Goal: Task Accomplishment & Management: Use online tool/utility

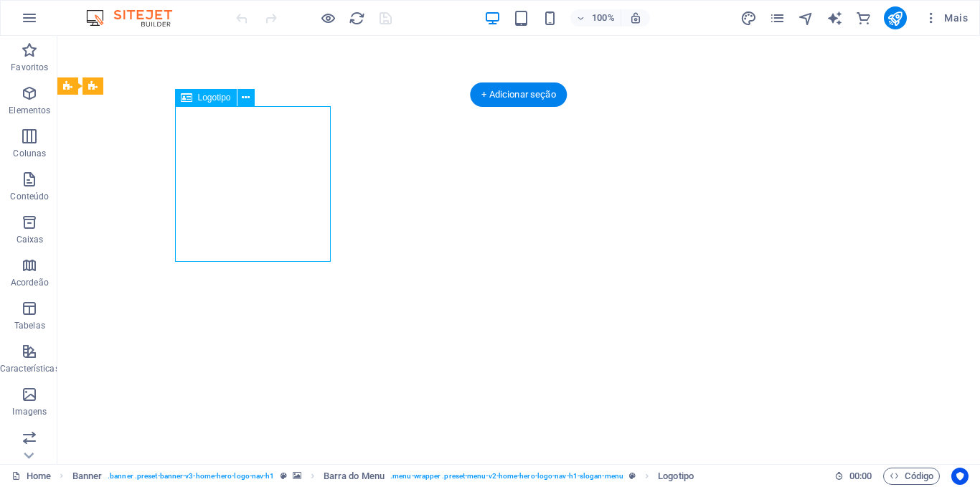
select select "px"
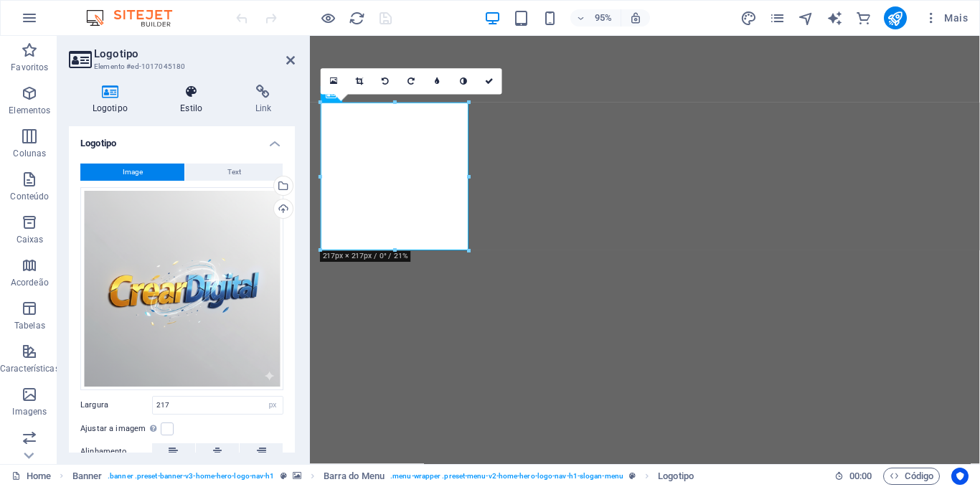
click at [189, 95] on icon at bounding box center [191, 92] width 69 height 14
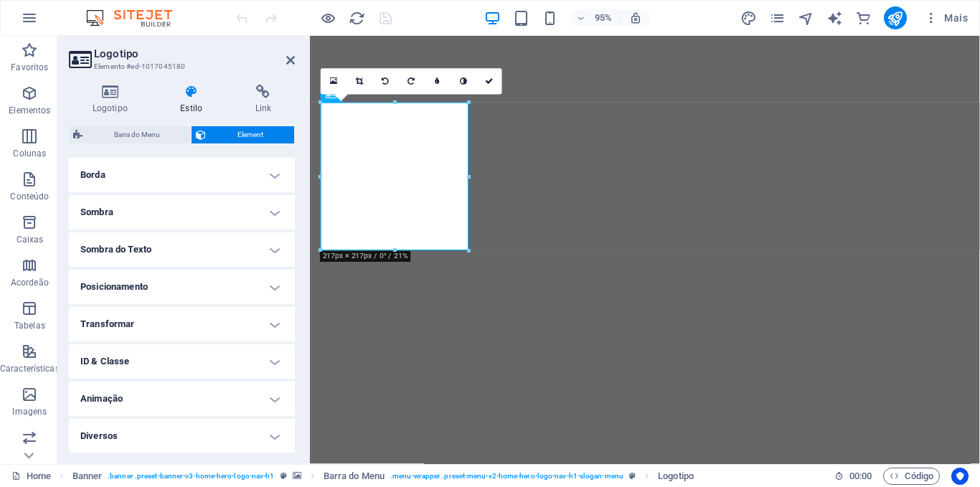
scroll to position [309, 0]
click at [267, 287] on h4 "Posicionamento" at bounding box center [182, 286] width 226 height 34
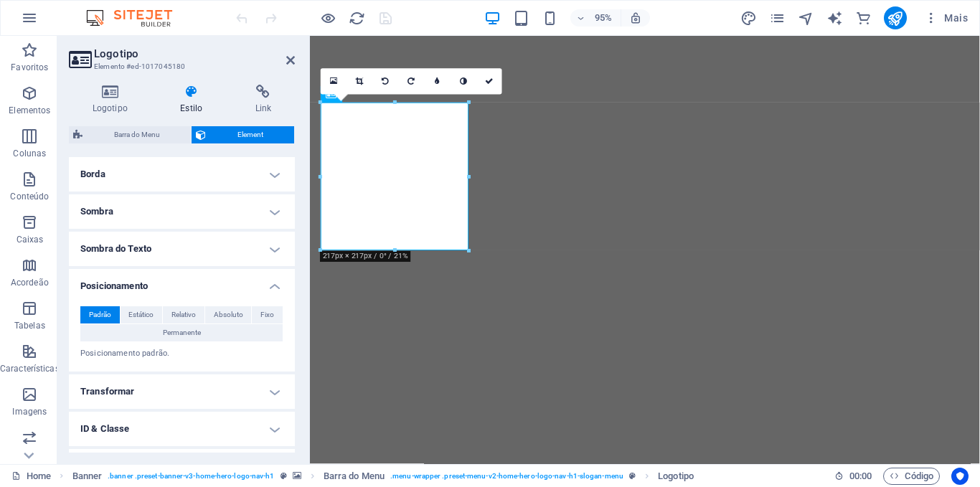
click at [267, 287] on h4 "Posicionamento" at bounding box center [182, 282] width 226 height 26
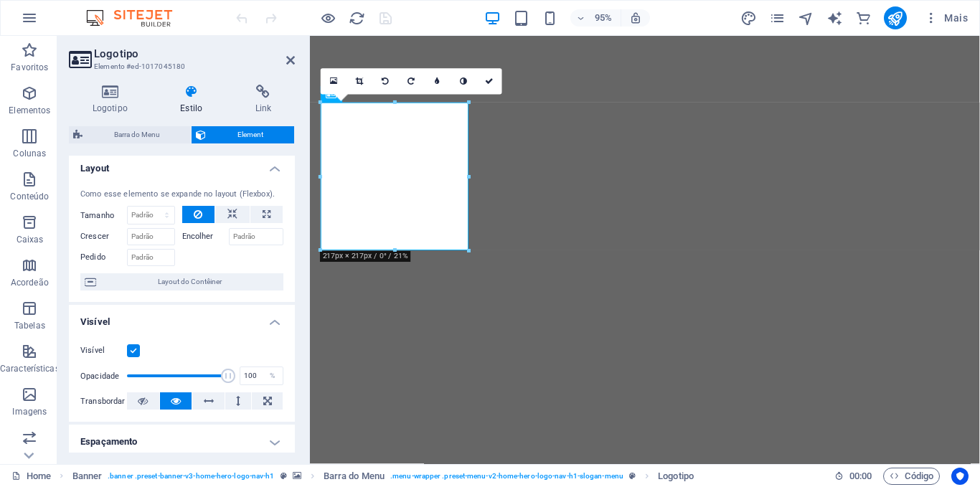
scroll to position [0, 0]
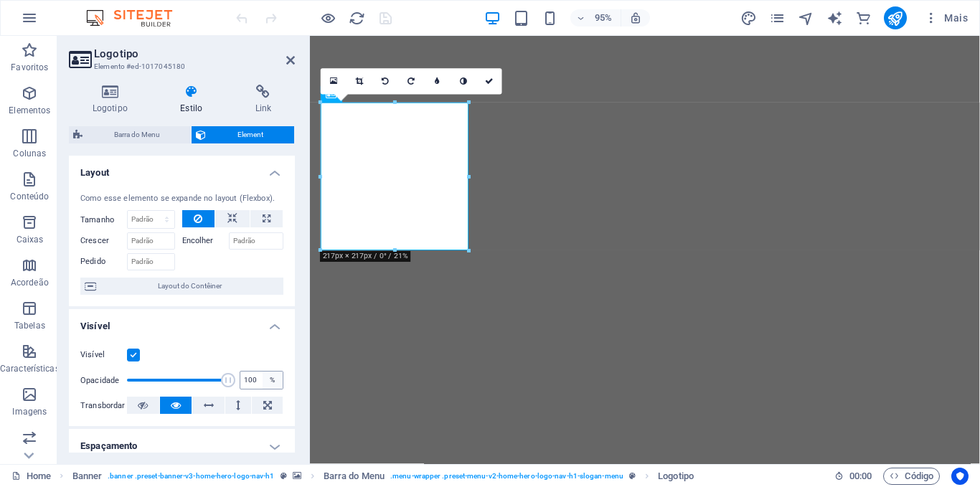
click at [271, 380] on div "%" at bounding box center [273, 380] width 20 height 17
click at [223, 282] on span "Layout do Contêiner" at bounding box center [189, 286] width 179 height 17
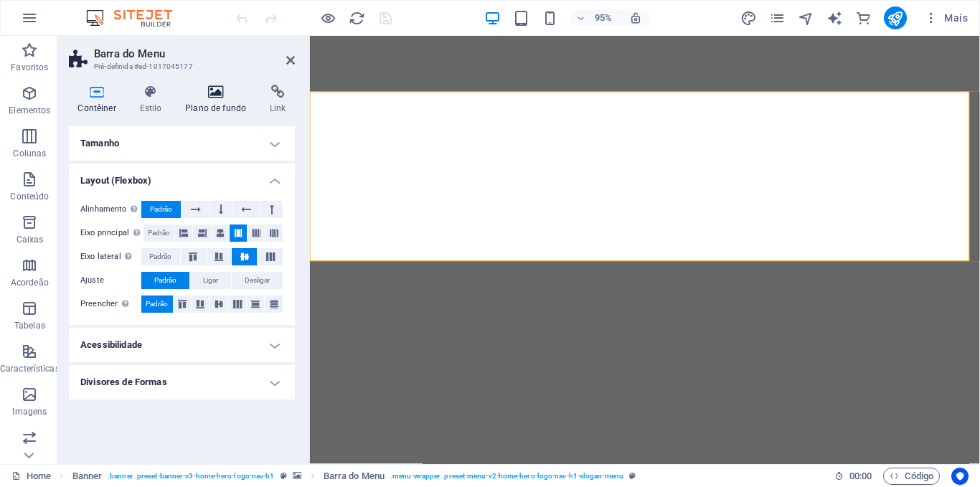
click at [212, 91] on icon at bounding box center [216, 92] width 79 height 14
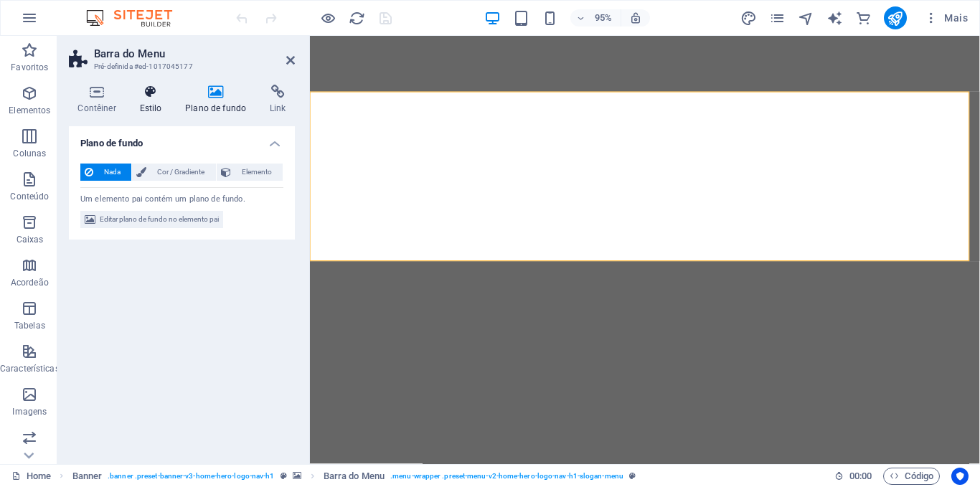
click at [152, 89] on icon at bounding box center [151, 92] width 40 height 14
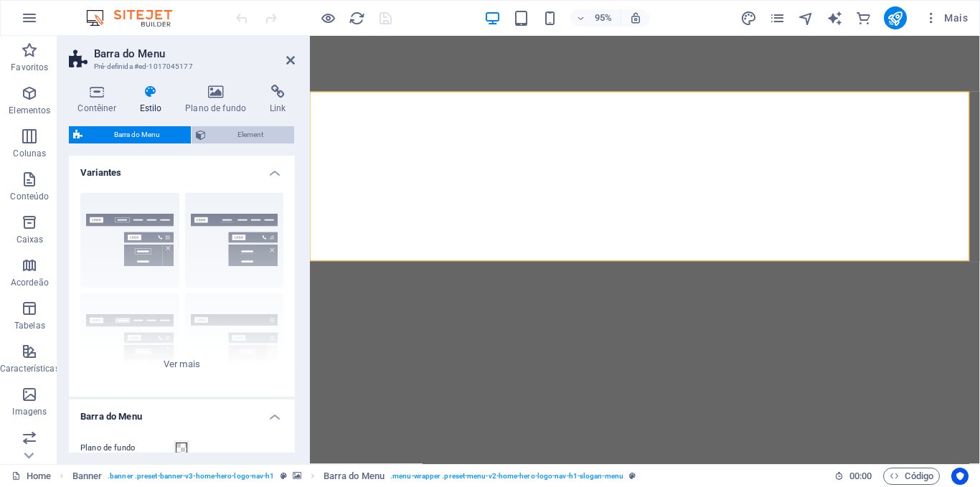
click at [243, 131] on span "Element" at bounding box center [250, 134] width 80 height 17
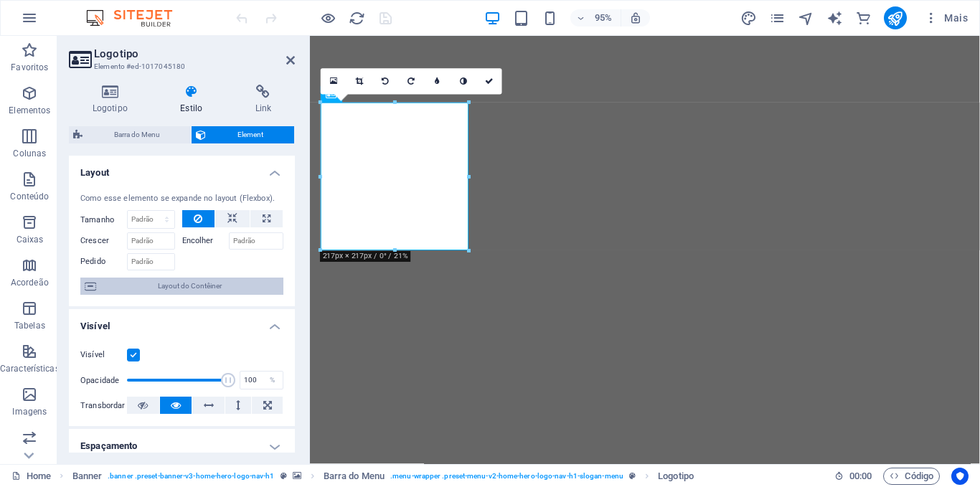
click at [190, 286] on span "Layout do Contêiner" at bounding box center [189, 286] width 179 height 17
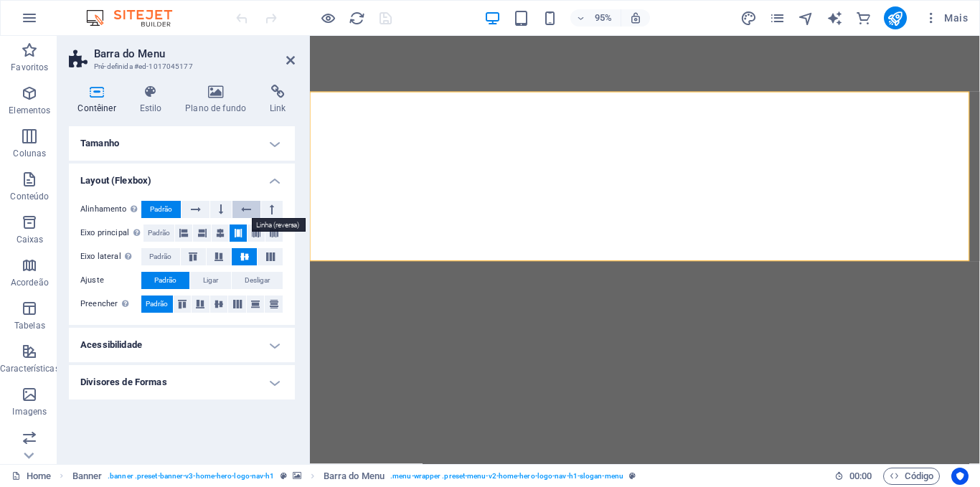
click at [244, 207] on icon at bounding box center [246, 209] width 10 height 17
click at [289, 62] on icon at bounding box center [290, 60] width 9 height 11
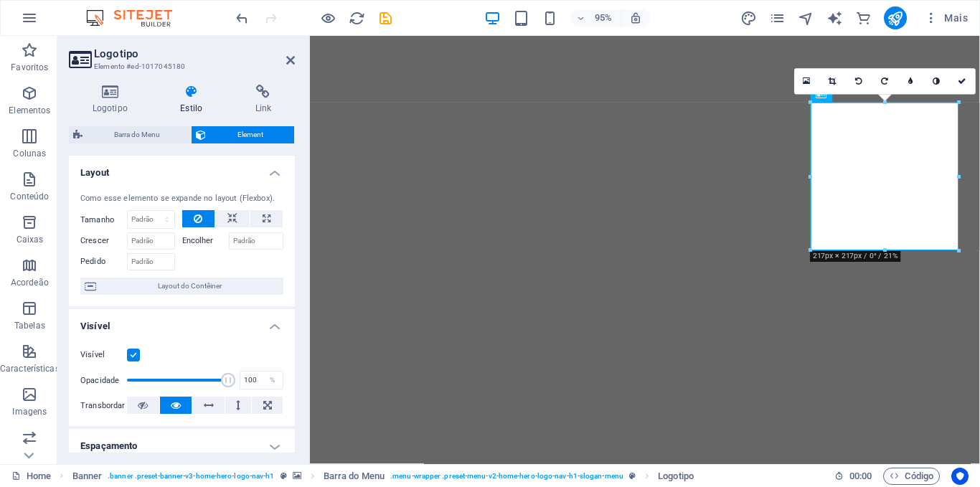
drag, startPoint x: 291, startPoint y: 240, endPoint x: 295, endPoint y: 316, distance: 76.2
click at [295, 316] on div "Logotipo Estilo Link Logotipo Image Text Arraste os arquivos aqui, clique para …" at bounding box center [181, 268] width 249 height 391
click at [194, 88] on icon at bounding box center [191, 92] width 69 height 14
click at [179, 283] on span "Layout do Contêiner" at bounding box center [189, 286] width 179 height 17
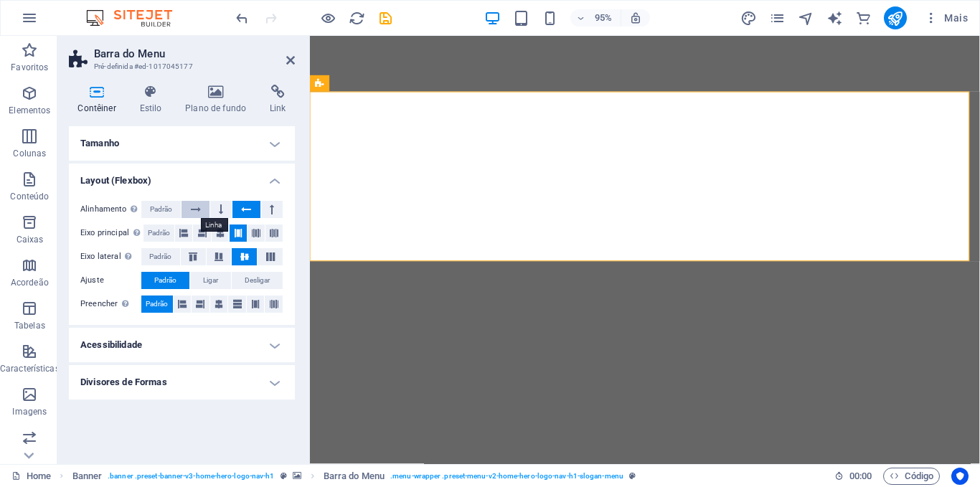
click at [197, 208] on icon at bounding box center [196, 209] width 10 height 17
click at [159, 255] on span "Padrão" at bounding box center [160, 256] width 22 height 17
click at [245, 256] on icon at bounding box center [244, 257] width 17 height 9
click at [160, 207] on span "Padrão" at bounding box center [161, 209] width 22 height 17
click at [278, 142] on h4 "Tamanho" at bounding box center [182, 143] width 226 height 34
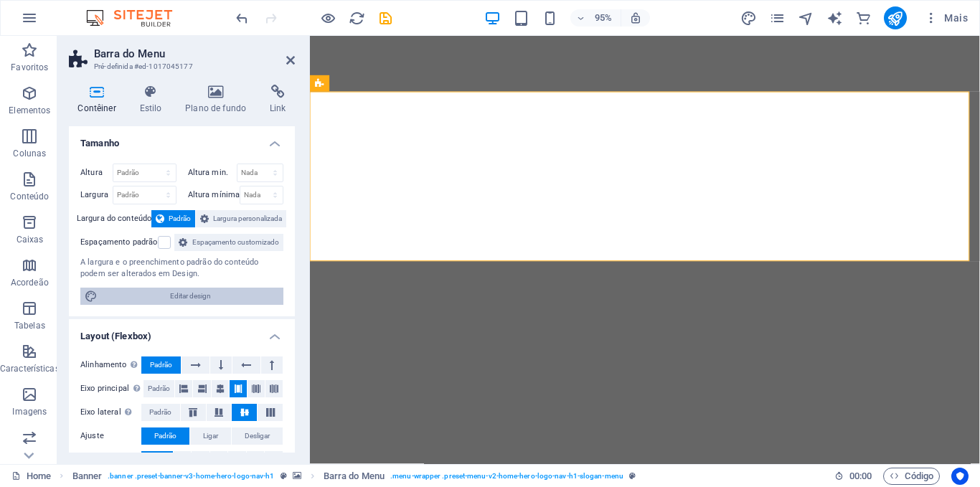
click at [201, 305] on span "Editar design" at bounding box center [190, 296] width 177 height 17
select select "rem"
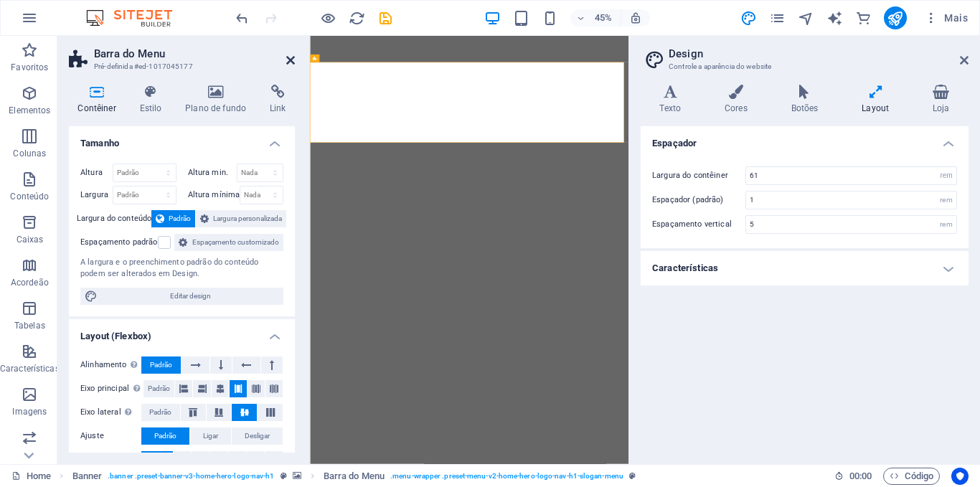
click at [289, 60] on icon at bounding box center [290, 60] width 9 height 11
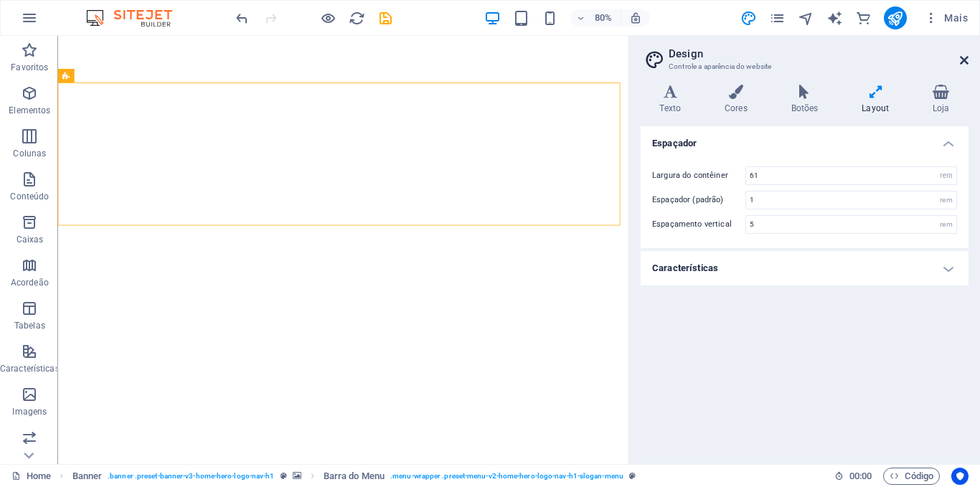
click at [966, 62] on icon at bounding box center [964, 60] width 9 height 11
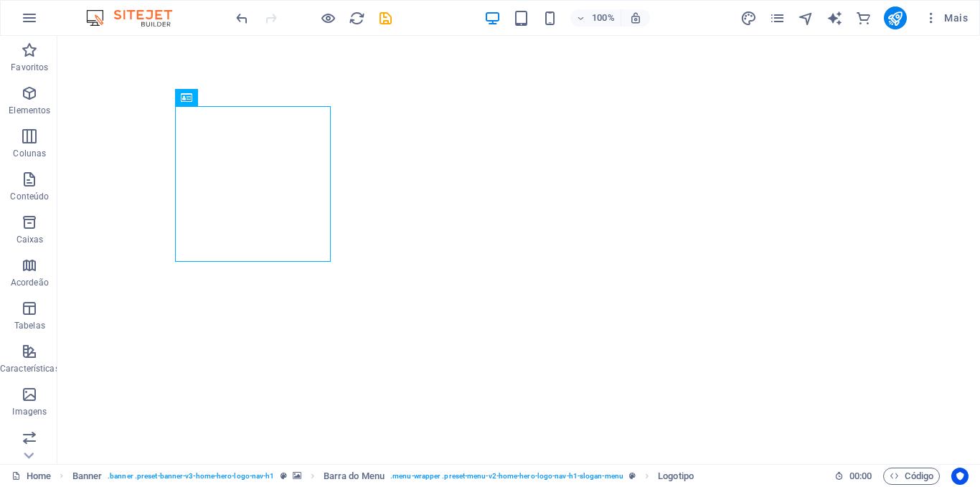
click at [183, 100] on icon at bounding box center [186, 97] width 11 height 17
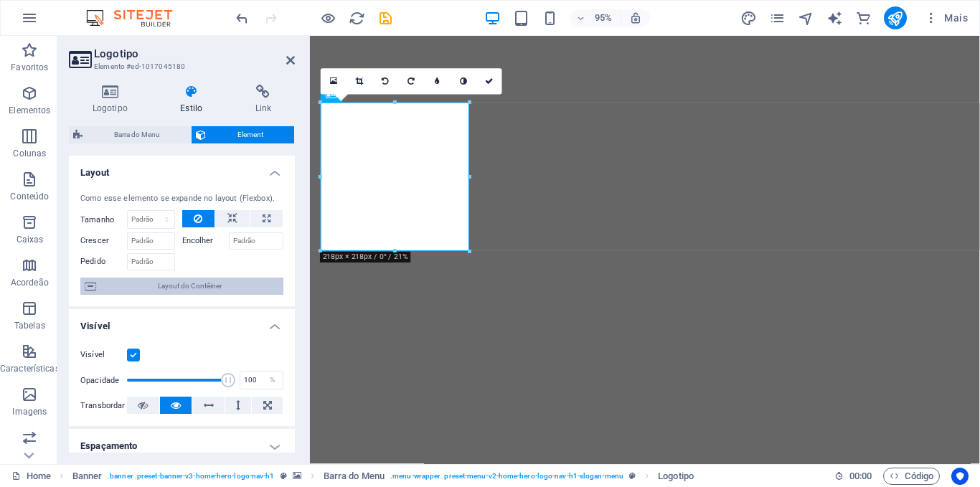
click at [211, 285] on span "Layout do Contêiner" at bounding box center [189, 286] width 179 height 17
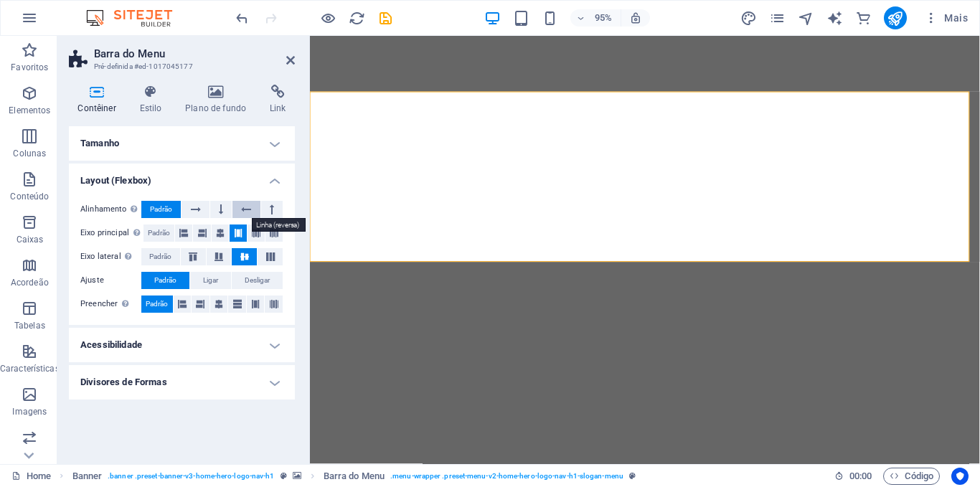
click at [245, 210] on icon at bounding box center [246, 209] width 10 height 17
click at [196, 210] on icon at bounding box center [196, 209] width 10 height 17
click at [220, 232] on icon at bounding box center [220, 233] width 9 height 17
click at [200, 233] on icon at bounding box center [202, 233] width 9 height 17
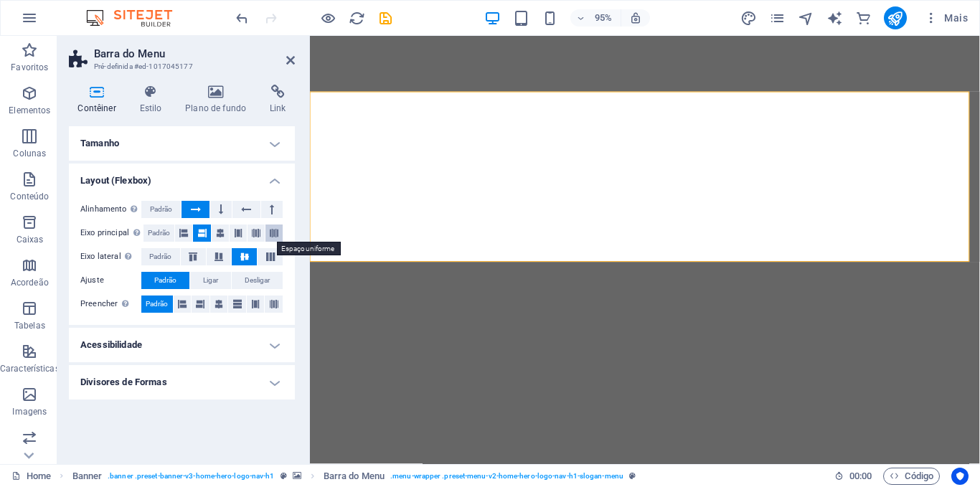
click at [275, 235] on icon at bounding box center [274, 233] width 9 height 17
click at [256, 233] on icon at bounding box center [256, 233] width 9 height 17
click at [235, 233] on icon at bounding box center [238, 233] width 9 height 17
click at [219, 233] on icon at bounding box center [220, 233] width 9 height 17
click at [200, 233] on icon at bounding box center [202, 233] width 9 height 17
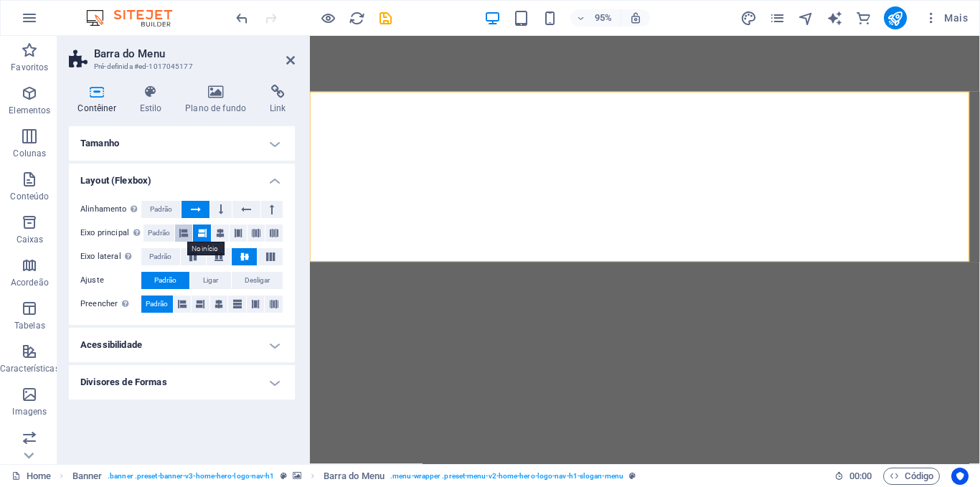
click at [187, 233] on icon at bounding box center [183, 233] width 9 height 17
click at [192, 254] on icon at bounding box center [192, 257] width 17 height 9
click at [224, 255] on icon at bounding box center [218, 257] width 17 height 9
click at [244, 255] on icon at bounding box center [244, 257] width 17 height 9
click at [273, 255] on icon at bounding box center [270, 257] width 17 height 9
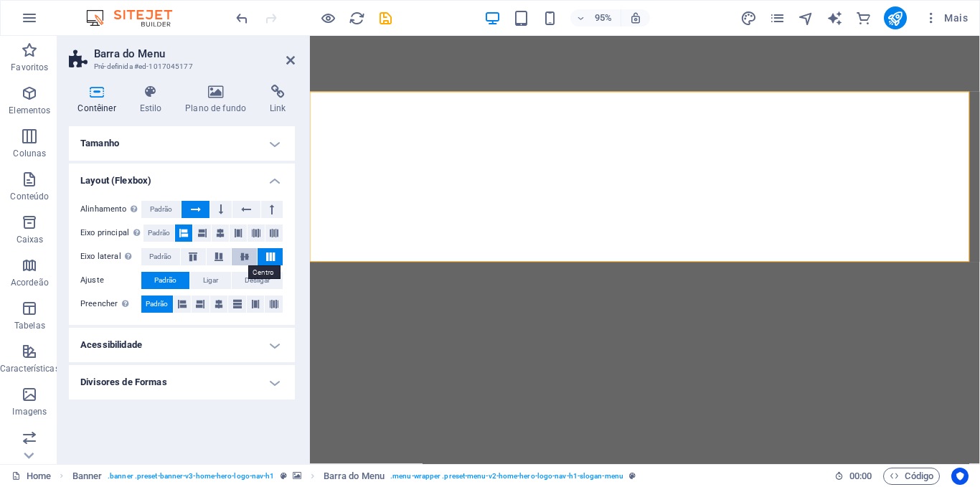
click at [243, 256] on icon at bounding box center [244, 257] width 17 height 9
click at [176, 277] on span "Padrão" at bounding box center [165, 280] width 22 height 17
click at [207, 277] on span "Ligar" at bounding box center [210, 280] width 15 height 17
click at [167, 277] on span "Padrão" at bounding box center [165, 280] width 22 height 17
click at [93, 93] on icon at bounding box center [97, 92] width 56 height 14
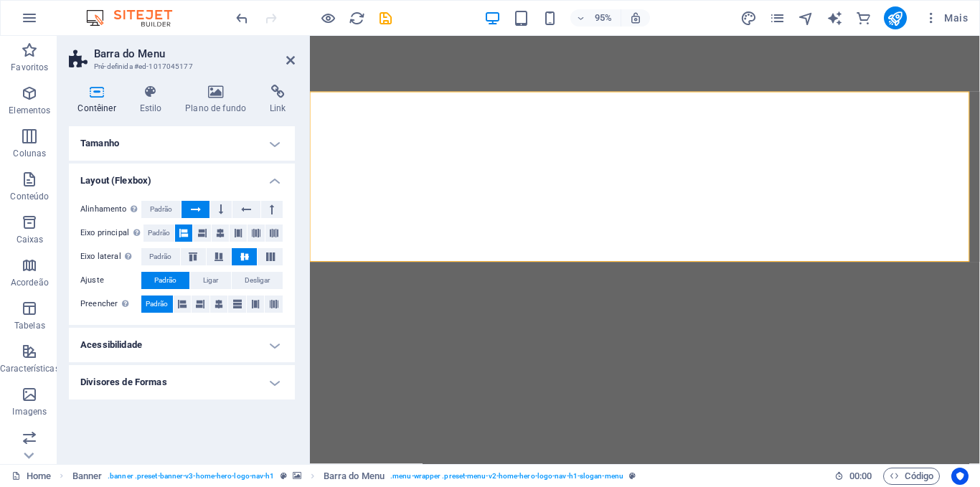
click at [278, 146] on h4 "Tamanho" at bounding box center [182, 143] width 226 height 34
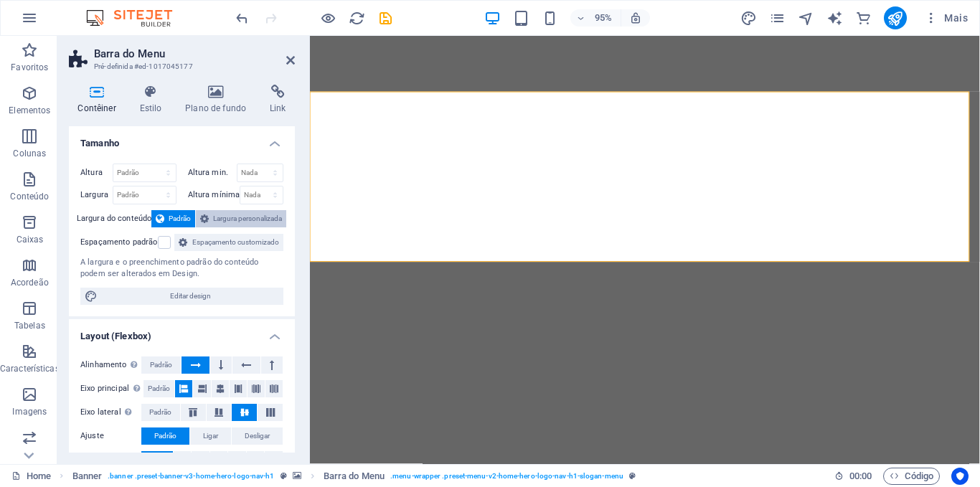
click at [236, 215] on span "Largura personalizada" at bounding box center [247, 218] width 69 height 17
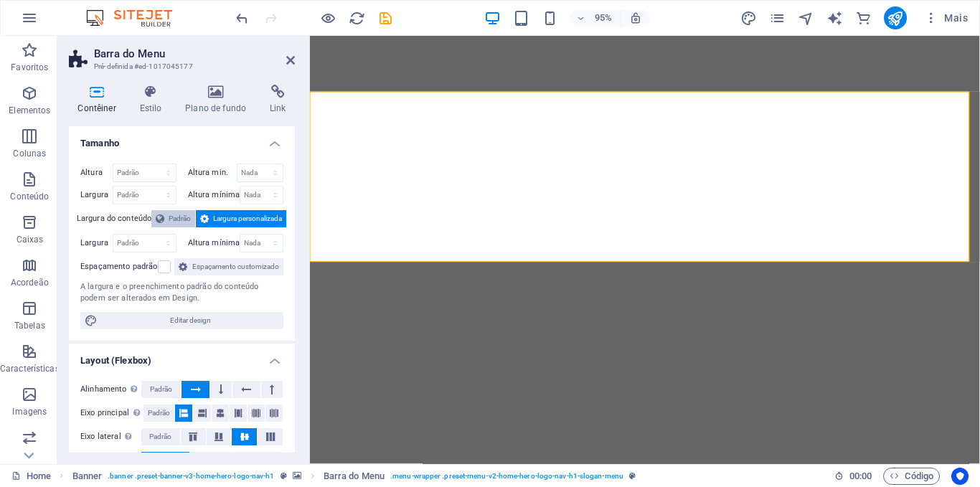
click at [169, 217] on span "Padrão" at bounding box center [180, 218] width 22 height 17
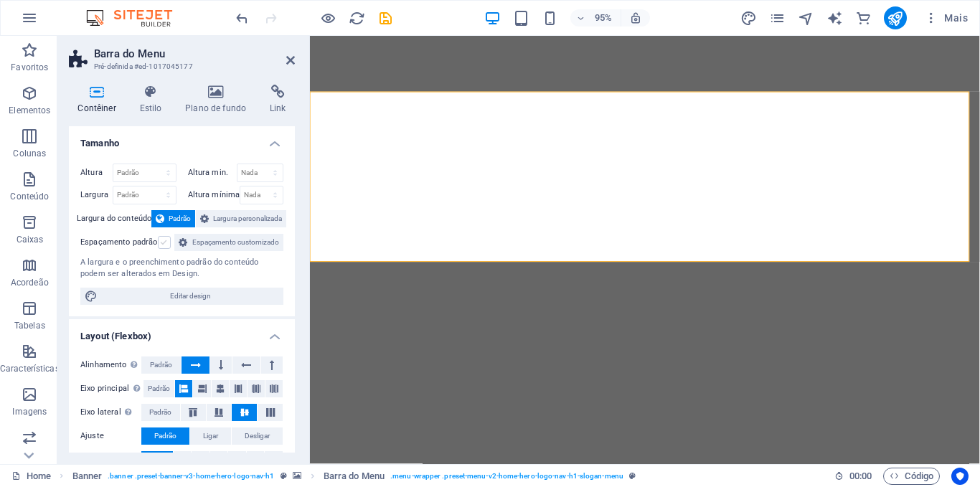
click at [161, 243] on label at bounding box center [164, 242] width 13 height 13
click at [0, 0] on input "Espaçamento padrão" at bounding box center [0, 0] width 0 height 0
click at [161, 243] on label at bounding box center [164, 242] width 13 height 13
click at [0, 0] on input "Espaçamento padrão" at bounding box center [0, 0] width 0 height 0
click at [149, 97] on icon at bounding box center [151, 92] width 40 height 14
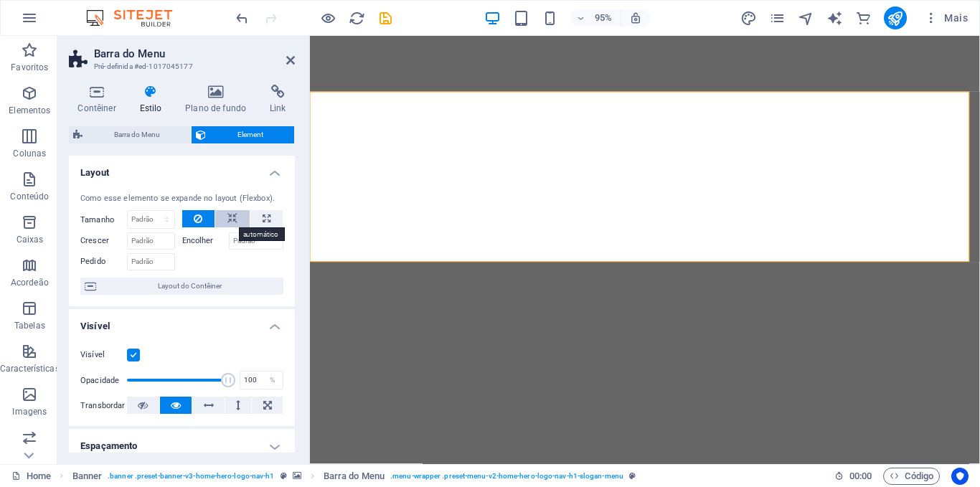
click at [233, 217] on icon at bounding box center [233, 218] width 10 height 17
click at [202, 218] on button at bounding box center [198, 218] width 33 height 17
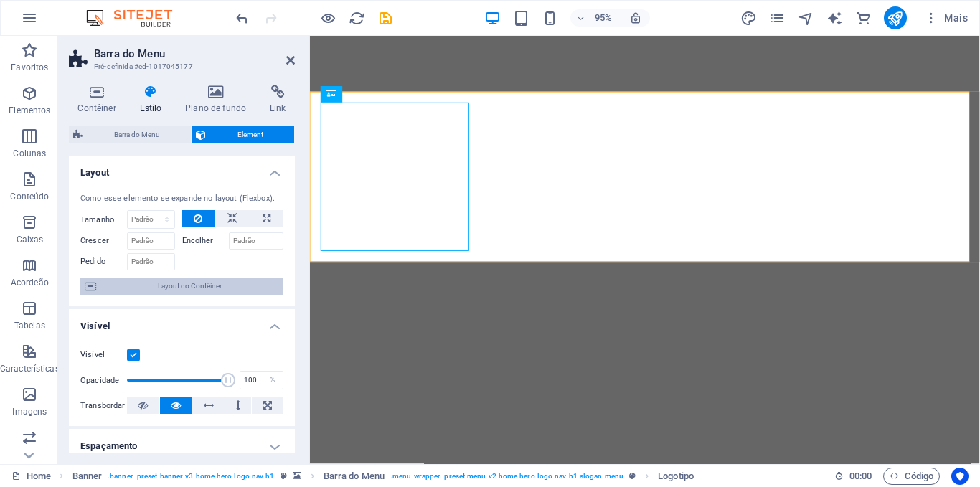
click at [211, 283] on span "Layout do Contêiner" at bounding box center [189, 286] width 179 height 17
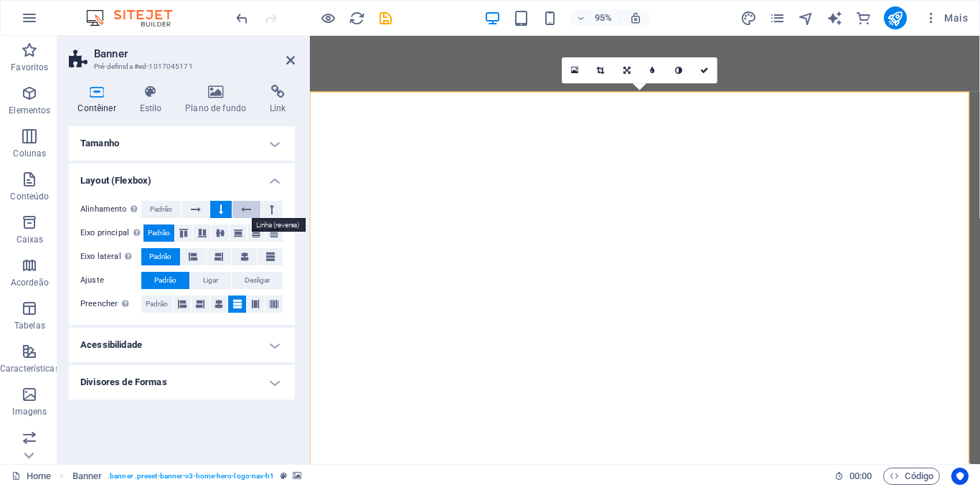
click at [247, 210] on icon at bounding box center [246, 209] width 10 height 17
click at [160, 207] on span "Padrão" at bounding box center [161, 209] width 22 height 17
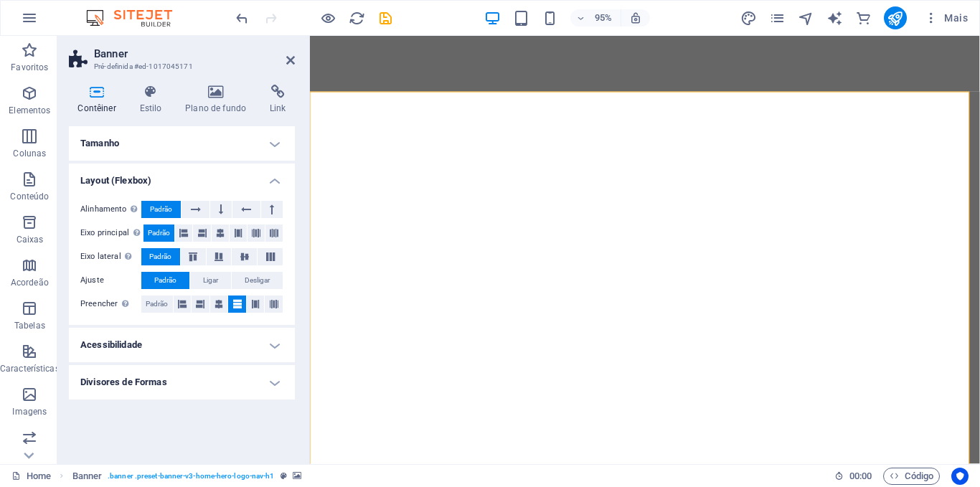
scroll to position [6, 0]
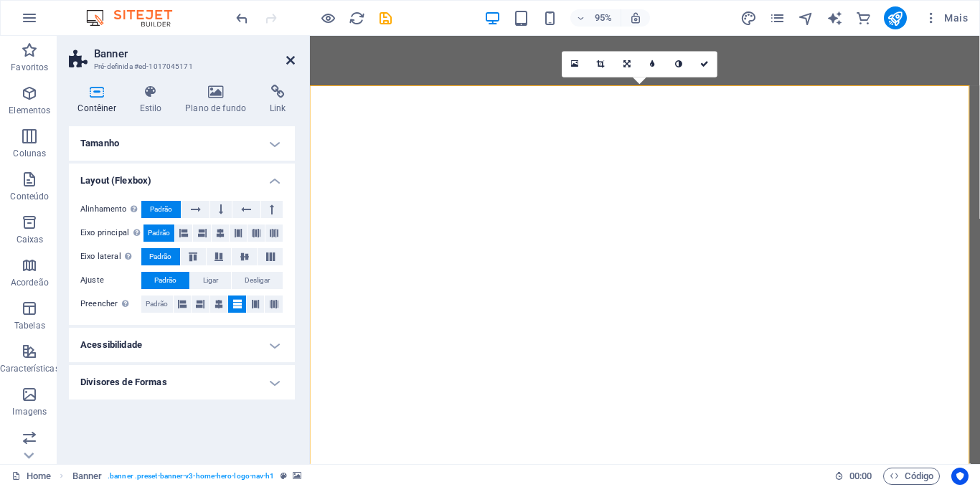
click at [289, 61] on icon at bounding box center [290, 60] width 9 height 11
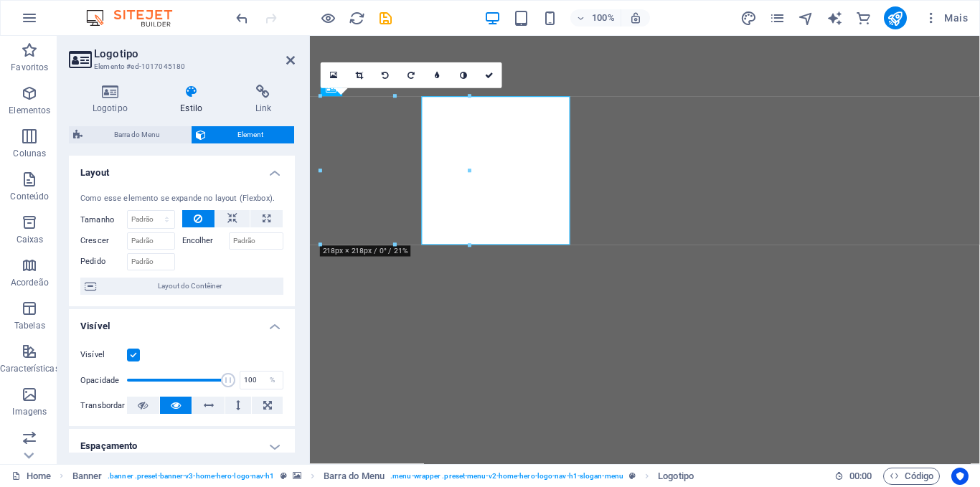
click at [257, 156] on h4 "Layout" at bounding box center [182, 169] width 226 height 26
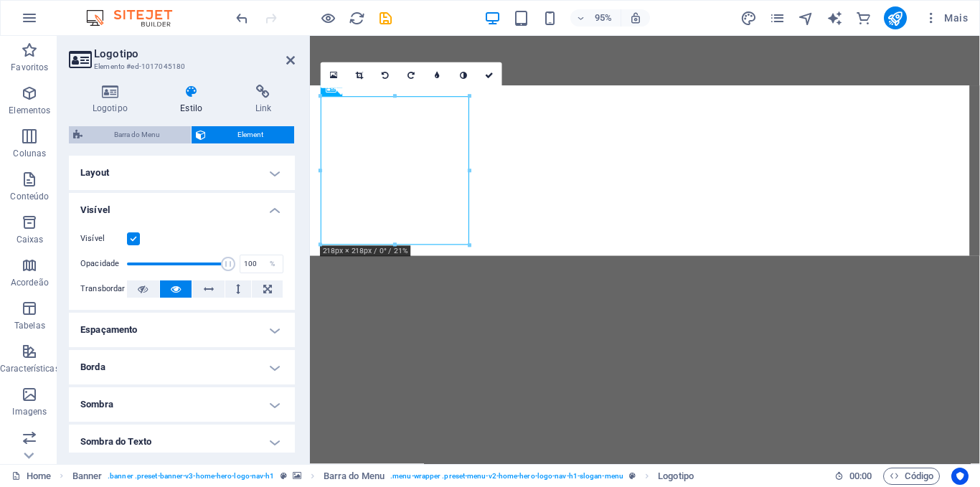
click at [131, 132] on span "Barra do Menu" at bounding box center [137, 134] width 100 height 17
select select "rem"
select select "preset-menu-v2-home-hero-logo-nav-h1-slogan-menu"
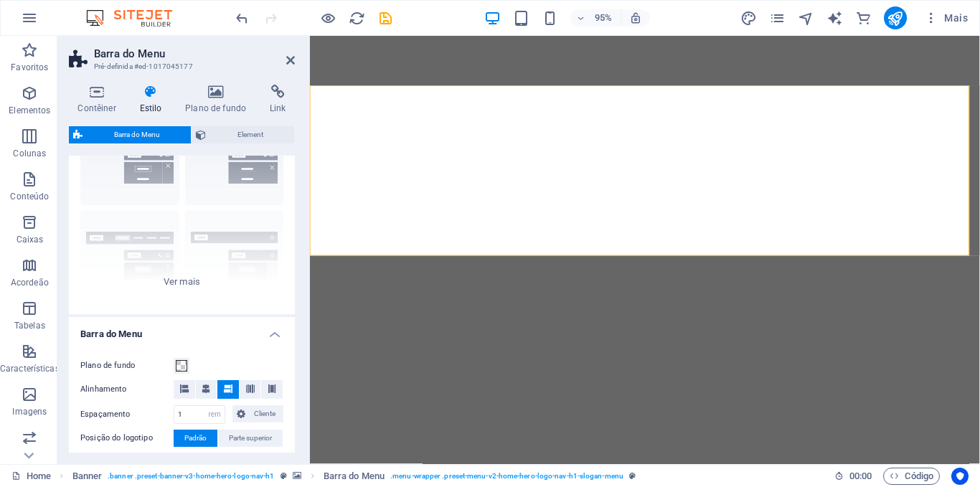
scroll to position [0, 0]
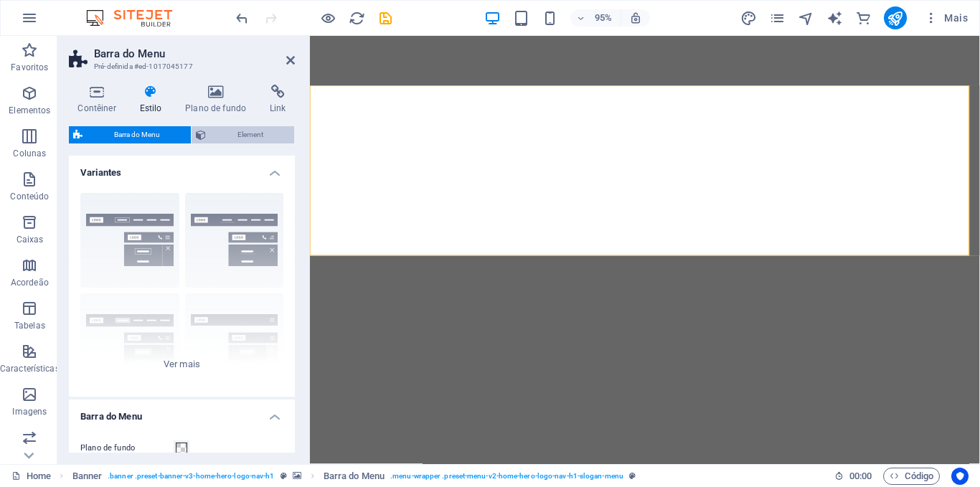
click at [251, 129] on span "Element" at bounding box center [250, 134] width 80 height 17
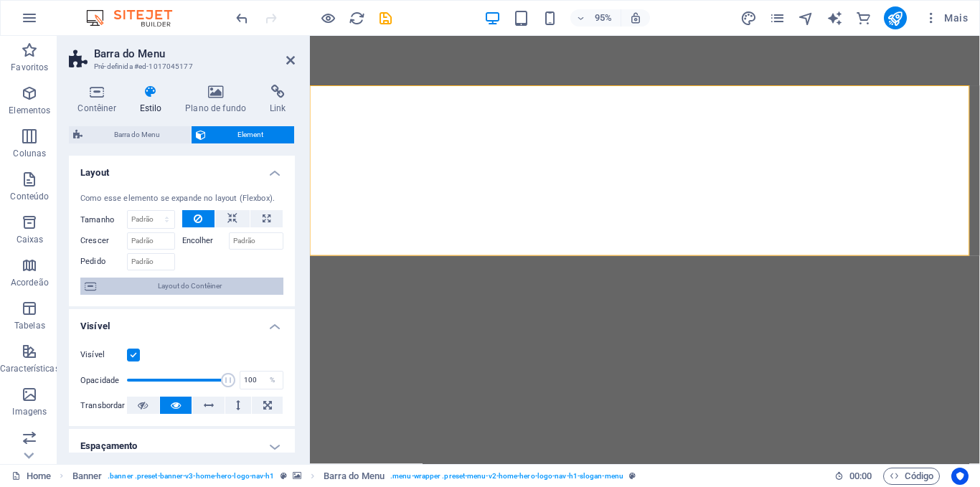
click at [246, 291] on span "Layout do Contêiner" at bounding box center [189, 286] width 179 height 17
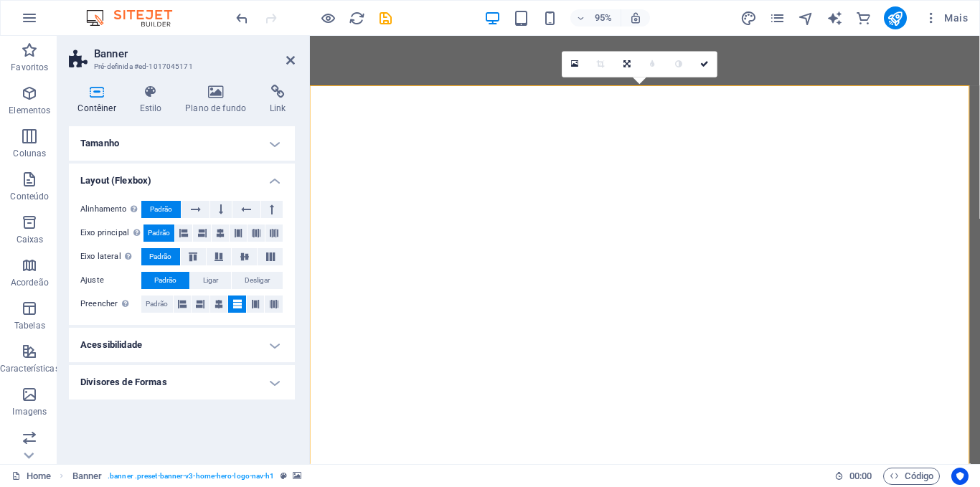
click at [279, 339] on h4 "Acessibilidade" at bounding box center [182, 345] width 226 height 34
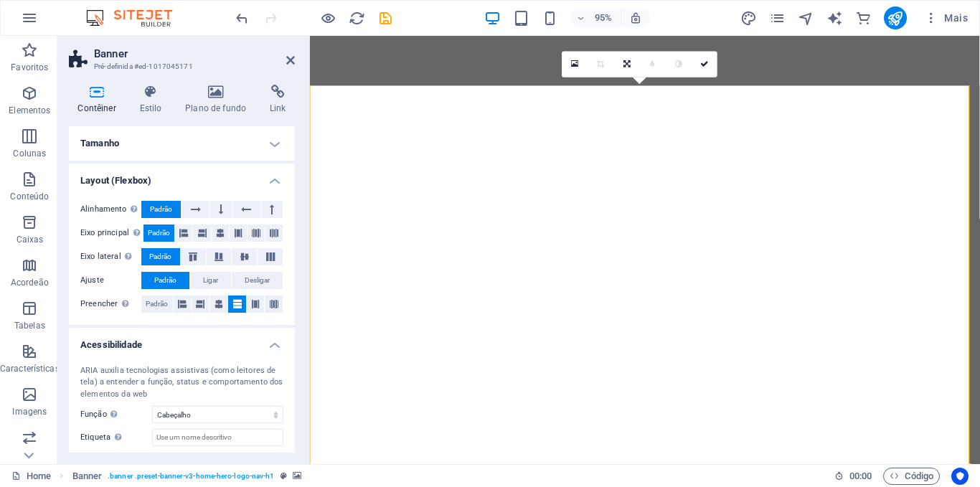
scroll to position [42, 0]
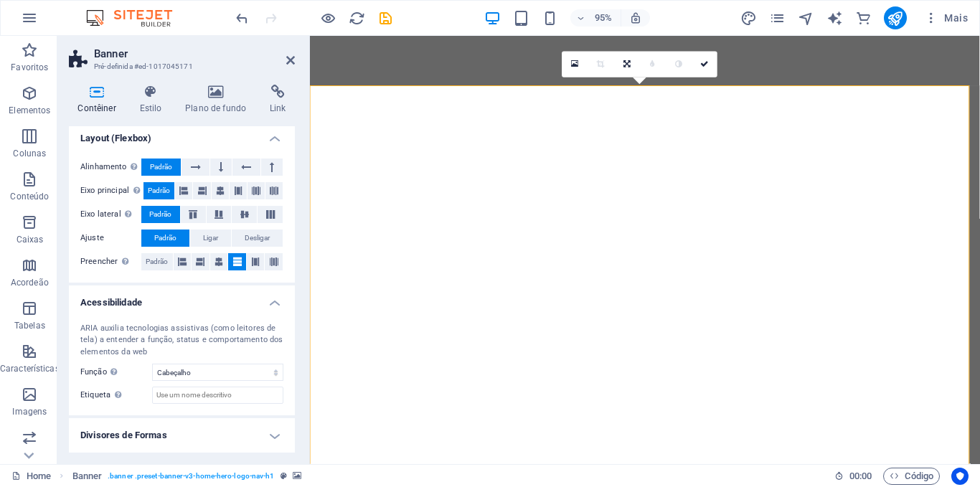
click at [270, 438] on h4 "Divisores de Formas" at bounding box center [182, 435] width 226 height 34
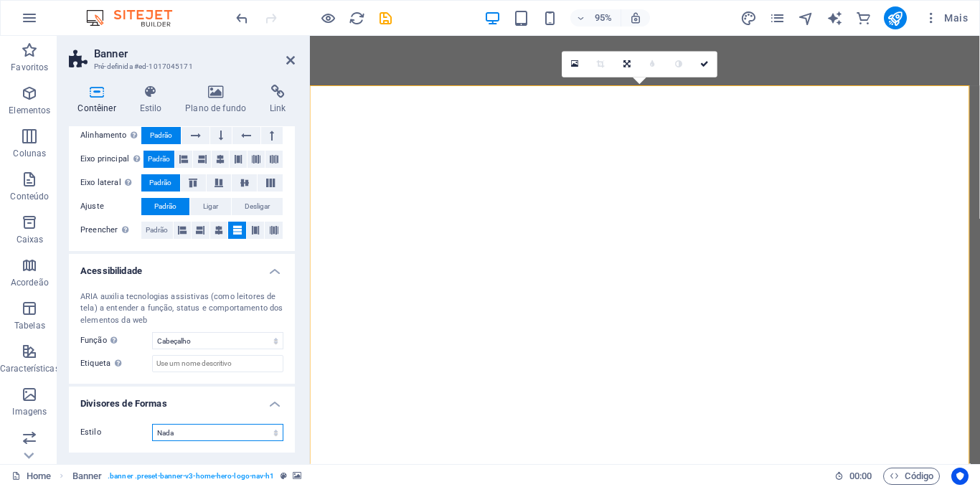
click at [273, 432] on select "Nada Triangulo Quadrado Diagonal Polígono 1 Polígono 2 Zigzag Multiplos Zigueza…" at bounding box center [217, 432] width 131 height 17
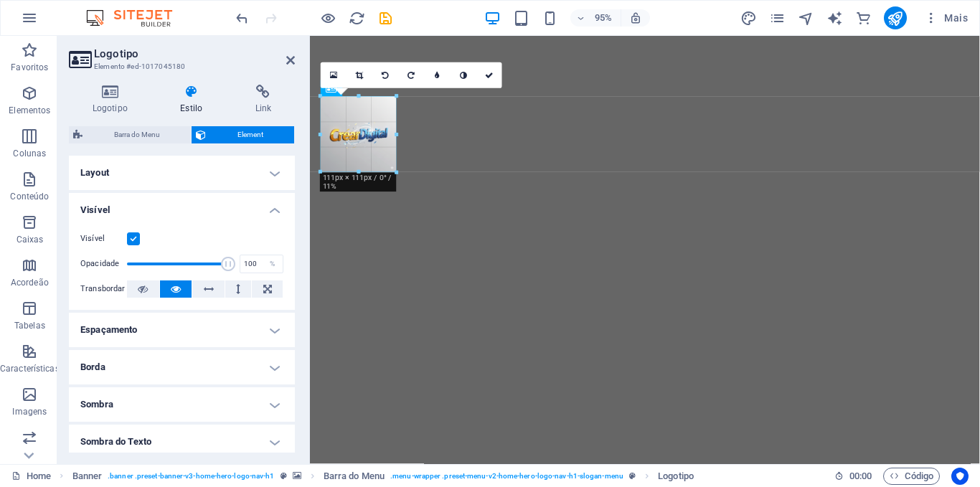
drag, startPoint x: 469, startPoint y: 243, endPoint x: 391, endPoint y: 168, distance: 108.1
drag, startPoint x: 395, startPoint y: 172, endPoint x: 403, endPoint y: 165, distance: 10.1
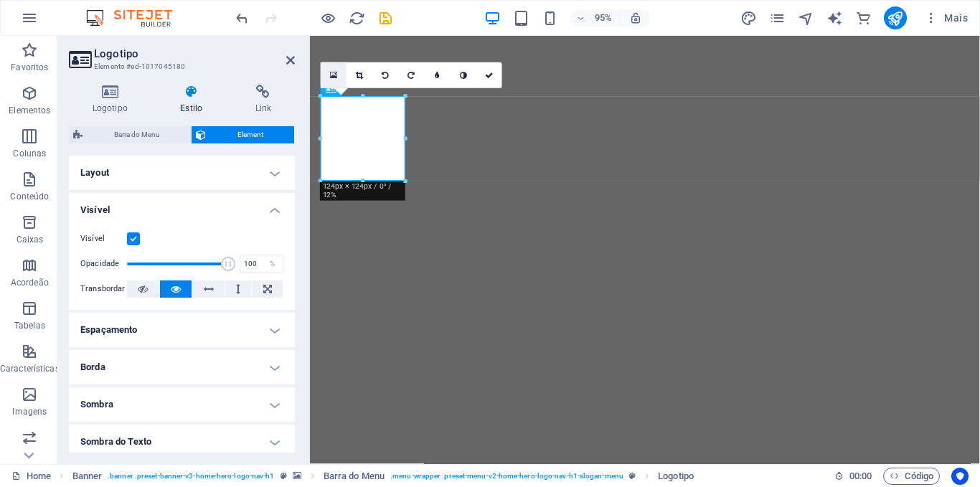
click at [335, 76] on icon at bounding box center [334, 74] width 8 height 9
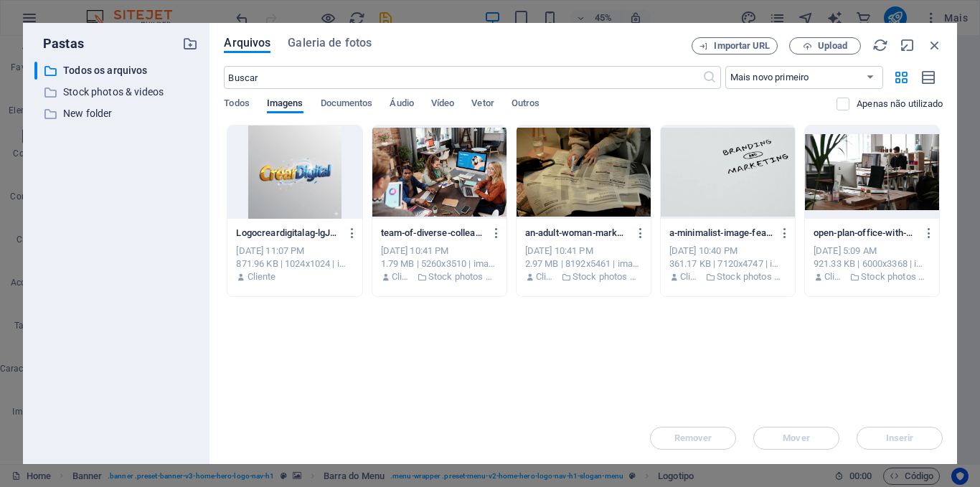
click at [304, 174] on div at bounding box center [295, 172] width 134 height 93
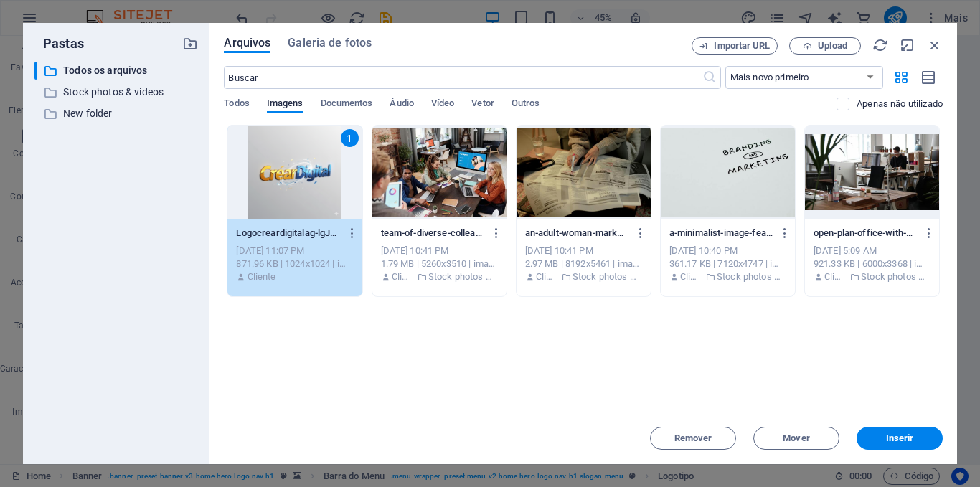
click at [304, 174] on div "1" at bounding box center [295, 172] width 134 height 93
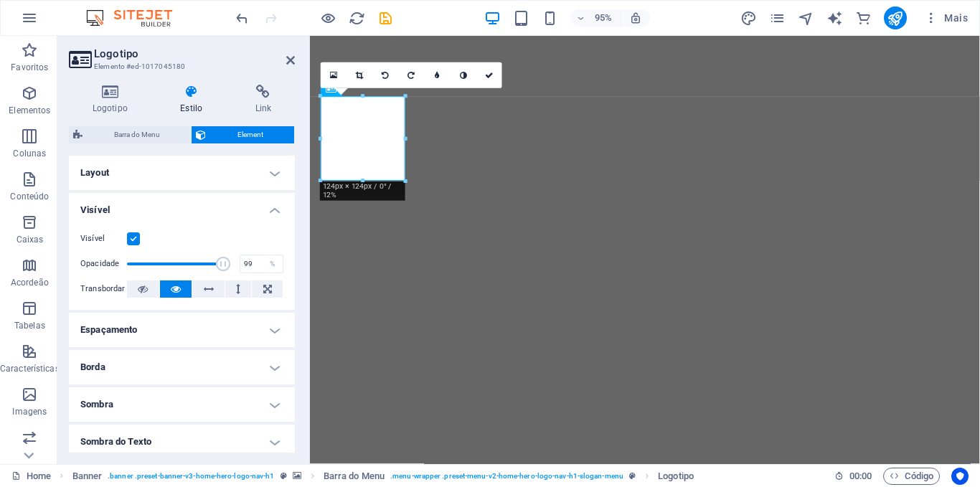
type input "100"
drag, startPoint x: 224, startPoint y: 262, endPoint x: 238, endPoint y: 263, distance: 14.4
click at [238, 263] on div "Opacidade 100 %" at bounding box center [181, 264] width 203 height 22
click at [269, 263] on div "%" at bounding box center [273, 263] width 20 height 17
click at [271, 263] on div "%" at bounding box center [273, 263] width 20 height 17
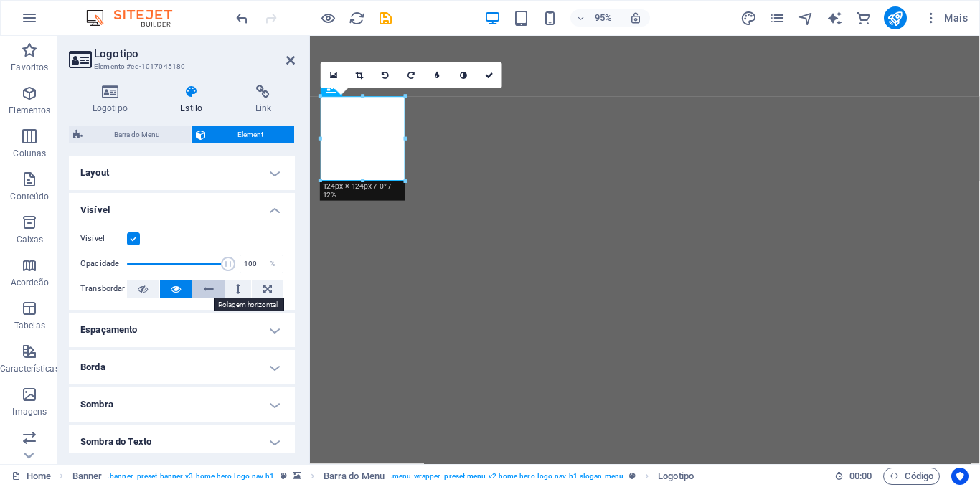
click at [210, 289] on icon at bounding box center [209, 289] width 10 height 17
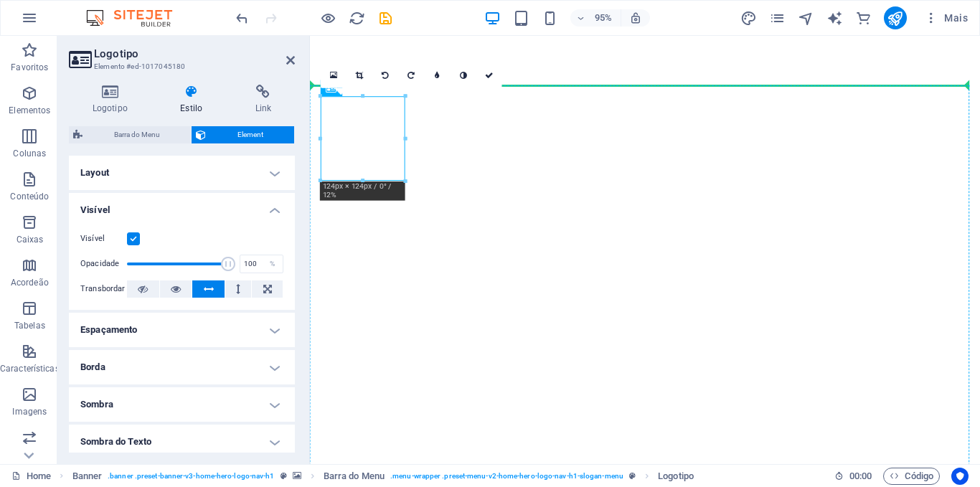
drag, startPoint x: 378, startPoint y: 159, endPoint x: 309, endPoint y: 168, distance: 70.2
click at [144, 292] on icon at bounding box center [143, 289] width 10 height 17
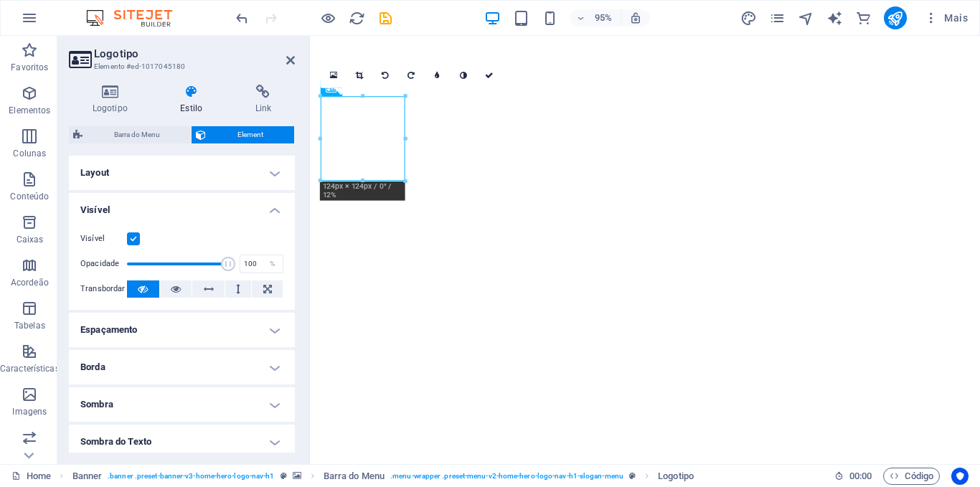
click at [274, 331] on h4 "Espaçamento" at bounding box center [182, 330] width 226 height 34
click at [274, 331] on h4 "Espaçamento" at bounding box center [182, 326] width 226 height 26
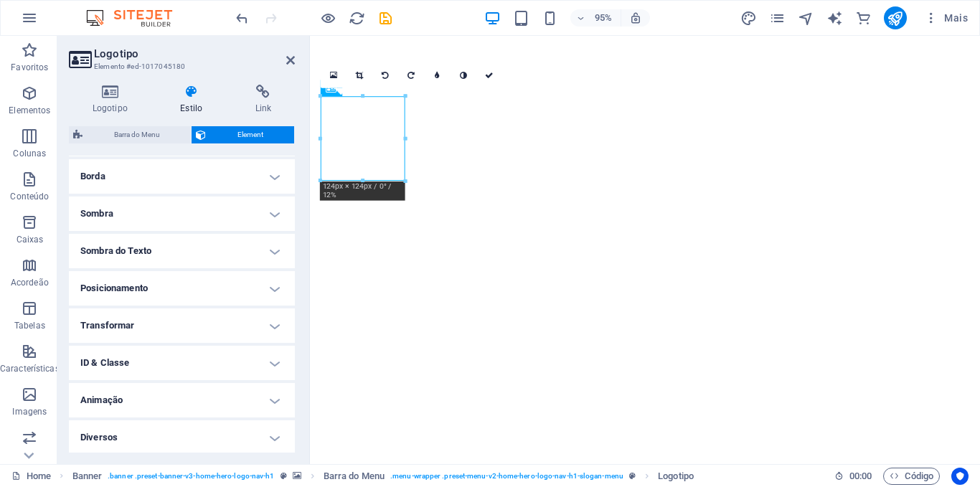
scroll to position [193, 0]
click at [271, 289] on h4 "Posicionamento" at bounding box center [182, 286] width 226 height 34
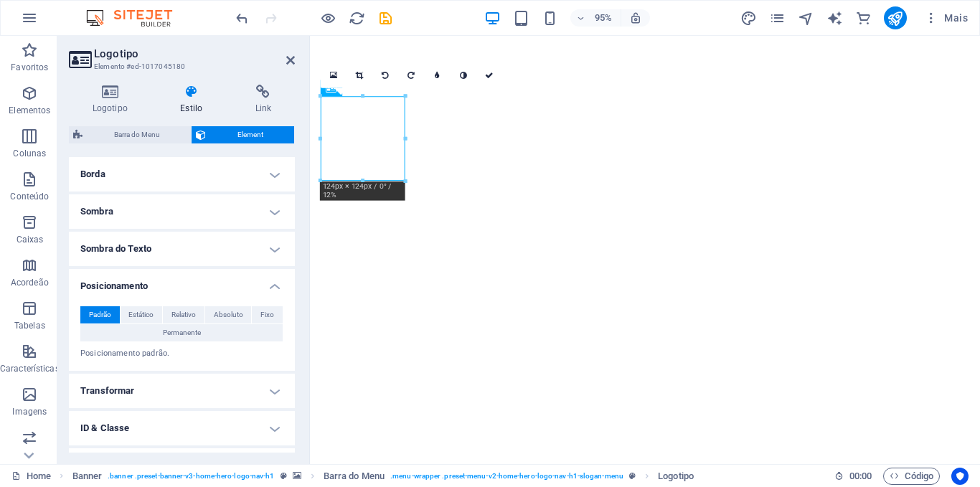
click at [271, 289] on h4 "Posicionamento" at bounding box center [182, 282] width 226 height 26
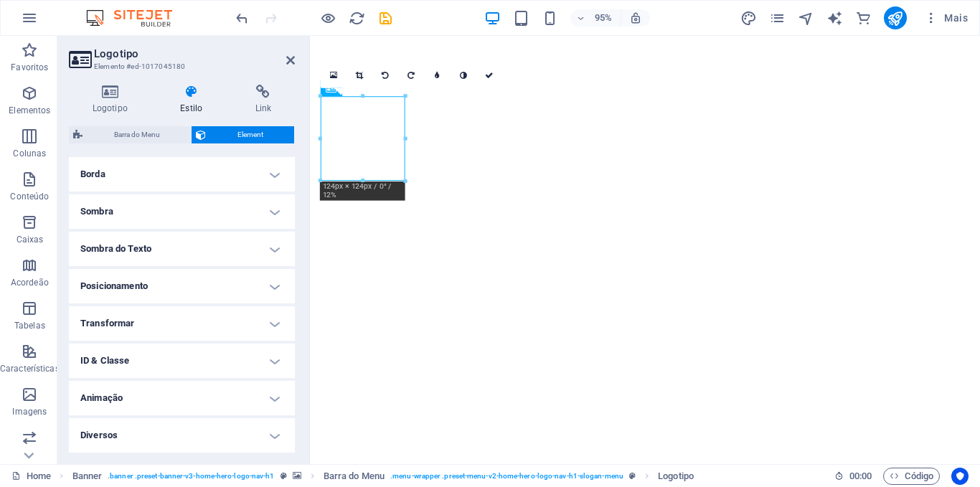
click at [271, 436] on h4 "Diversos" at bounding box center [182, 435] width 226 height 34
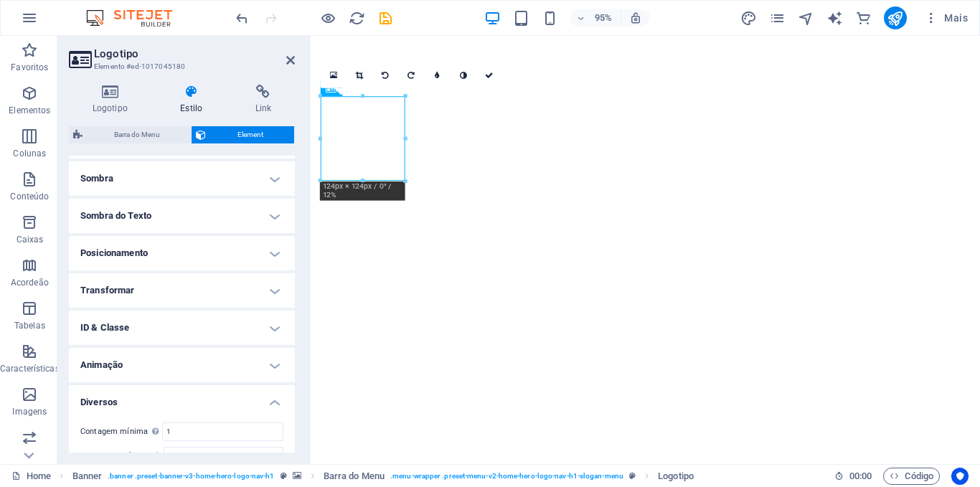
scroll to position [223, 0]
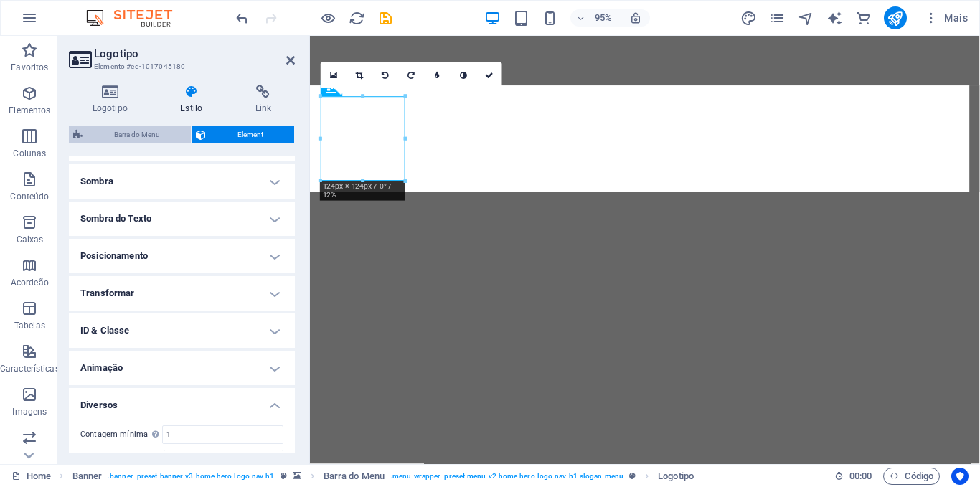
click at [139, 134] on span "Barra do Menu" at bounding box center [137, 134] width 100 height 17
select select "rem"
select select "preset-menu-v2-home-hero-logo-nav-h1-slogan-menu"
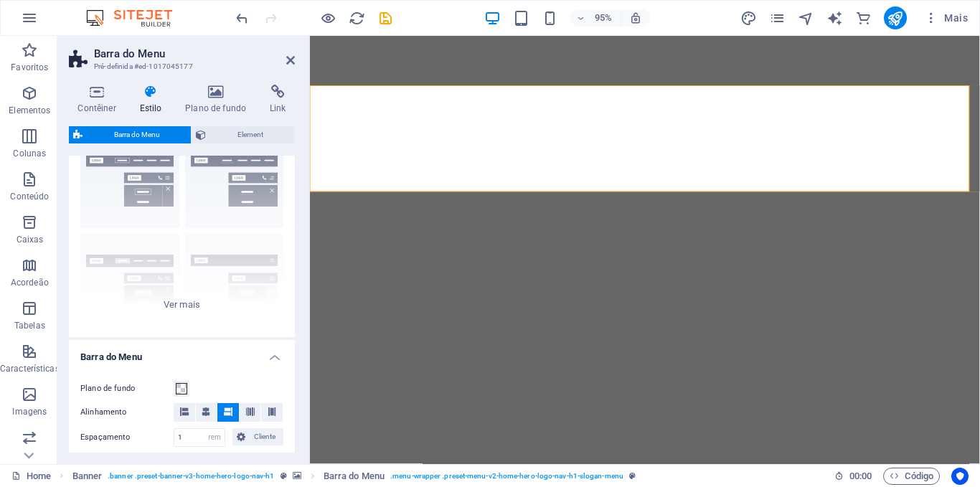
scroll to position [0, 0]
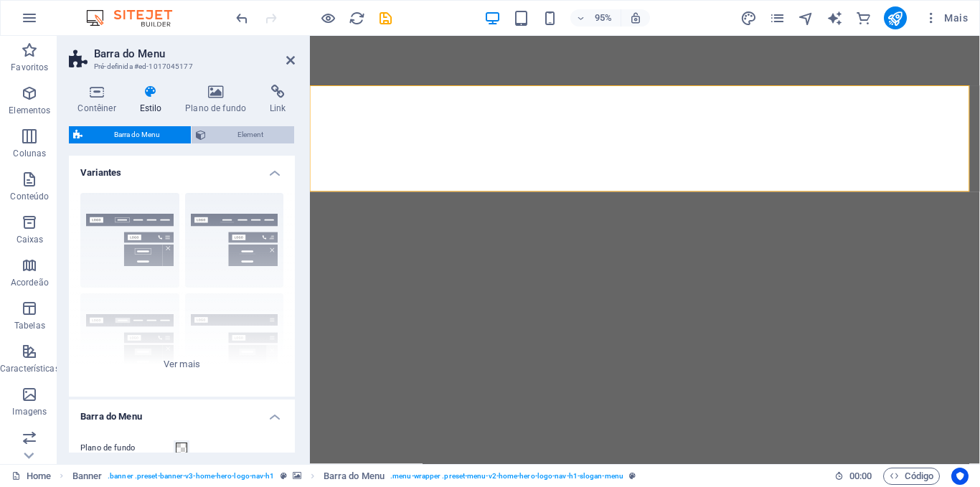
click at [235, 133] on span "Element" at bounding box center [250, 134] width 80 height 17
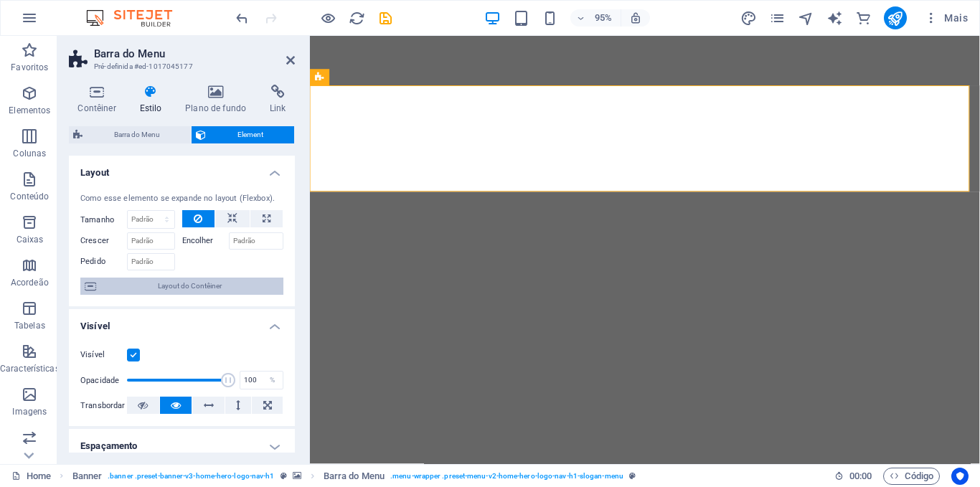
click at [209, 286] on span "Layout do Contêiner" at bounding box center [189, 286] width 179 height 17
select select "header"
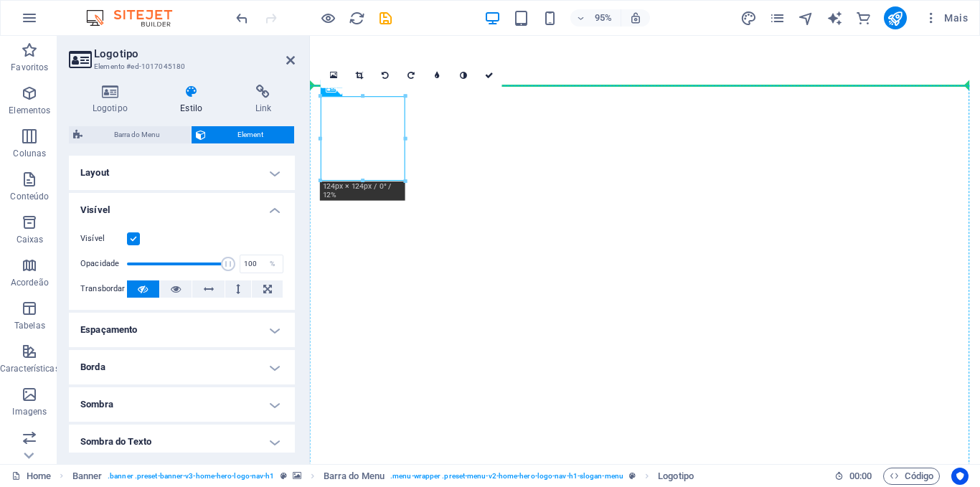
drag, startPoint x: 380, startPoint y: 139, endPoint x: 416, endPoint y: 170, distance: 47.3
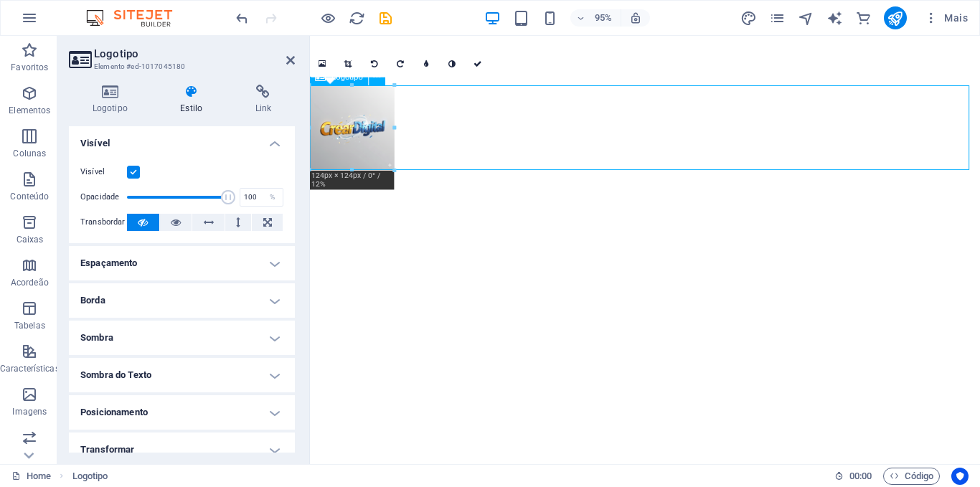
click at [477, 137] on div at bounding box center [662, 132] width 705 height 89
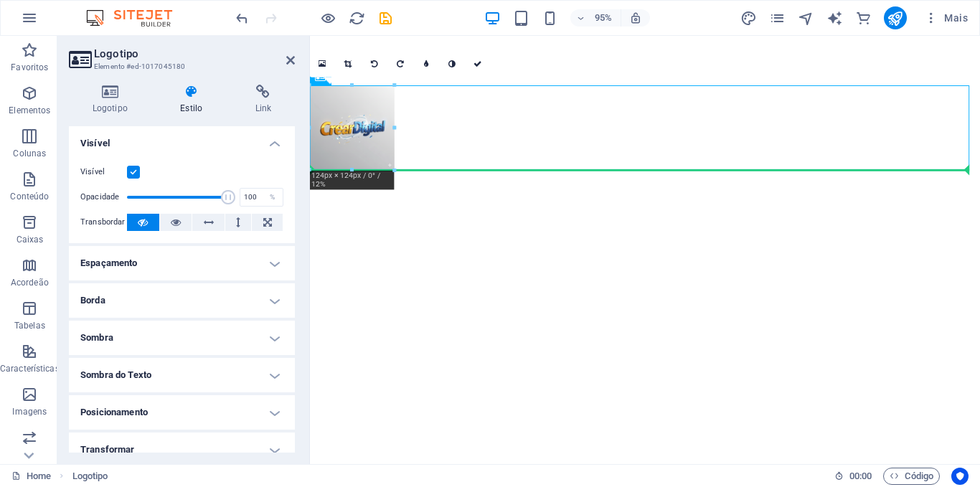
drag, startPoint x: 352, startPoint y: 131, endPoint x: 420, endPoint y: 306, distance: 187.0
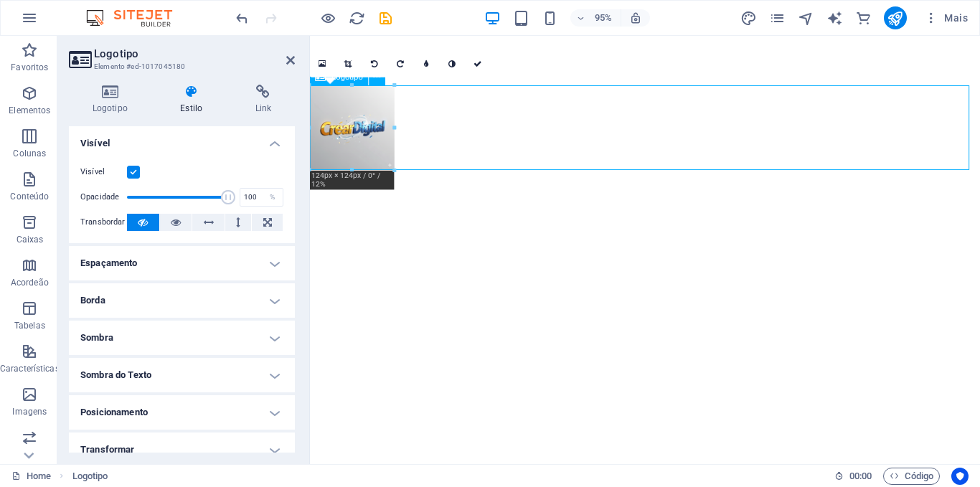
drag, startPoint x: 354, startPoint y: 118, endPoint x: 447, endPoint y: 133, distance: 94.5
click at [447, 133] on div at bounding box center [662, 132] width 705 height 89
click at [287, 65] on icon at bounding box center [290, 60] width 9 height 11
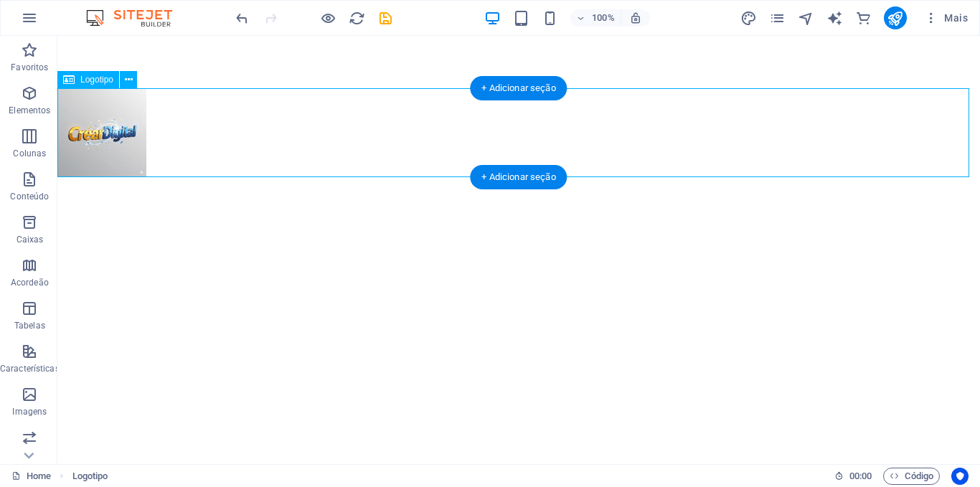
click at [334, 139] on div at bounding box center [518, 132] width 923 height 89
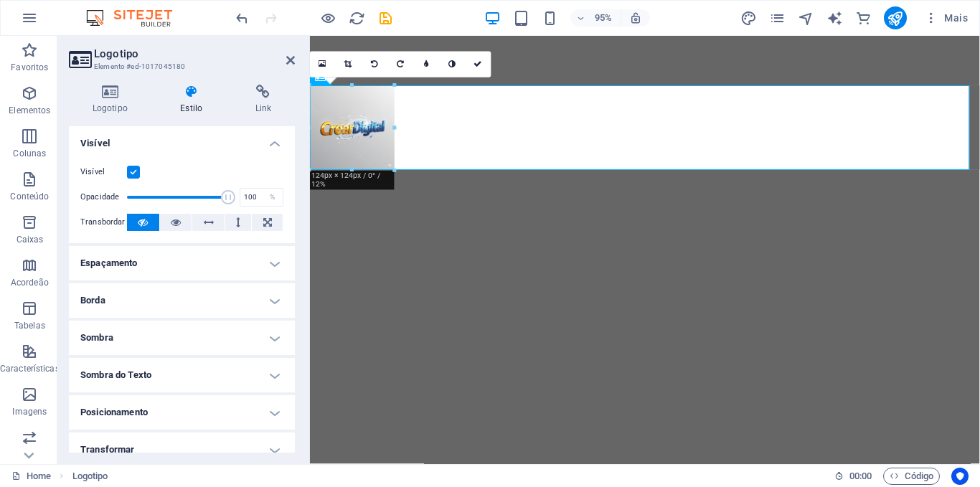
click at [192, 87] on icon at bounding box center [191, 92] width 69 height 14
click at [107, 93] on icon at bounding box center [110, 92] width 83 height 14
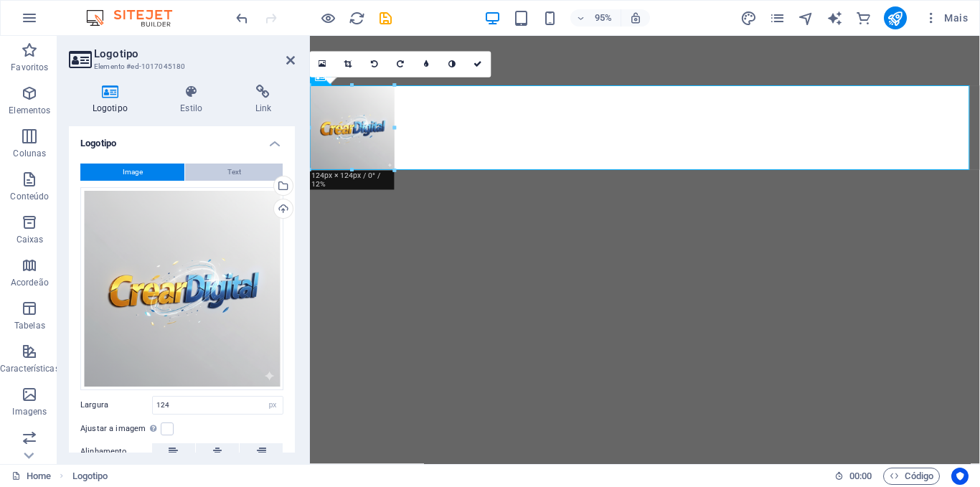
click at [235, 171] on span "Text" at bounding box center [235, 172] width 14 height 17
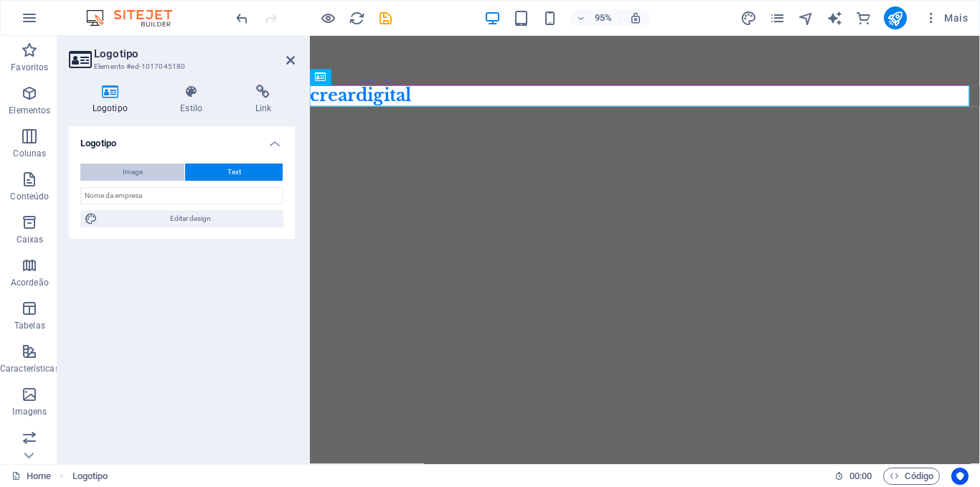
click at [143, 174] on button "Image" at bounding box center [132, 172] width 104 height 17
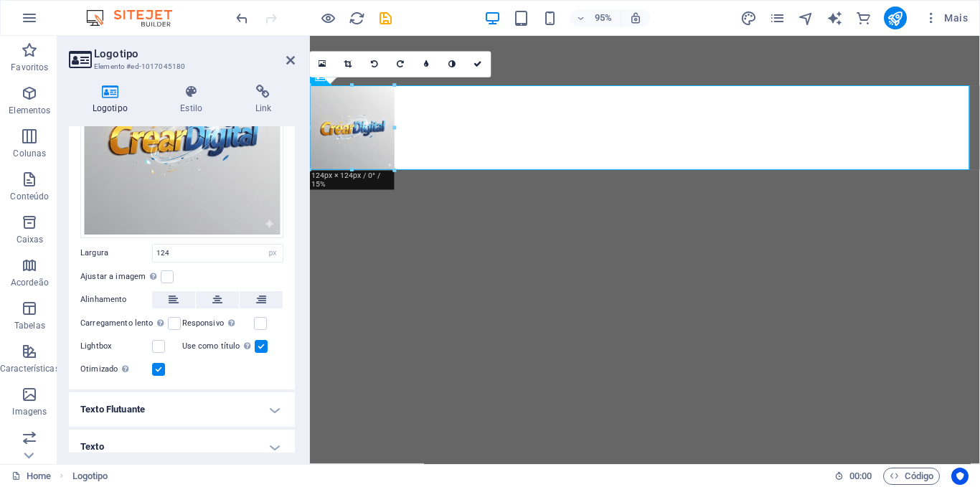
scroll to position [161, 0]
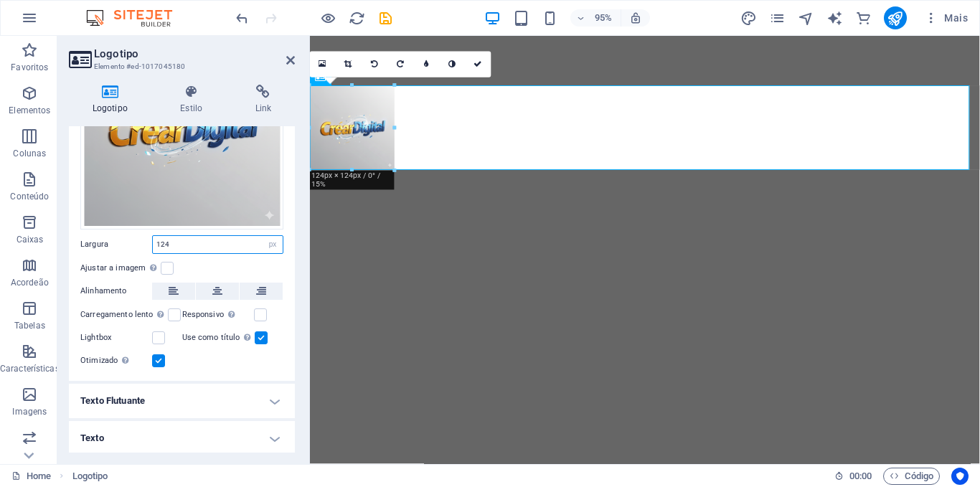
click at [231, 242] on input "124" at bounding box center [218, 244] width 130 height 17
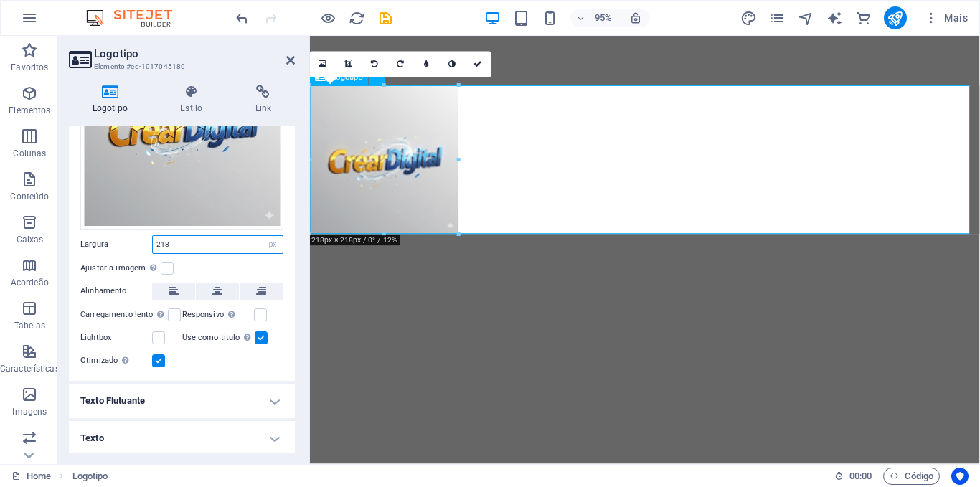
type input "218"
click at [565, 189] on div at bounding box center [662, 166] width 705 height 156
click at [572, 188] on div at bounding box center [662, 166] width 705 height 156
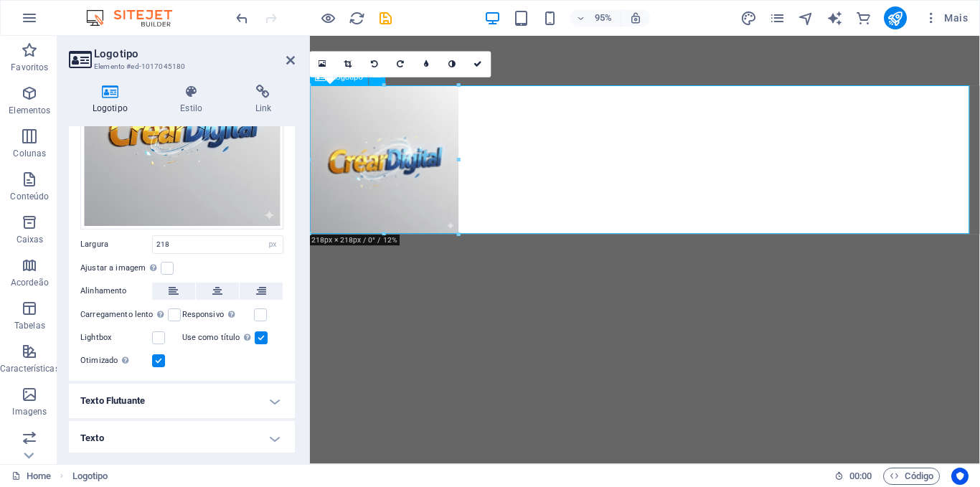
click at [572, 188] on div at bounding box center [662, 166] width 705 height 156
click at [165, 266] on label at bounding box center [167, 268] width 13 height 13
click at [0, 0] on input "Ajustar a imagem Ajustar a imagem automaticamente a uma largura e altura fixas" at bounding box center [0, 0] width 0 height 0
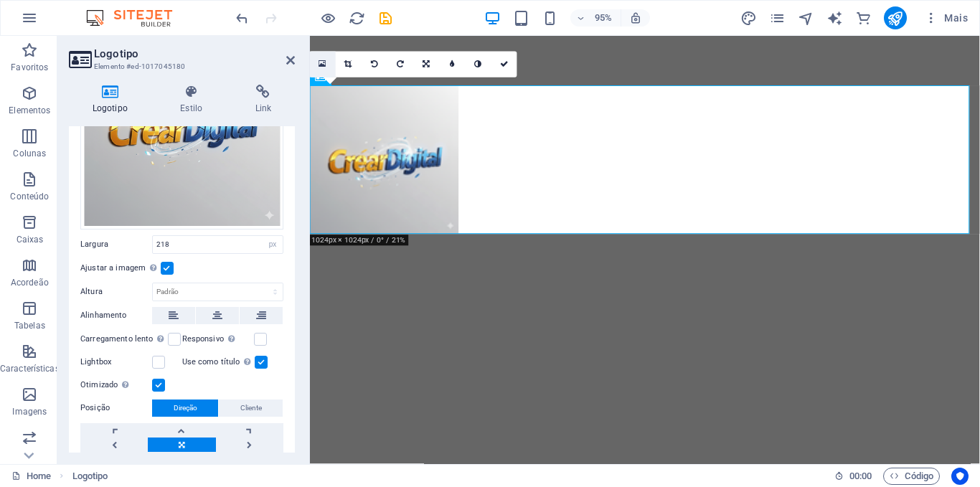
click at [324, 64] on icon at bounding box center [323, 64] width 8 height 9
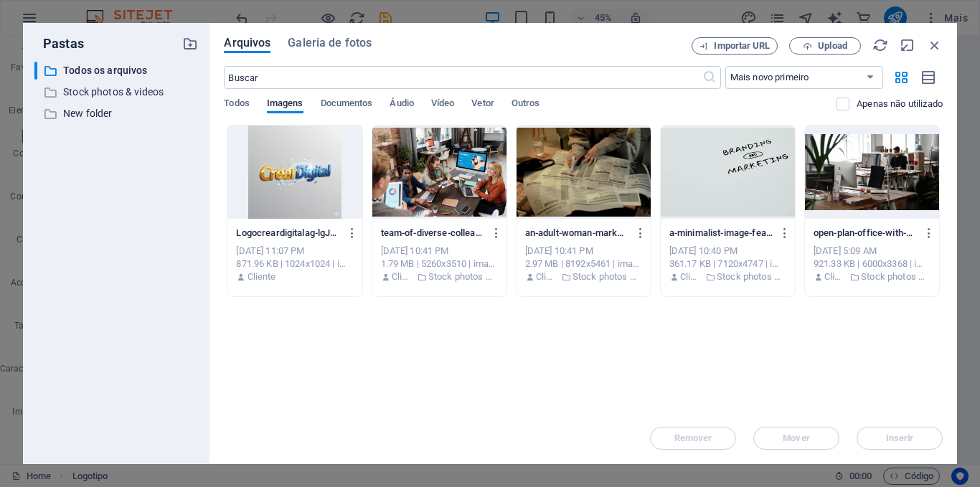
click at [303, 177] on div at bounding box center [295, 172] width 134 height 93
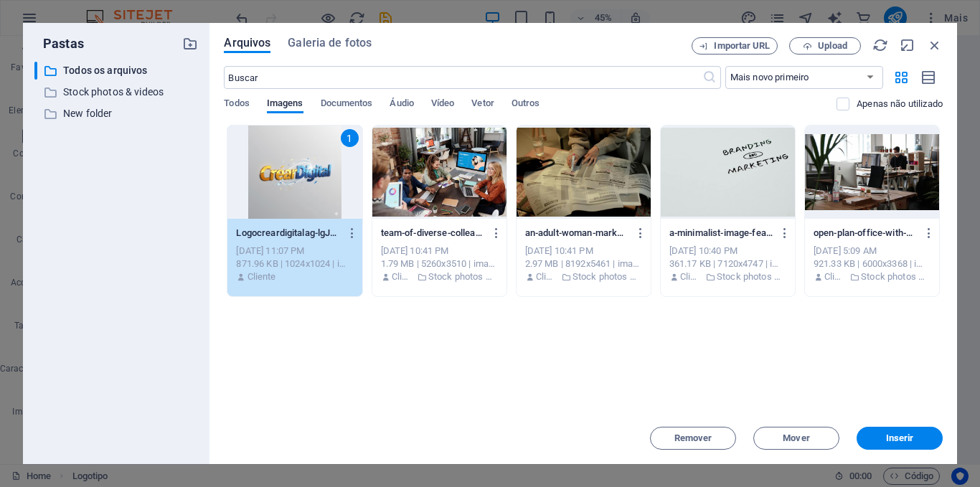
click at [303, 177] on div "1" at bounding box center [295, 172] width 134 height 93
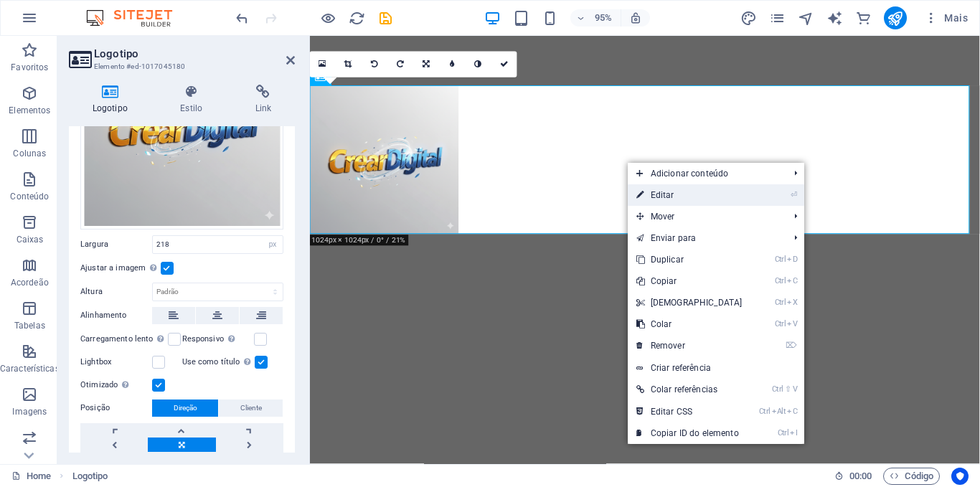
click at [667, 192] on link "⏎ Editar" at bounding box center [689, 195] width 123 height 22
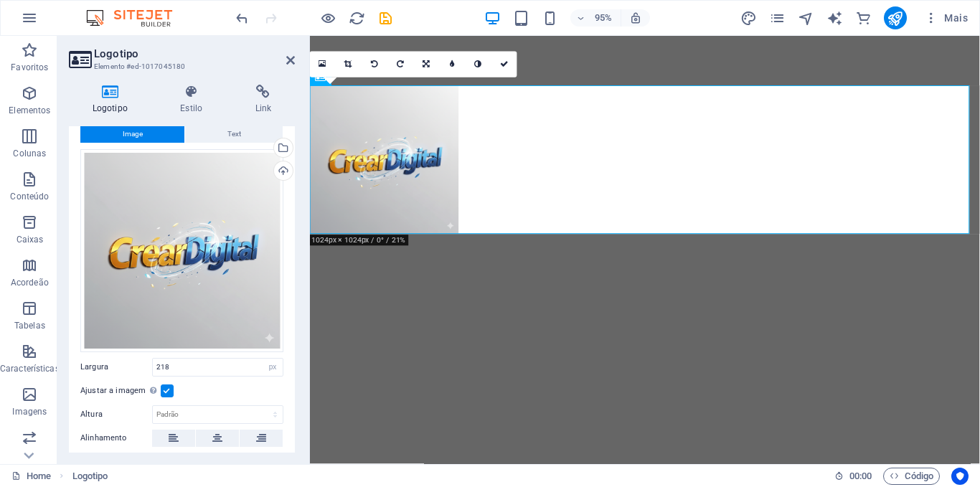
scroll to position [0, 0]
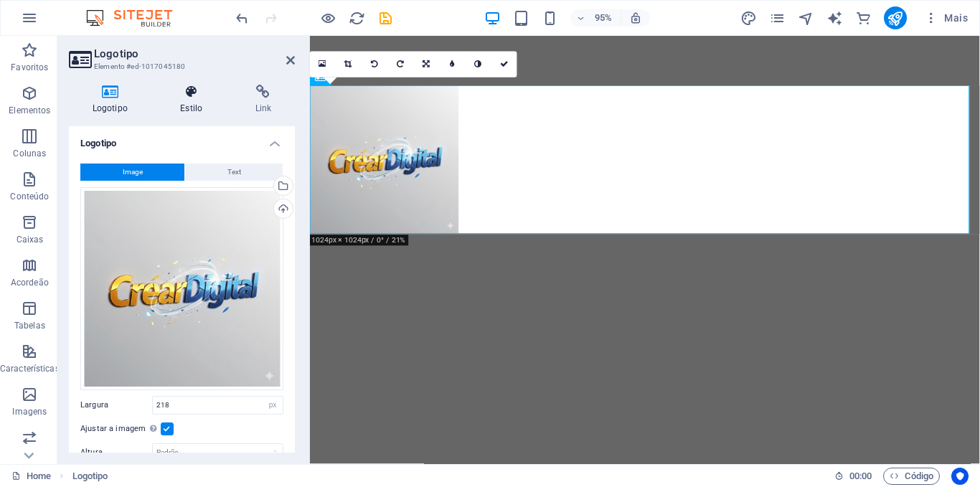
click at [189, 91] on icon at bounding box center [191, 92] width 69 height 14
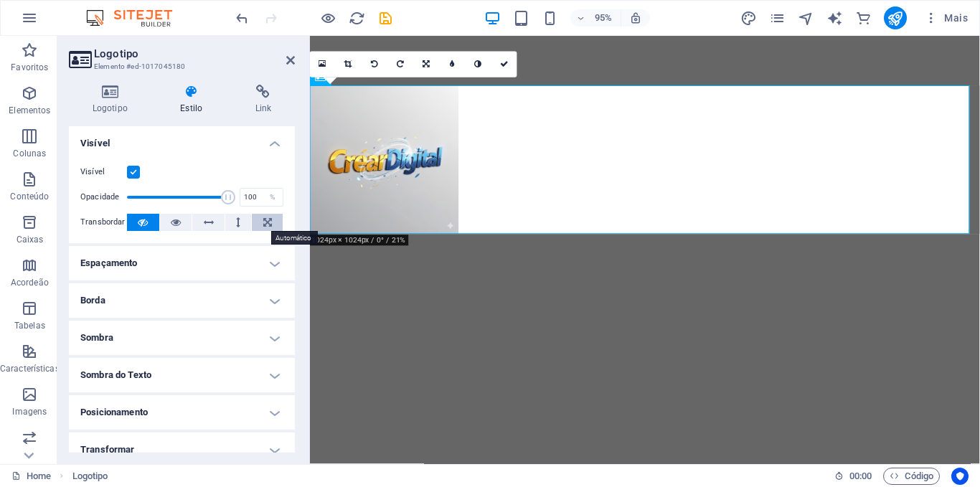
click at [263, 220] on icon at bounding box center [267, 222] width 9 height 17
click at [139, 222] on icon at bounding box center [143, 222] width 10 height 17
click at [426, 62] on icon at bounding box center [426, 64] width 7 height 8
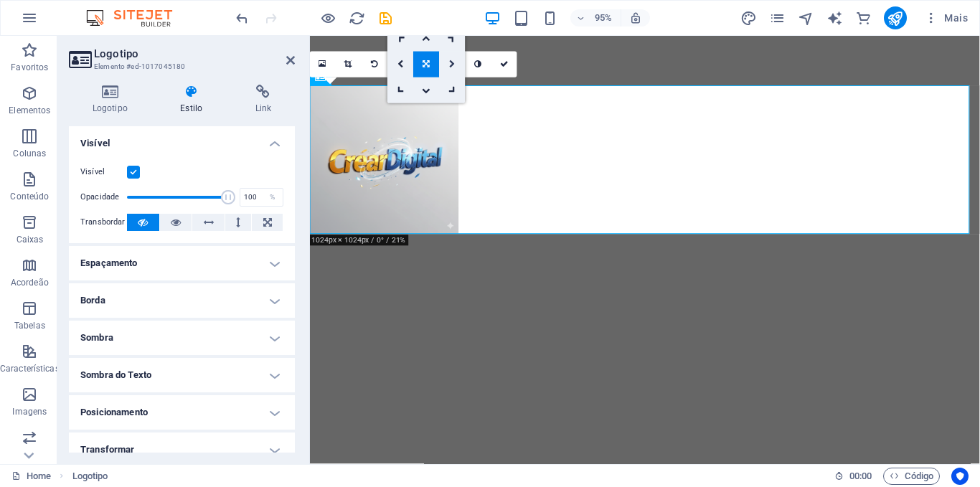
click at [451, 62] on icon at bounding box center [452, 64] width 6 height 8
click at [428, 65] on icon at bounding box center [426, 64] width 6 height 8
click at [398, 64] on icon at bounding box center [401, 64] width 6 height 8
click at [428, 63] on icon at bounding box center [426, 64] width 6 height 8
click at [428, 64] on icon at bounding box center [426, 64] width 7 height 8
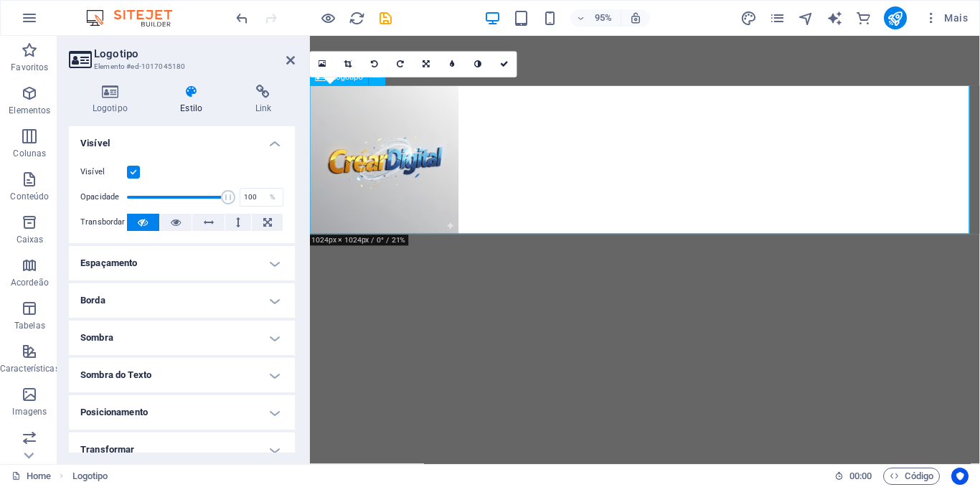
click at [507, 152] on div at bounding box center [662, 166] width 705 height 156
click at [507, 154] on div at bounding box center [662, 166] width 705 height 156
click at [290, 61] on icon at bounding box center [290, 60] width 9 height 11
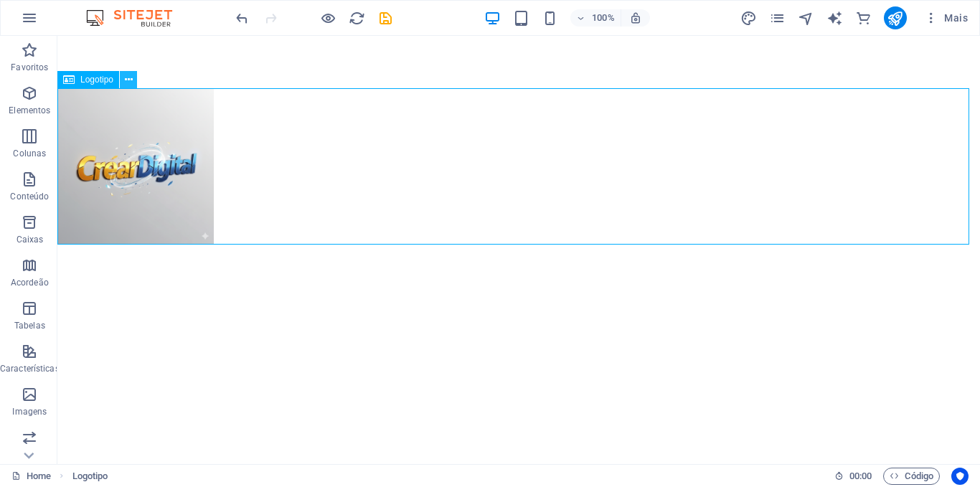
click at [129, 80] on icon at bounding box center [129, 79] width 8 height 15
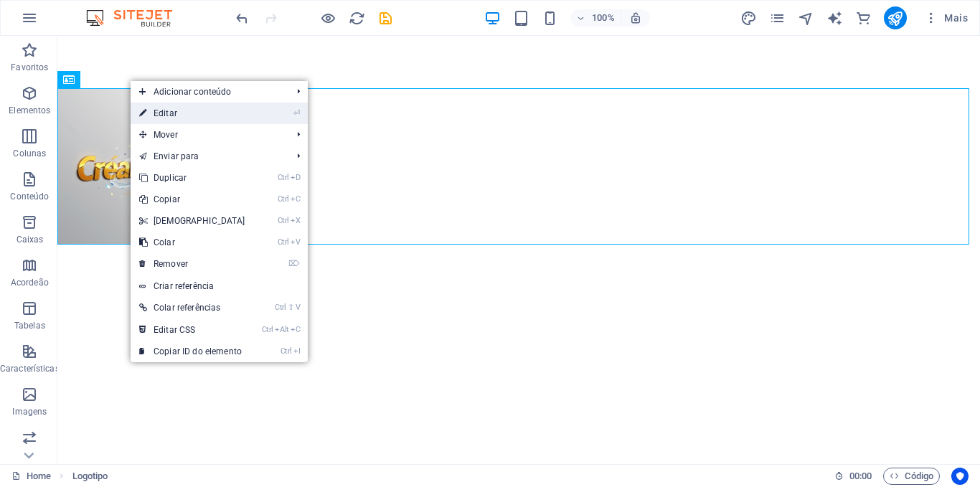
click at [180, 116] on link "⏎ Editar" at bounding box center [192, 114] width 123 height 22
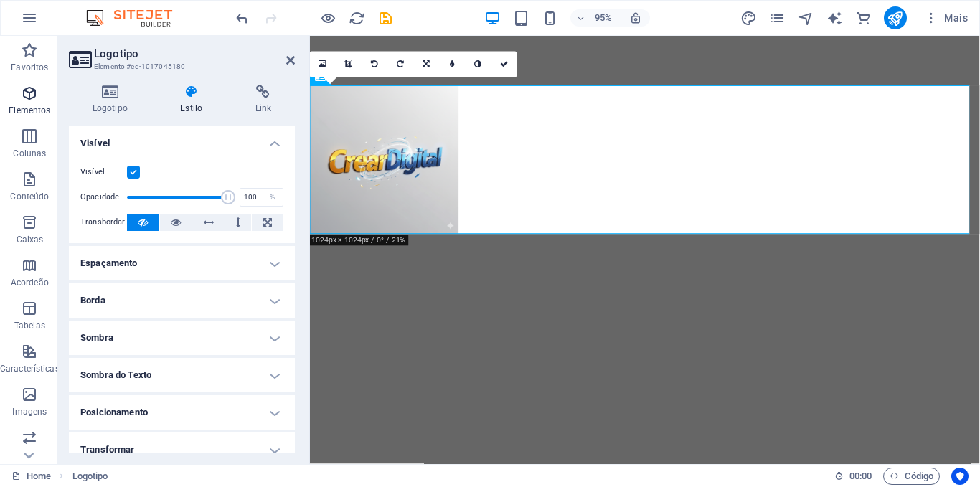
click at [27, 91] on icon "button" at bounding box center [29, 93] width 17 height 17
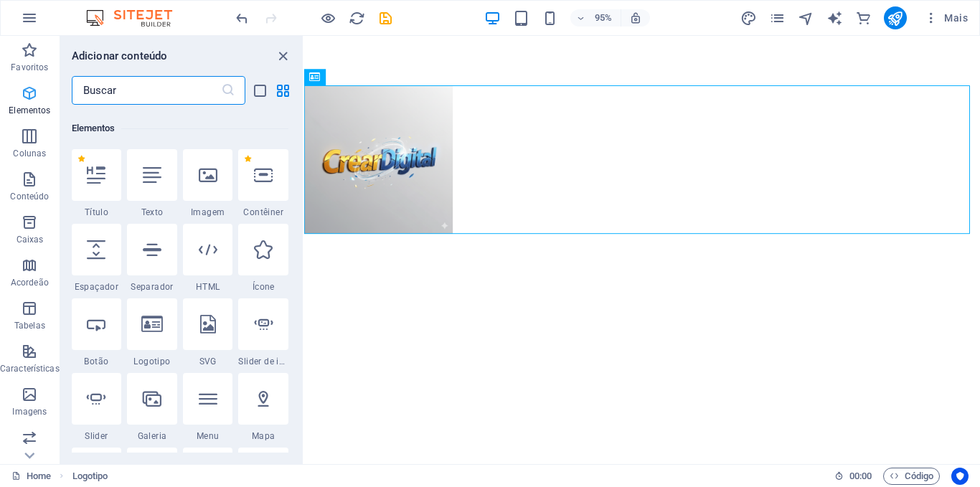
scroll to position [153, 0]
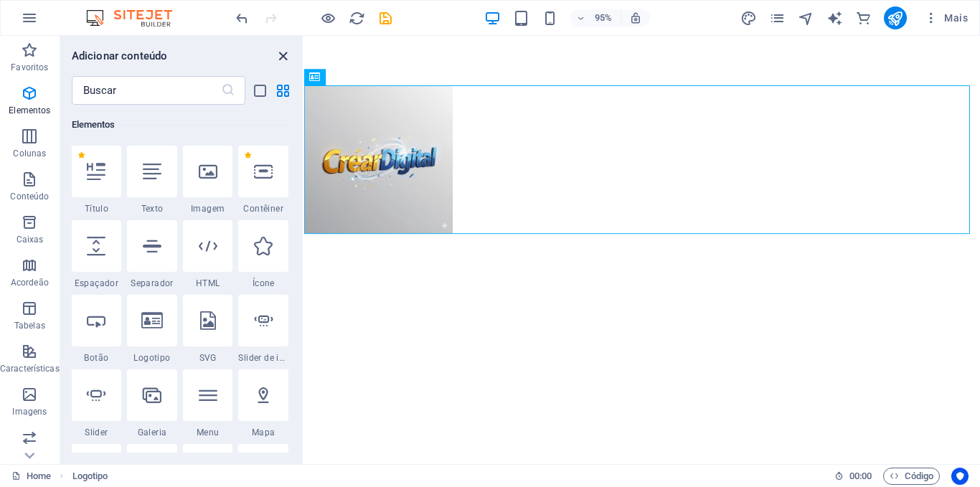
click at [284, 57] on icon "close panel" at bounding box center [283, 56] width 17 height 17
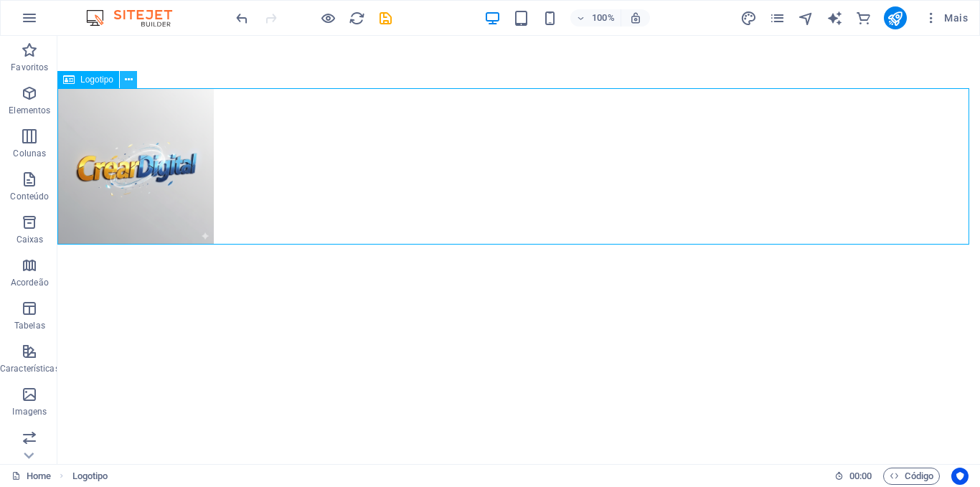
click at [131, 78] on icon at bounding box center [129, 79] width 8 height 15
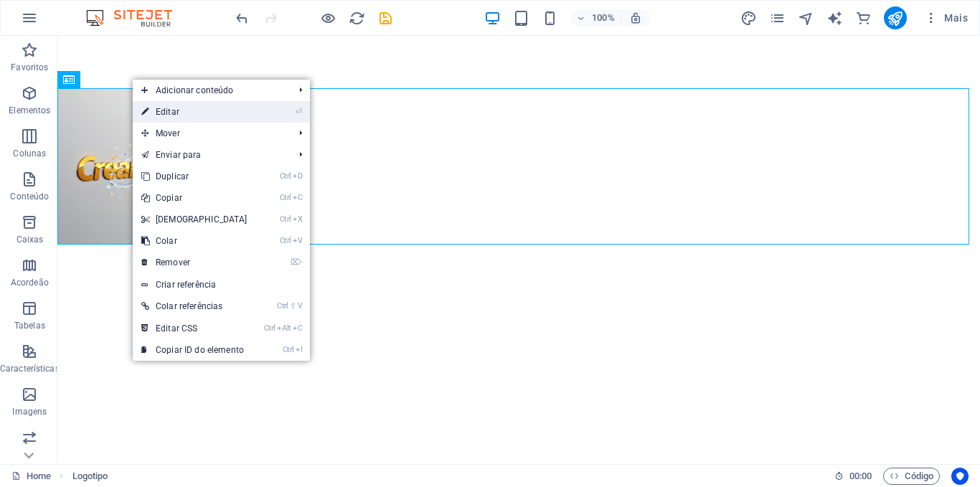
click at [166, 111] on link "⏎ Editar" at bounding box center [194, 112] width 123 height 22
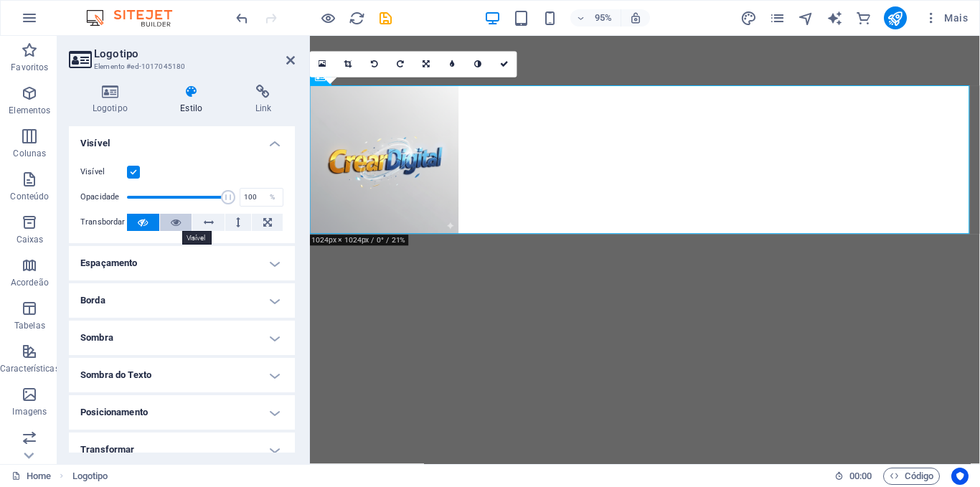
click at [174, 220] on icon at bounding box center [176, 222] width 10 height 17
click at [141, 222] on icon at bounding box center [143, 222] width 10 height 17
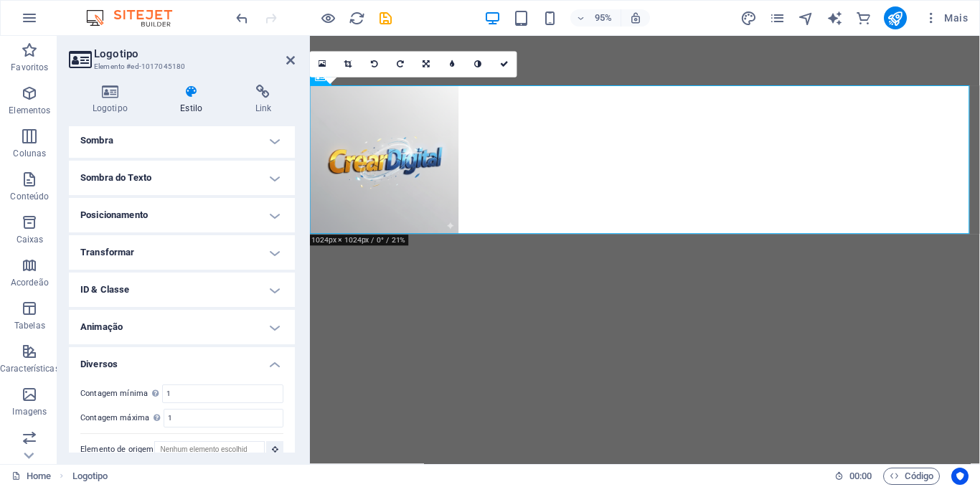
scroll to position [215, 0]
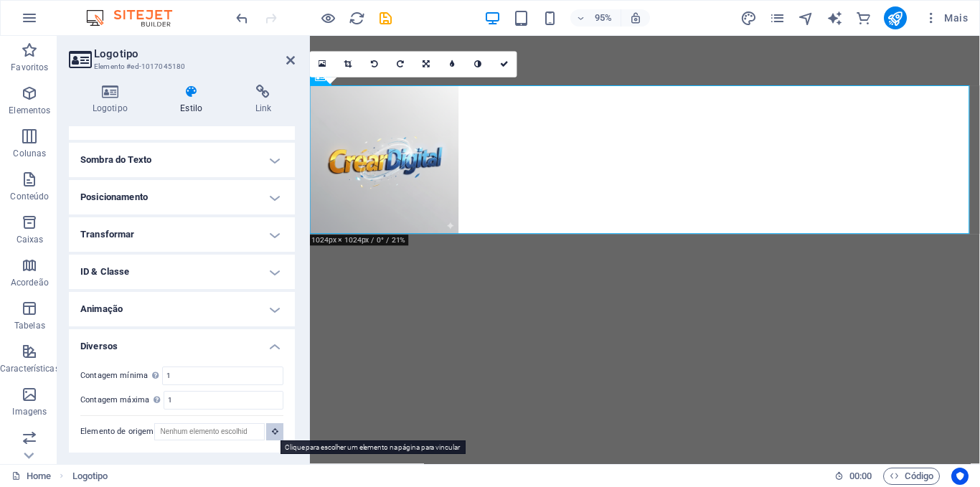
click at [275, 430] on icon at bounding box center [275, 431] width 6 height 7
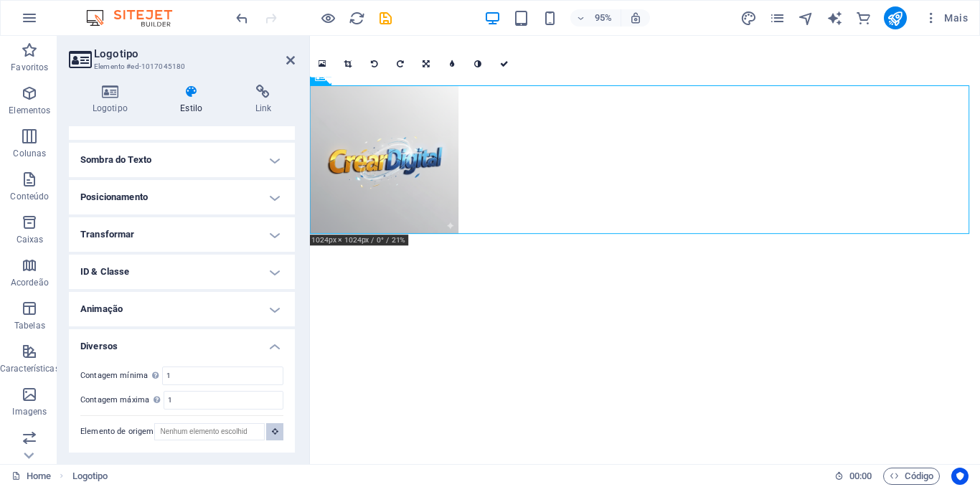
click at [275, 430] on icon at bounding box center [275, 431] width 6 height 7
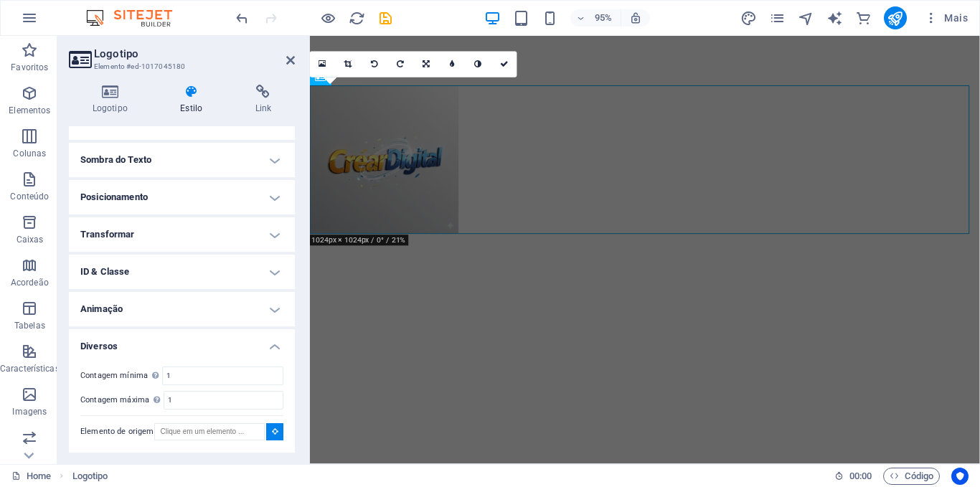
click at [275, 430] on icon at bounding box center [275, 431] width 6 height 7
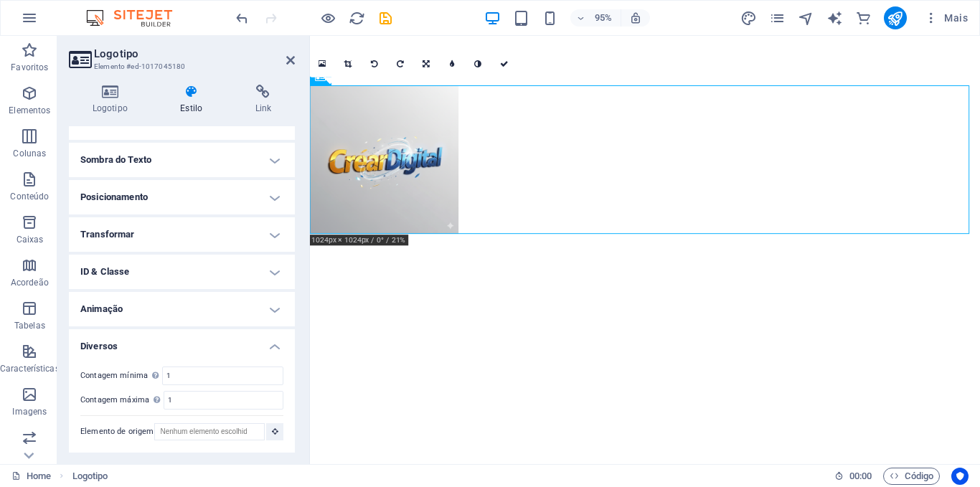
click at [272, 344] on h4 "Diversos" at bounding box center [182, 342] width 226 height 26
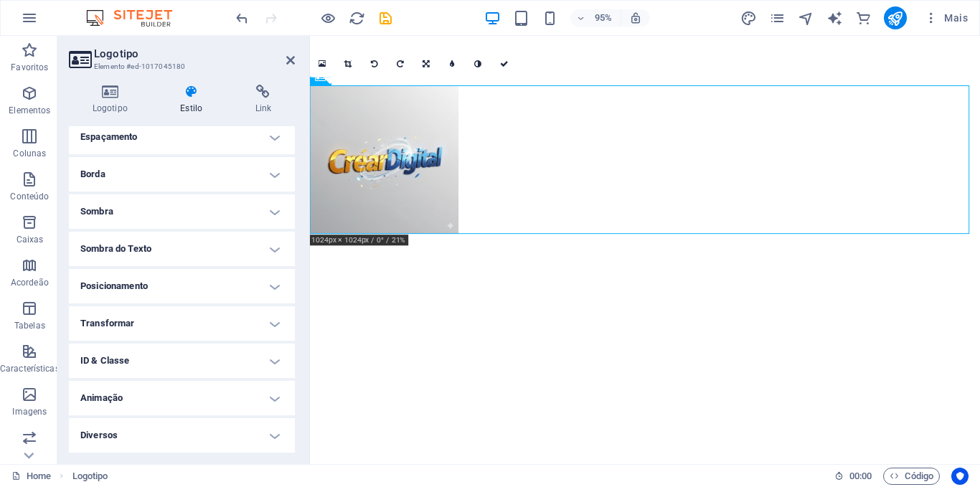
scroll to position [126, 0]
click at [276, 401] on h4 "Animação" at bounding box center [182, 398] width 226 height 34
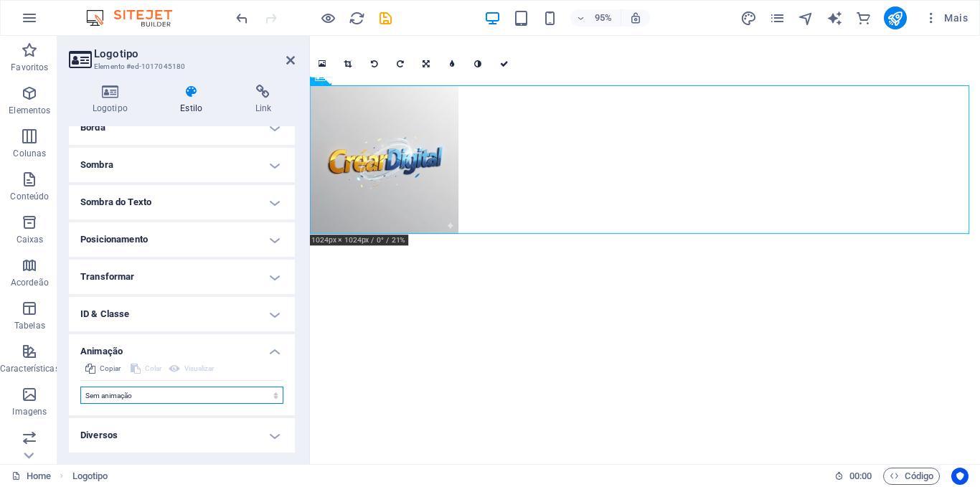
click at [273, 398] on select "Sem animação Mostrar / Esconder Rolar para cima/baixo Mais/menos zoom Deslize d…" at bounding box center [181, 395] width 203 height 17
click at [274, 350] on h4 "Animação" at bounding box center [182, 347] width 226 height 26
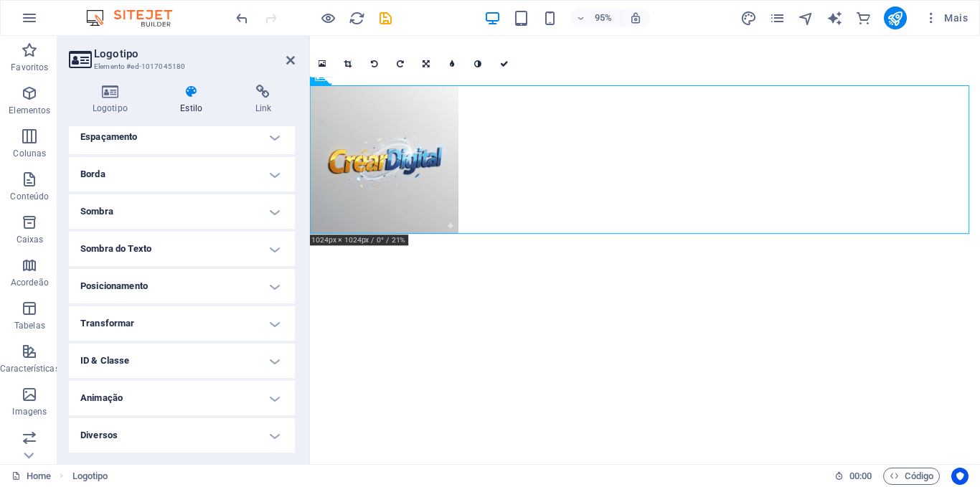
scroll to position [126, 0]
click at [273, 362] on h4 "ID & Classe" at bounding box center [182, 361] width 226 height 34
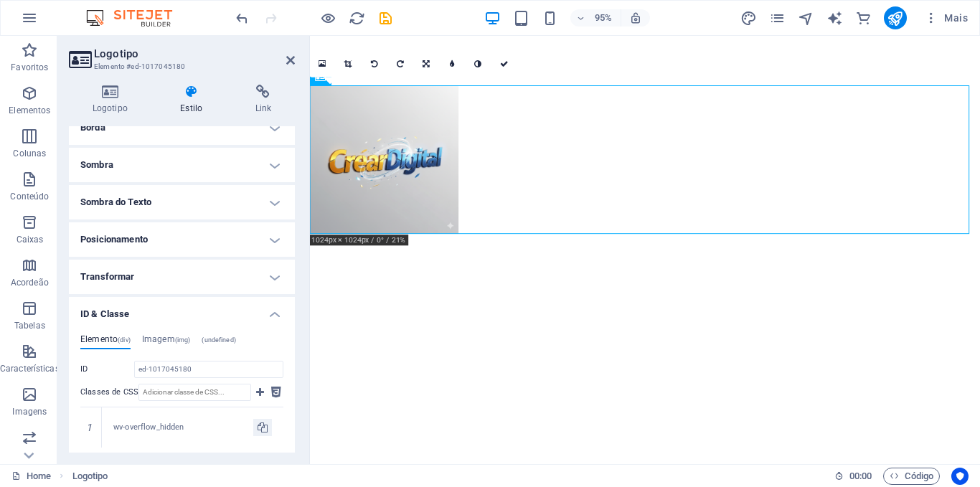
click at [271, 313] on h4 "ID & Classe" at bounding box center [182, 310] width 226 height 26
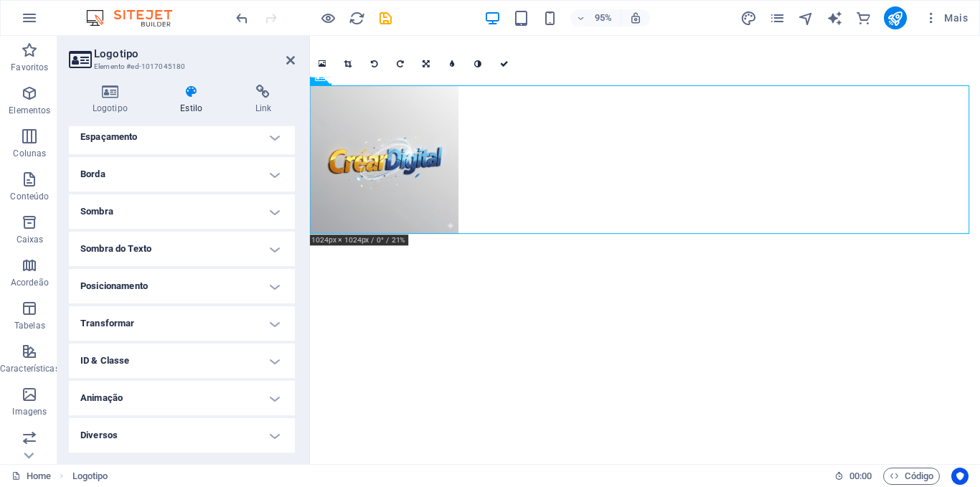
scroll to position [126, 0]
click at [272, 323] on h4 "Transformar" at bounding box center [182, 323] width 226 height 34
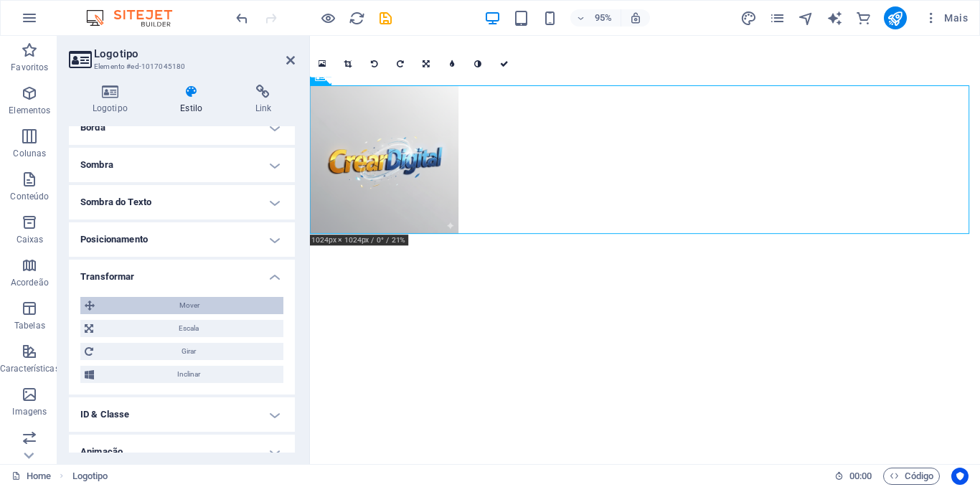
click at [185, 304] on span "Mover" at bounding box center [189, 305] width 180 height 17
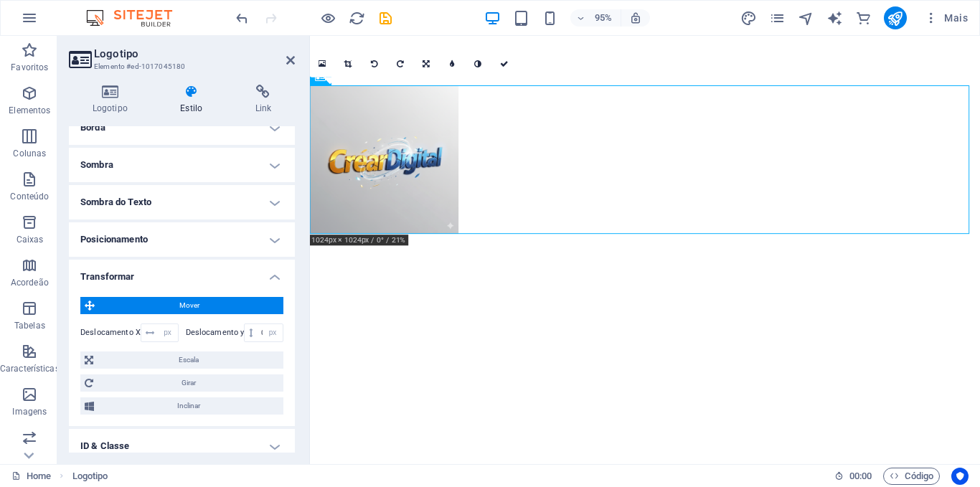
click at [268, 281] on h4 "Transformar" at bounding box center [182, 273] width 226 height 26
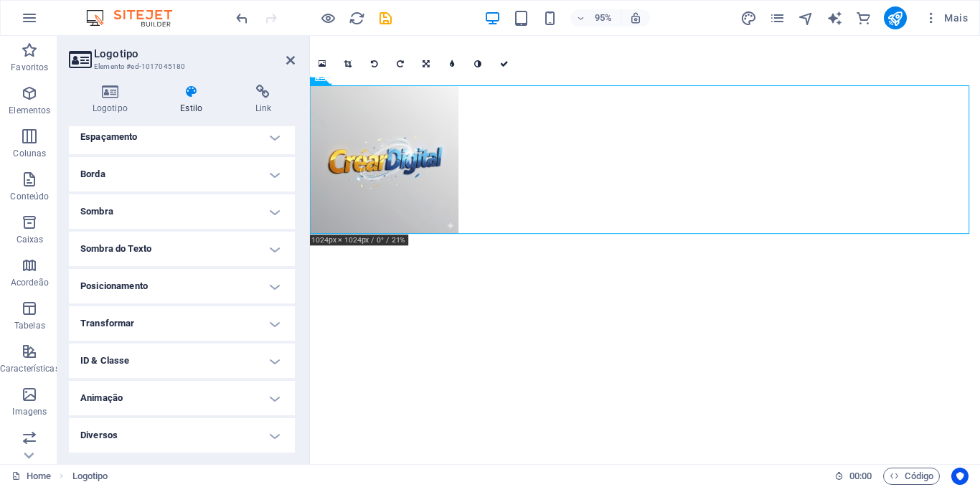
scroll to position [126, 0]
click at [272, 287] on h4 "Posicionamento" at bounding box center [182, 286] width 226 height 34
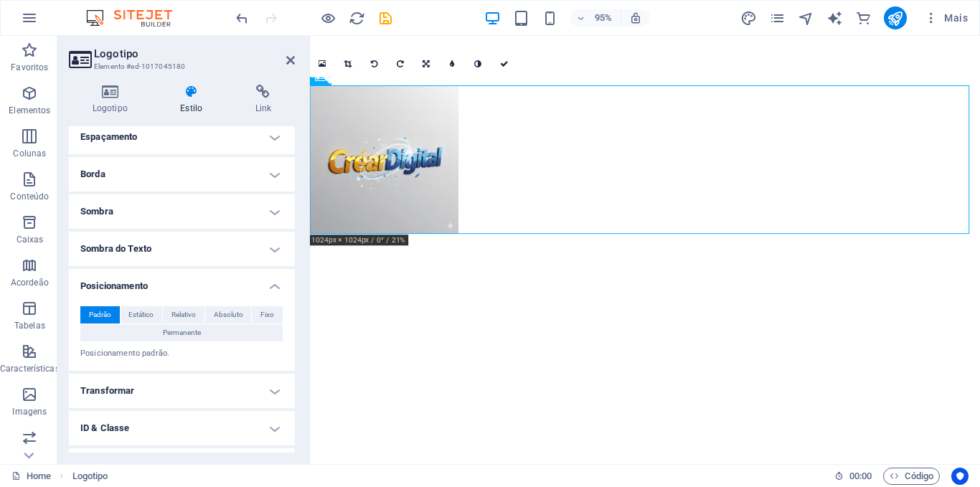
scroll to position [173, 0]
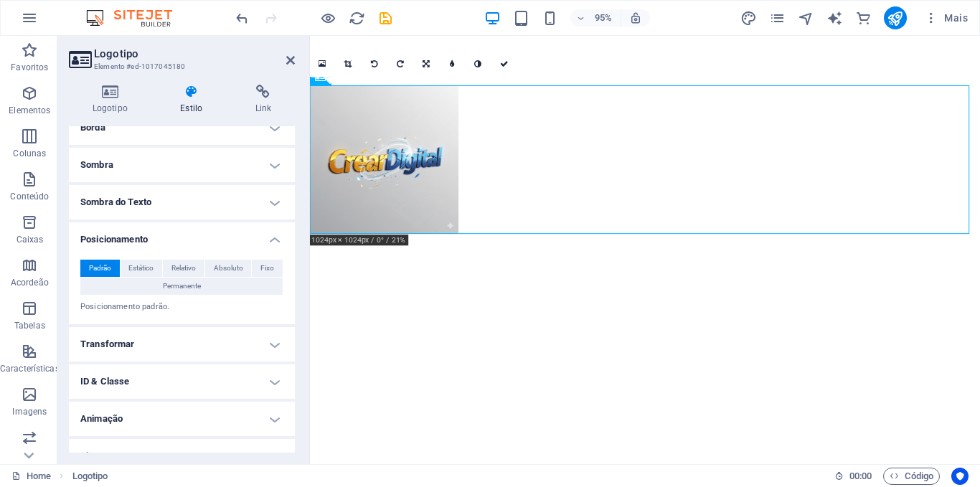
click at [271, 245] on h4 "Posicionamento" at bounding box center [182, 235] width 226 height 26
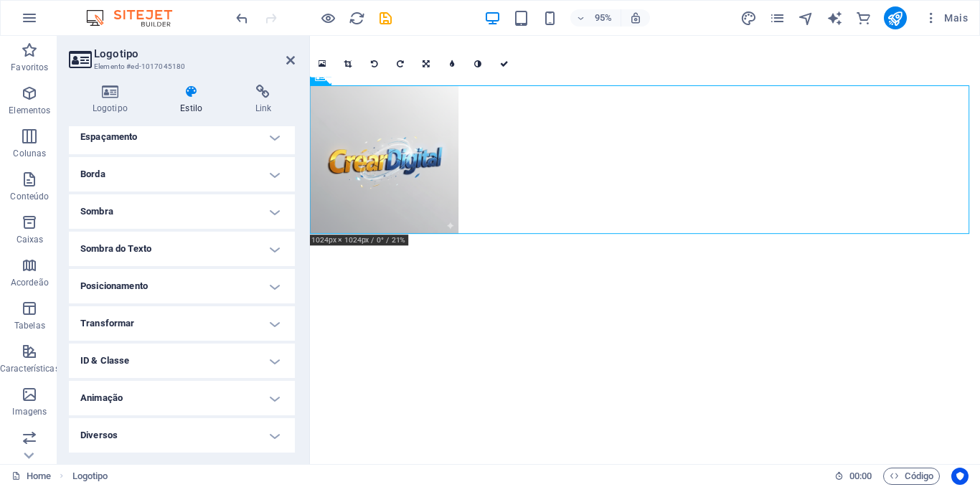
click at [271, 246] on h4 "Sombra do Texto" at bounding box center [182, 249] width 226 height 34
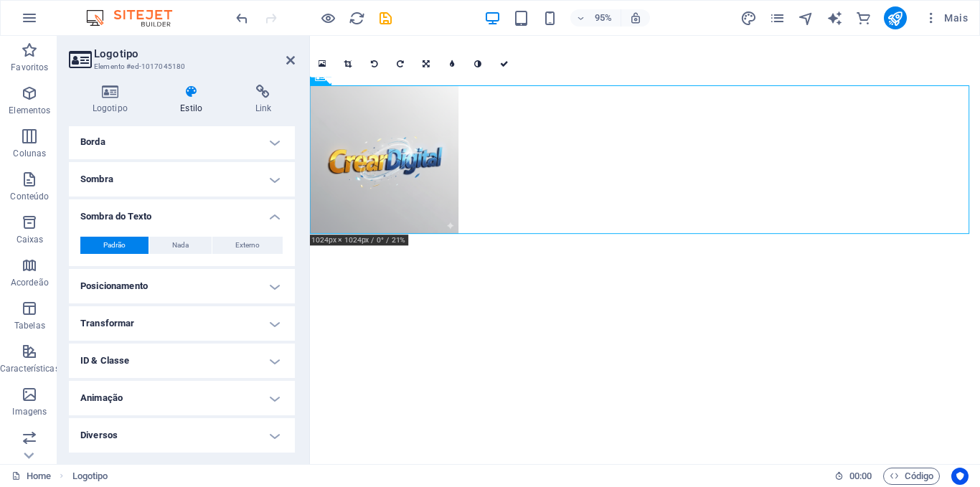
click at [273, 213] on h4 "Sombra do Texto" at bounding box center [182, 213] width 226 height 26
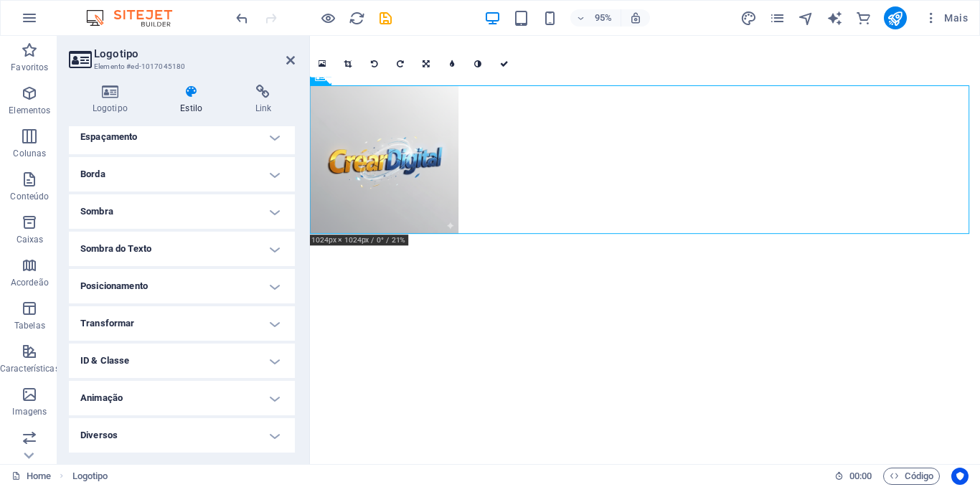
scroll to position [126, 0]
click at [273, 138] on h4 "Espaçamento" at bounding box center [182, 137] width 226 height 34
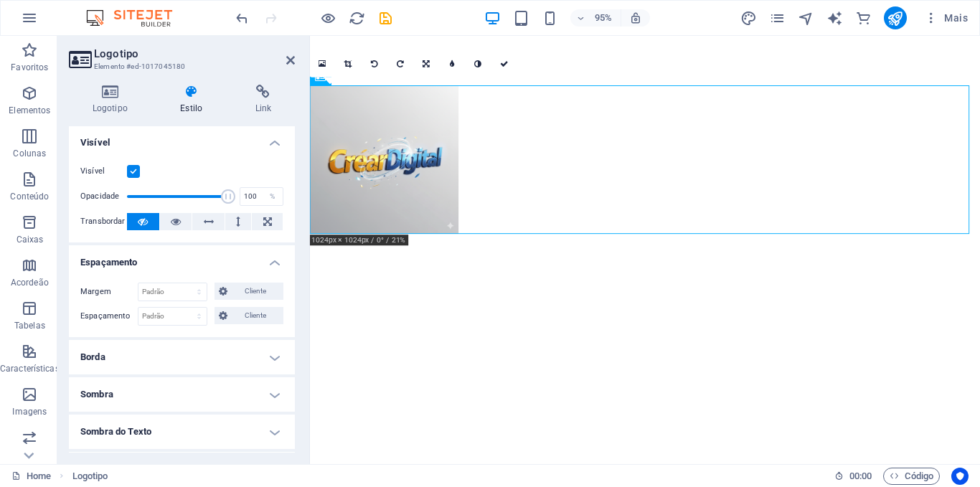
scroll to position [0, 0]
click at [290, 64] on icon at bounding box center [290, 60] width 9 height 11
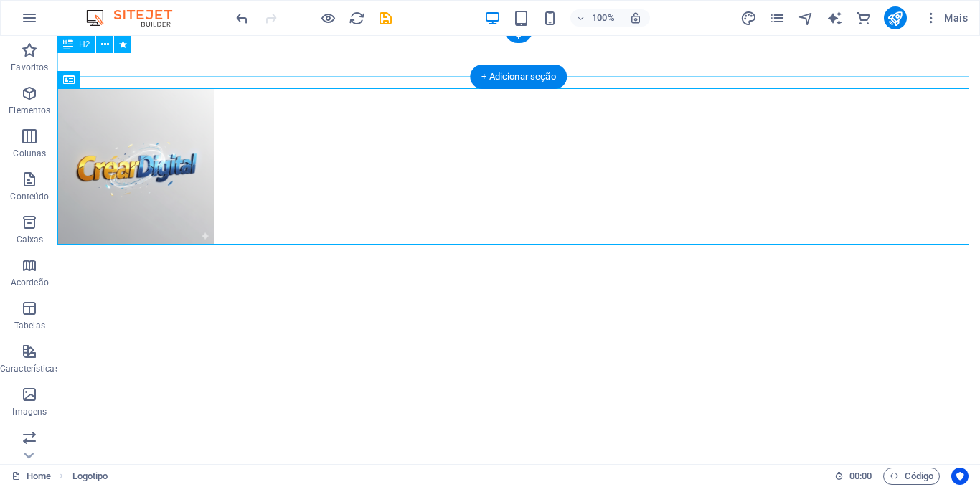
click at [324, 69] on div "Criamos marcas com Designer que conectam as experiências transformadoras em Res…" at bounding box center [518, 52] width 923 height 47
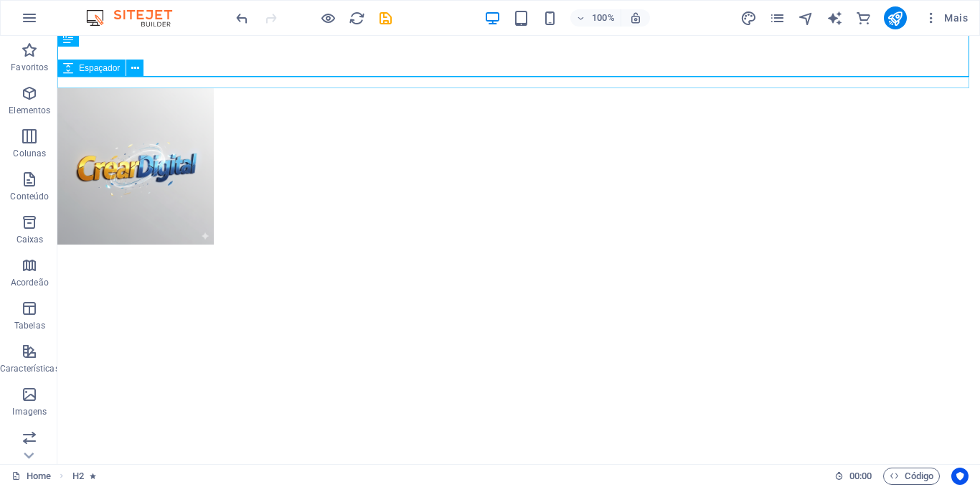
click at [418, 84] on div at bounding box center [518, 82] width 923 height 11
select select "px"
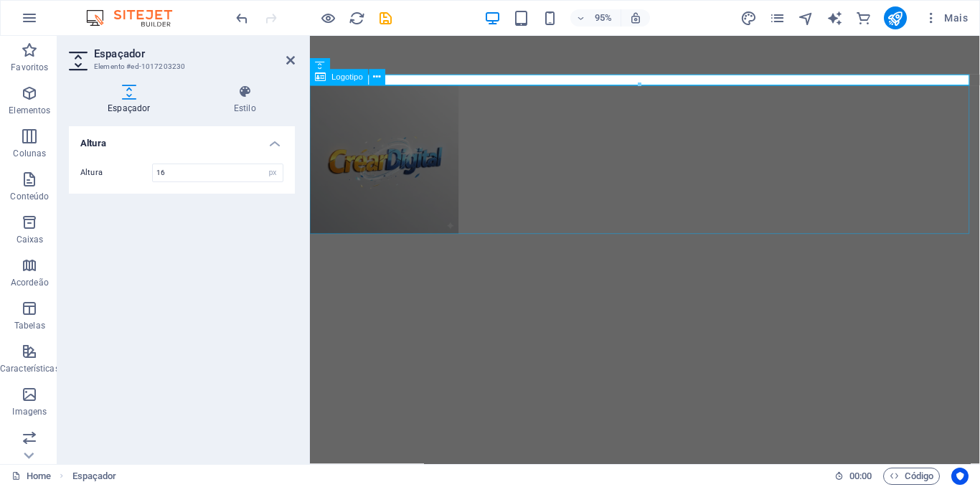
click at [520, 128] on div at bounding box center [662, 166] width 705 height 156
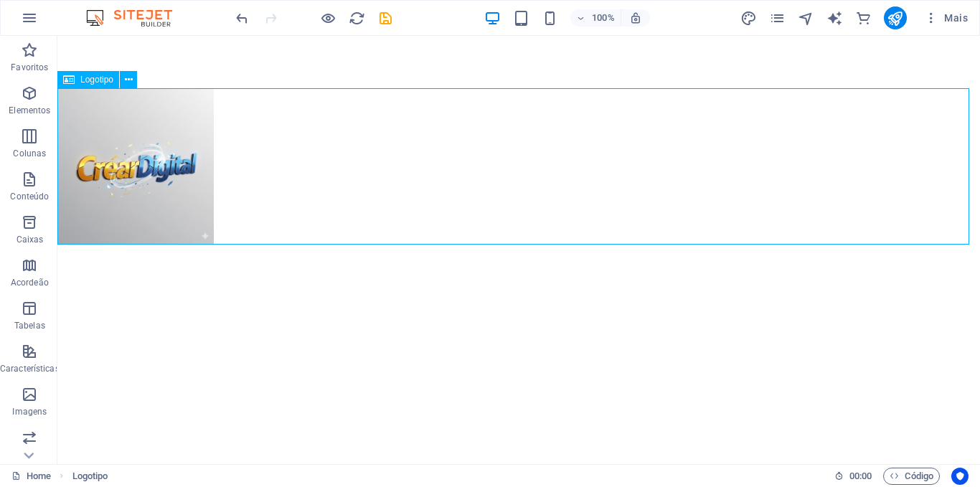
click at [439, 154] on div at bounding box center [518, 166] width 923 height 156
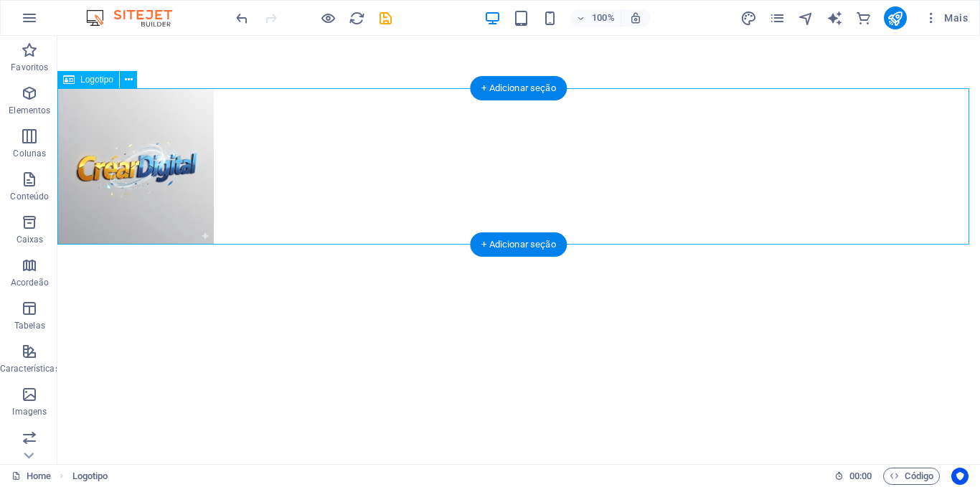
click at [155, 171] on div at bounding box center [518, 166] width 923 height 156
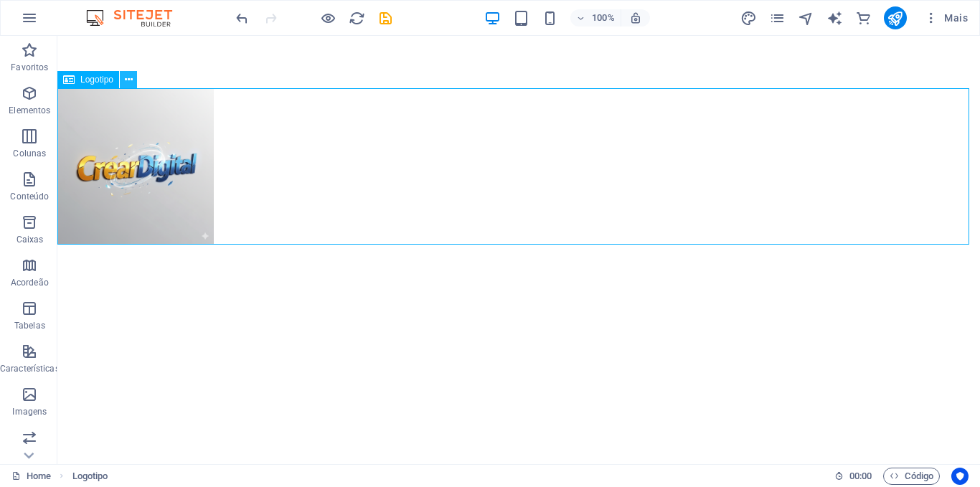
click at [132, 81] on icon at bounding box center [129, 79] width 8 height 15
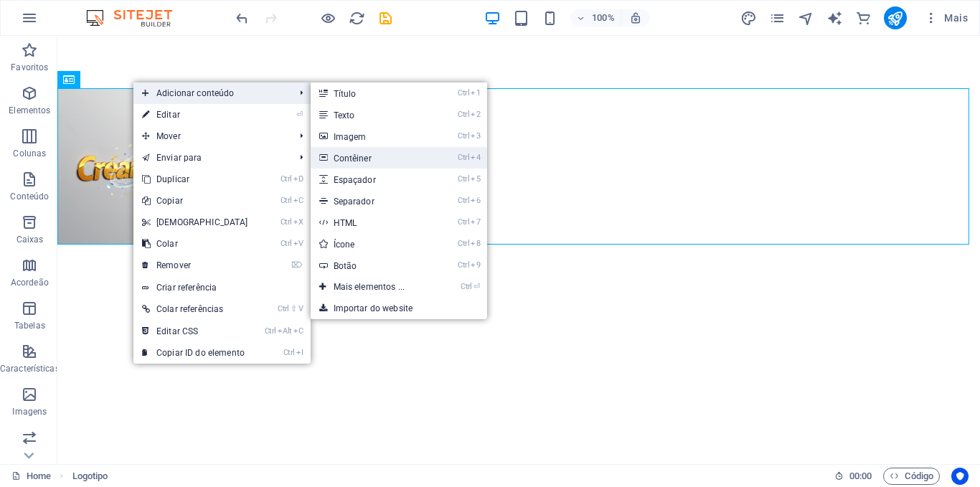
click at [360, 160] on link "Ctrl 4 Contêiner" at bounding box center [372, 158] width 123 height 22
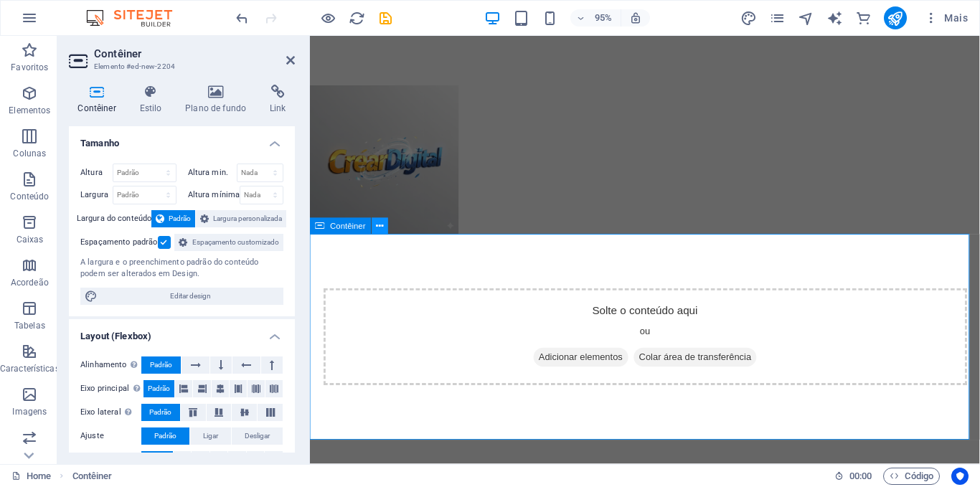
click at [380, 226] on icon at bounding box center [380, 226] width 7 height 14
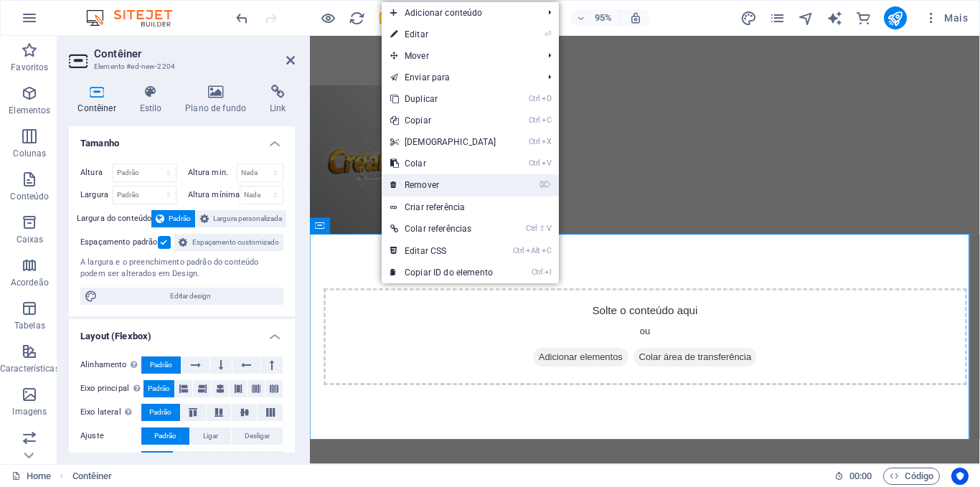
click at [423, 183] on link "⌦ Remover" at bounding box center [443, 185] width 123 height 22
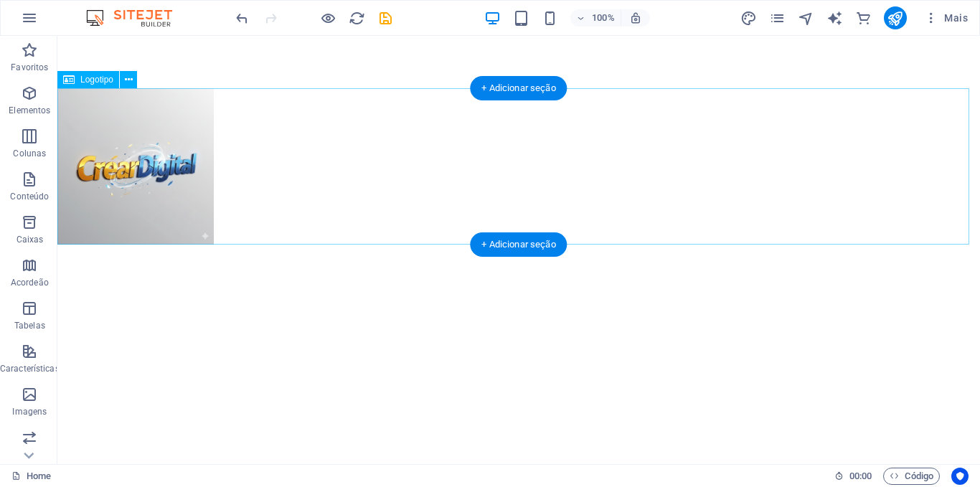
click at [470, 118] on div at bounding box center [518, 166] width 923 height 156
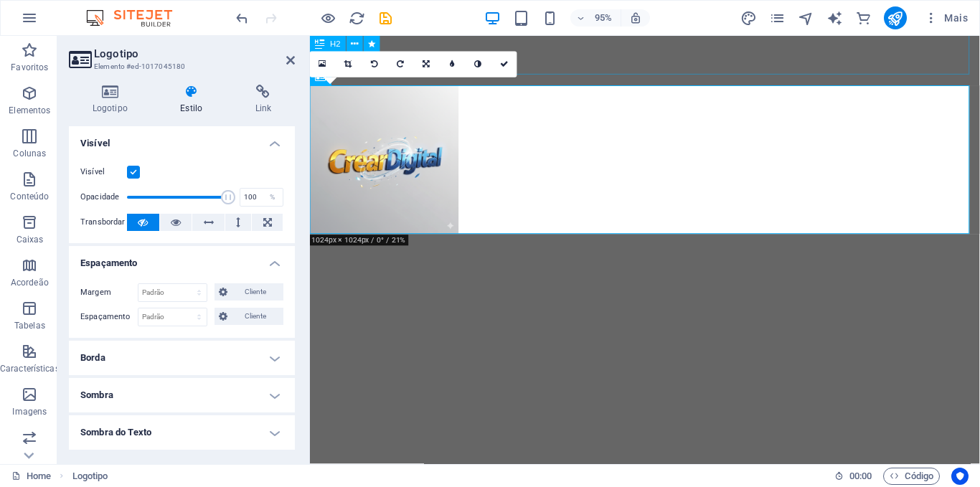
click at [673, 60] on div "Criamos marcas com Designer que conectam as experiências transformadoras em Res…" at bounding box center [662, 52] width 705 height 47
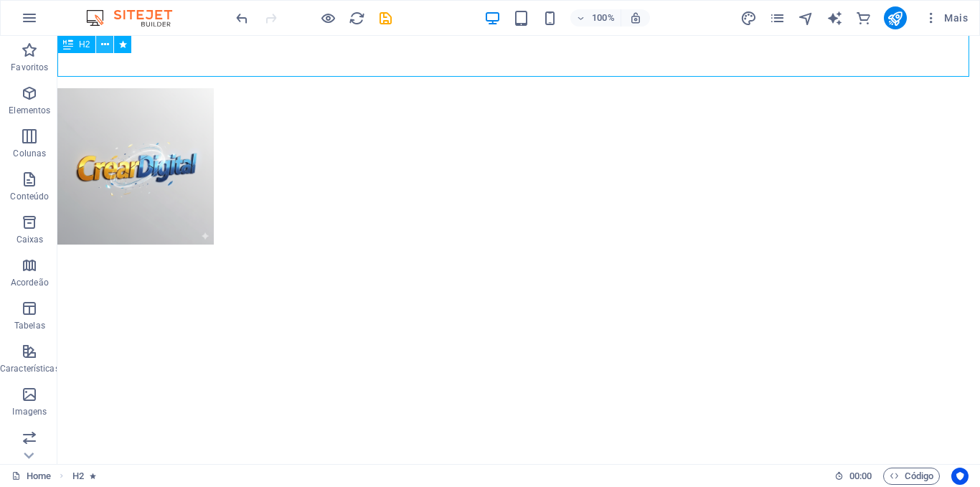
click at [103, 42] on icon at bounding box center [105, 44] width 8 height 15
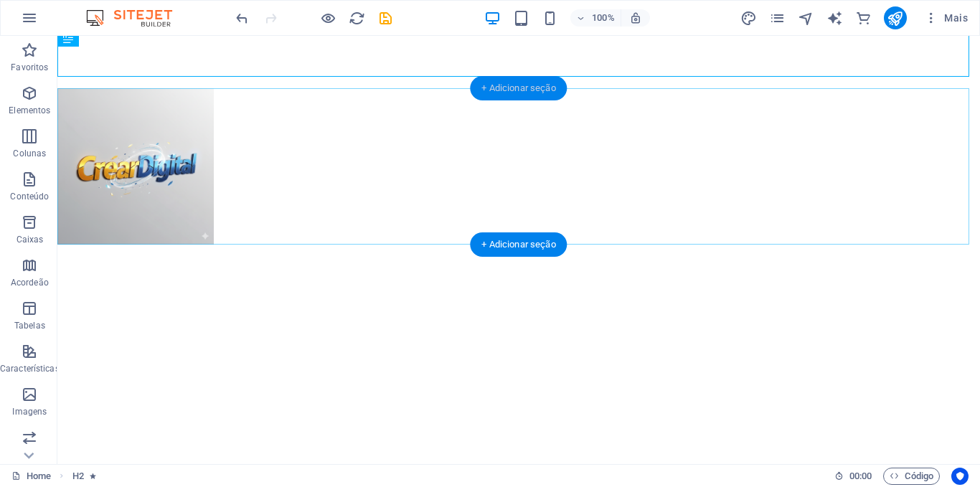
click at [533, 88] on div "+ Adicionar seção" at bounding box center [518, 88] width 97 height 24
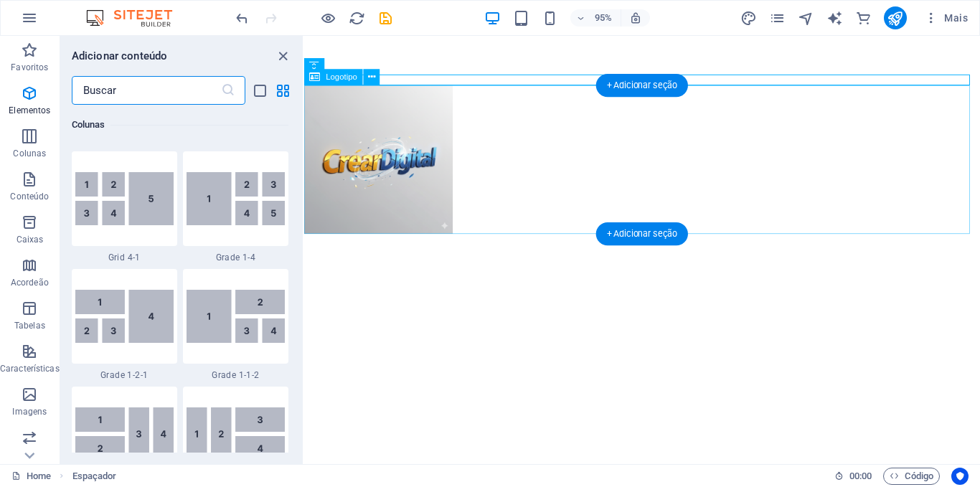
scroll to position [2511, 0]
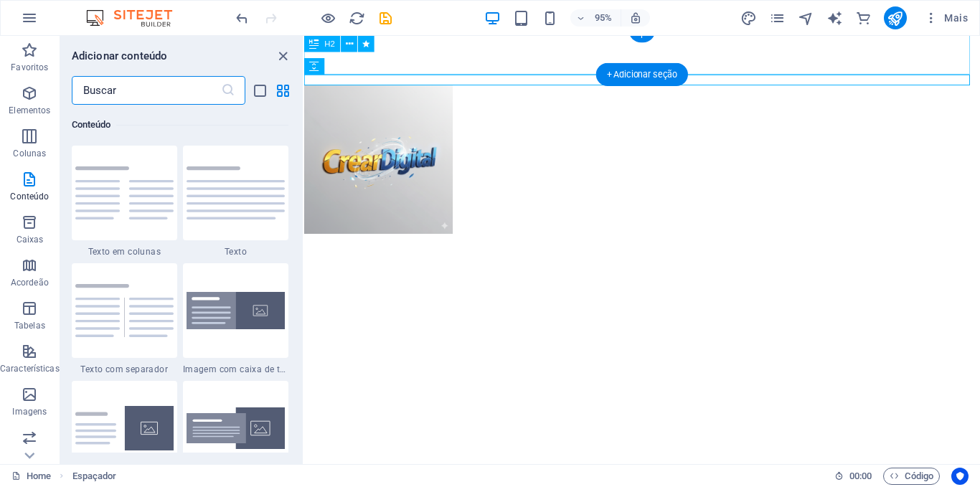
click at [572, 55] on div "Criamos marcas com Designer que conectam as experiências transformadoras em Res…" at bounding box center [660, 52] width 712 height 47
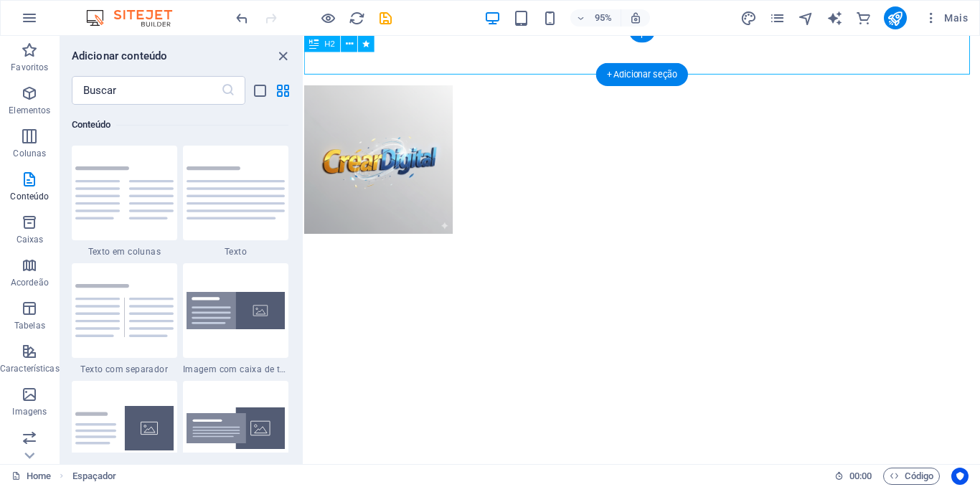
click at [572, 55] on div "Criamos marcas com Designer que conectam as experiências transformadoras em Res…" at bounding box center [660, 52] width 712 height 47
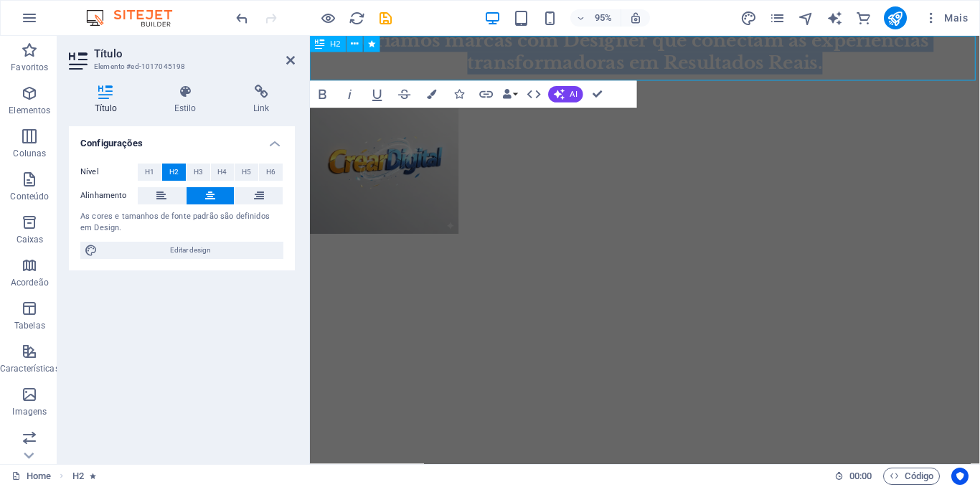
scroll to position [0, 0]
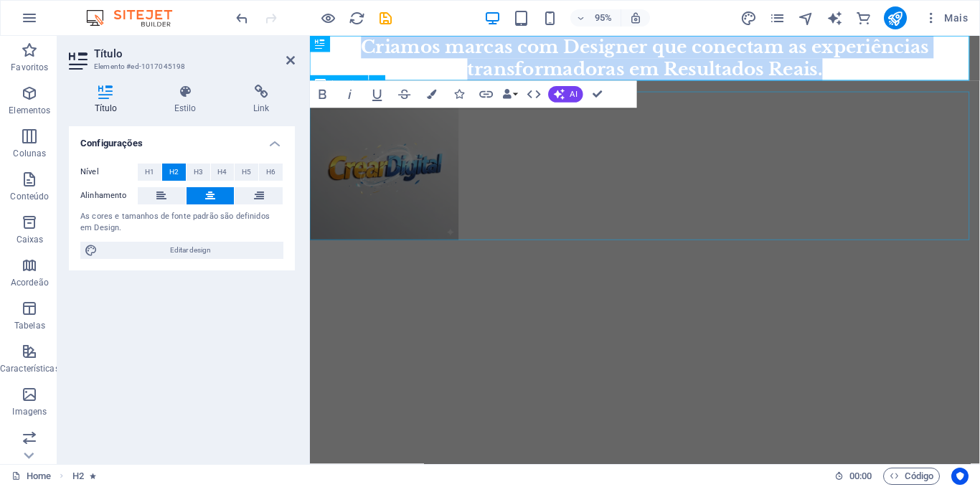
click at [737, 191] on div at bounding box center [662, 173] width 705 height 156
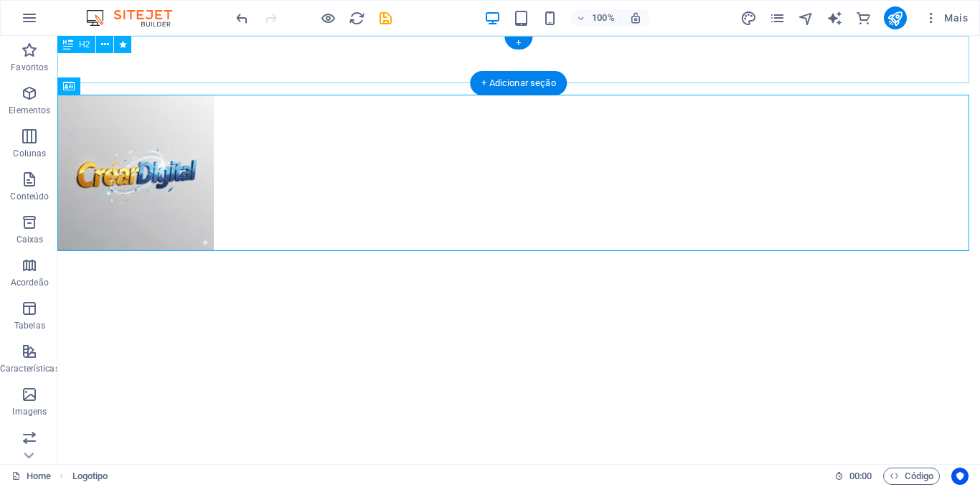
click at [550, 53] on div "Criamos marcas com Designer que conectam as experiências transformadoras em Res…" at bounding box center [518, 59] width 923 height 47
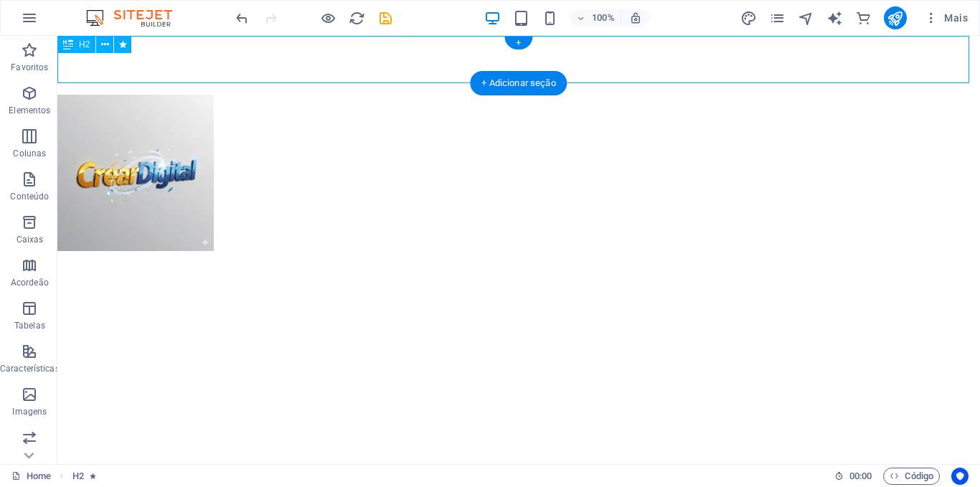
click at [550, 53] on div "Criamos marcas com Designer que conectam as experiências transformadoras em Res…" at bounding box center [518, 59] width 923 height 47
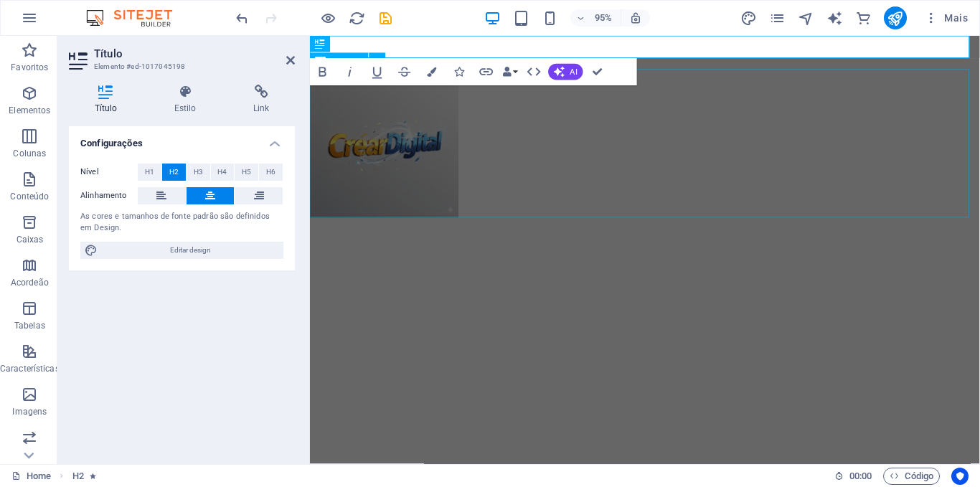
click at [702, 133] on div at bounding box center [662, 149] width 705 height 156
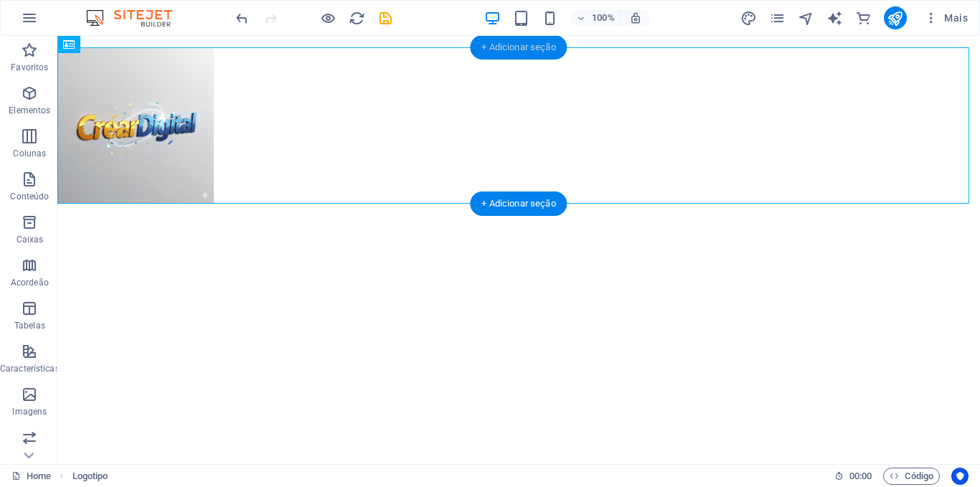
click at [513, 47] on div "+ Adicionar seção" at bounding box center [518, 47] width 97 height 24
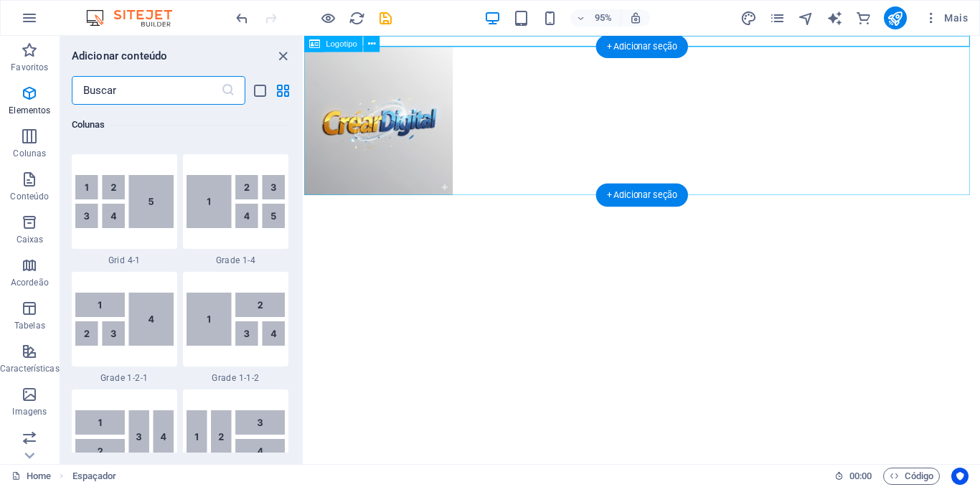
scroll to position [2511, 0]
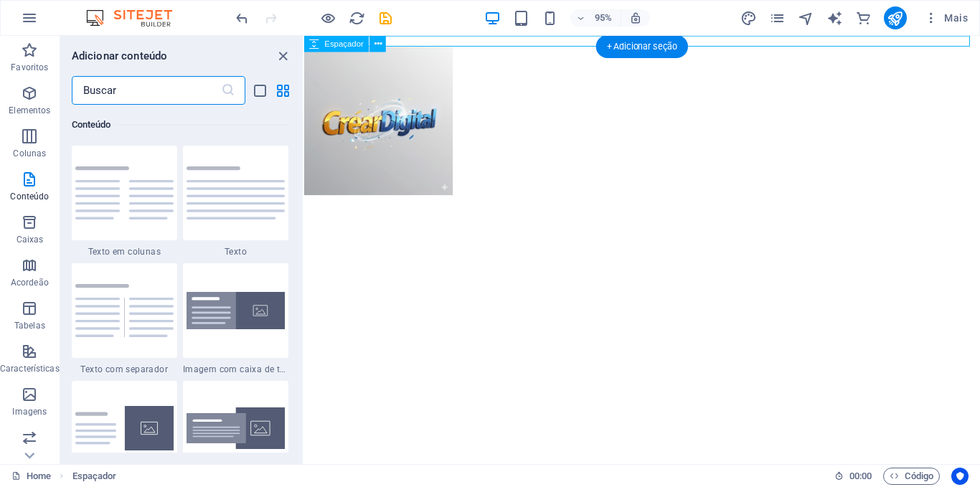
click at [535, 42] on div at bounding box center [660, 41] width 712 height 11
select select "px"
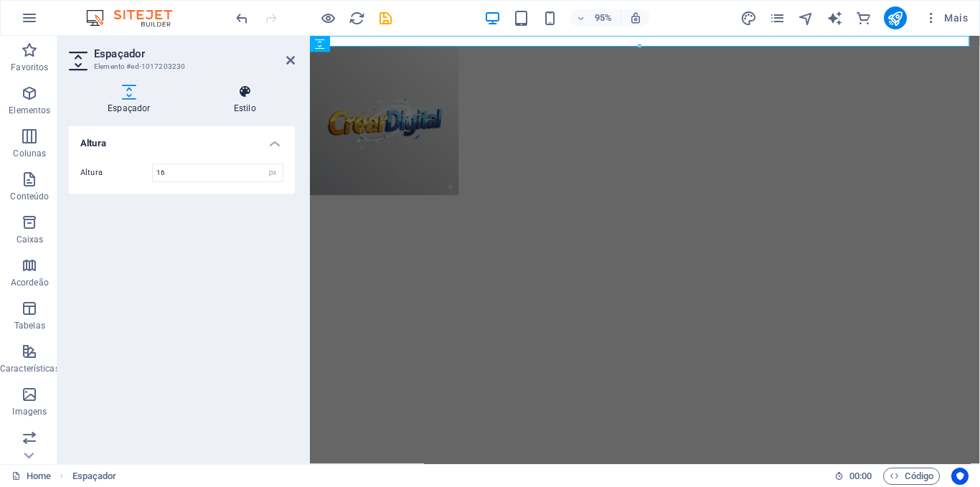
click at [249, 93] on icon at bounding box center [245, 92] width 100 height 14
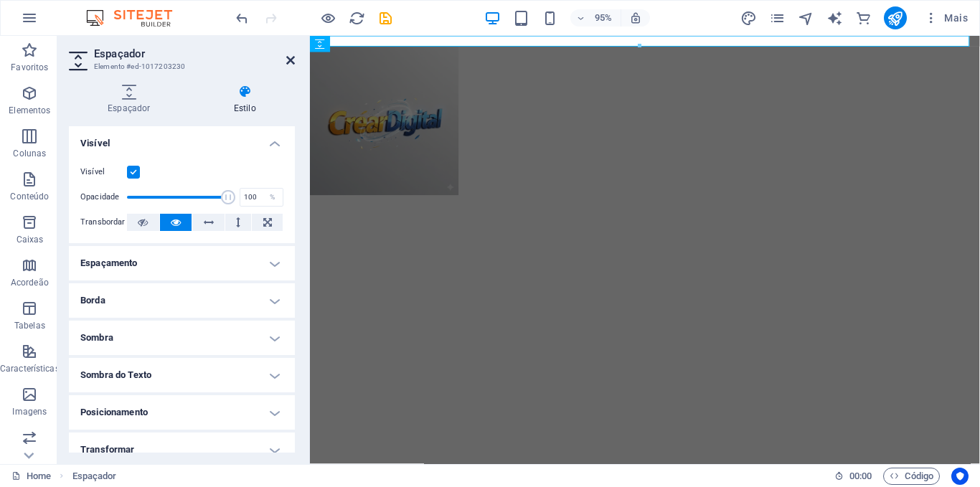
click at [291, 62] on icon at bounding box center [290, 60] width 9 height 11
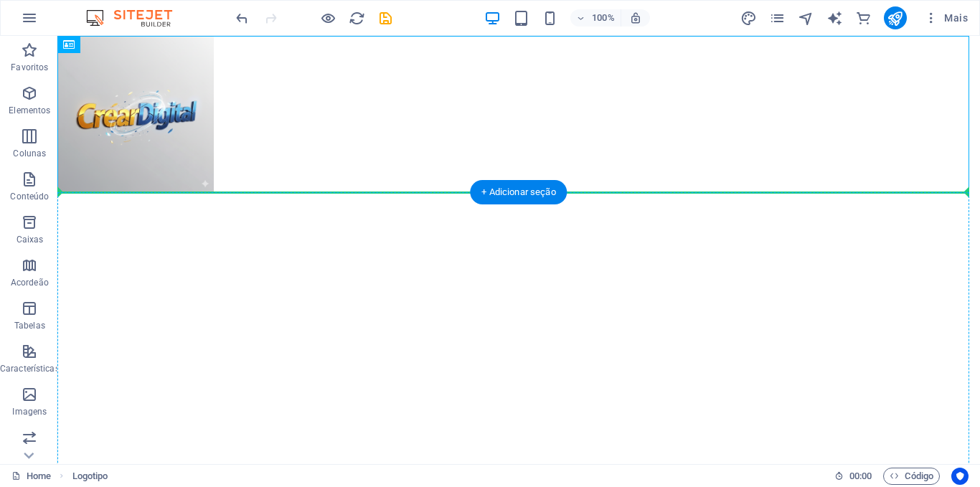
drag, startPoint x: 155, startPoint y: 111, endPoint x: 293, endPoint y: 211, distance: 170.5
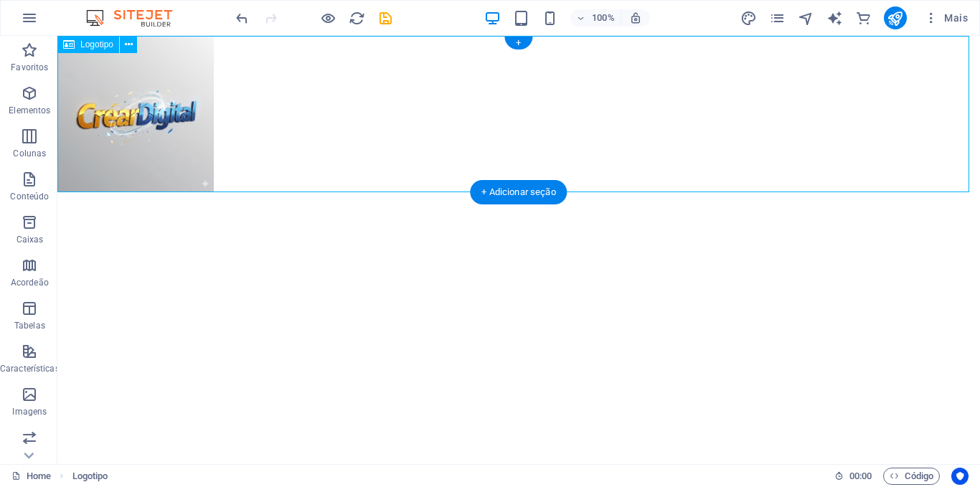
click at [320, 158] on div at bounding box center [518, 114] width 923 height 156
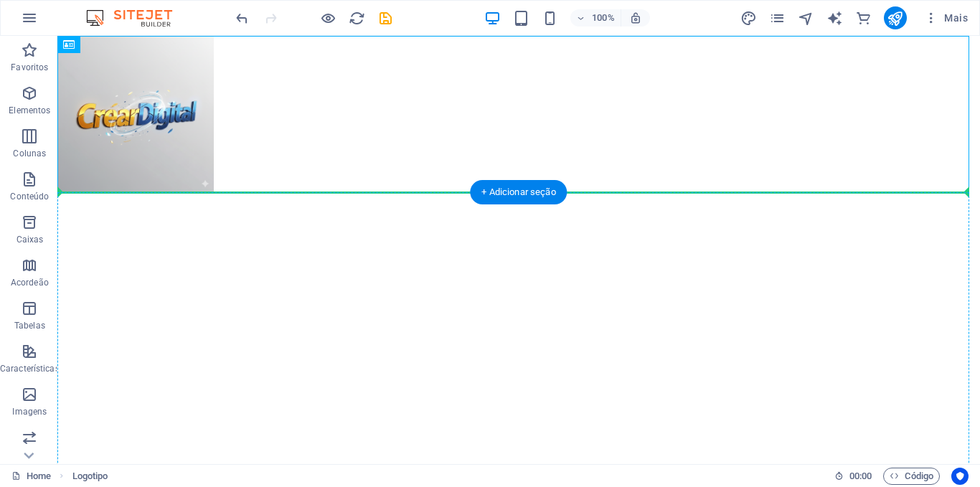
drag, startPoint x: 143, startPoint y: 121, endPoint x: 443, endPoint y: 196, distance: 309.1
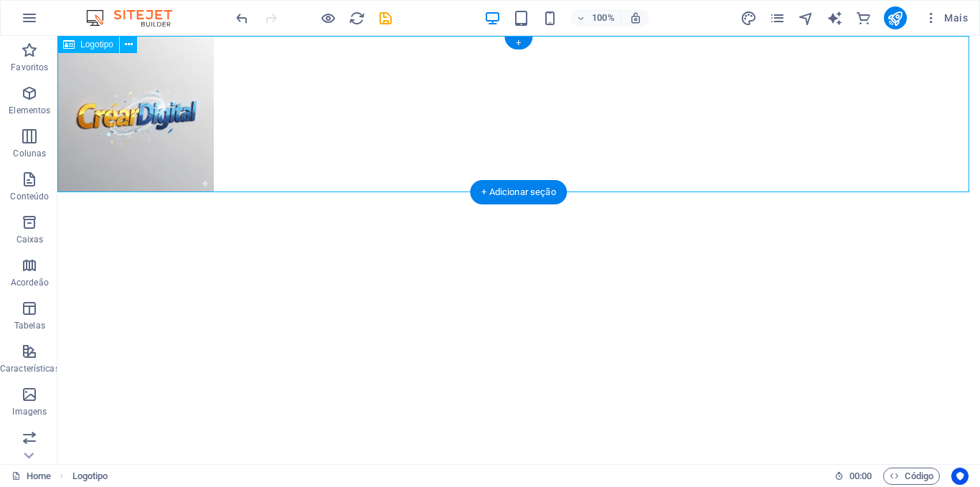
click at [388, 126] on div at bounding box center [518, 114] width 923 height 156
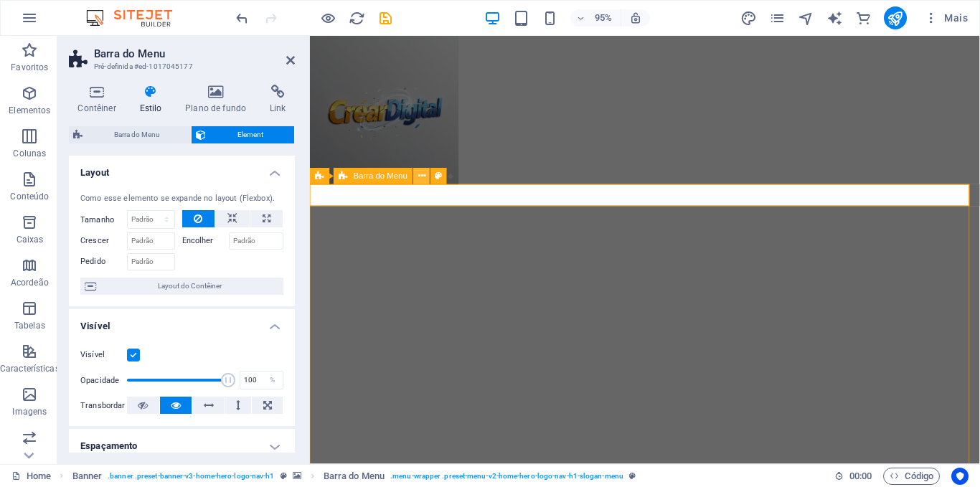
click at [421, 177] on icon at bounding box center [421, 176] width 7 height 14
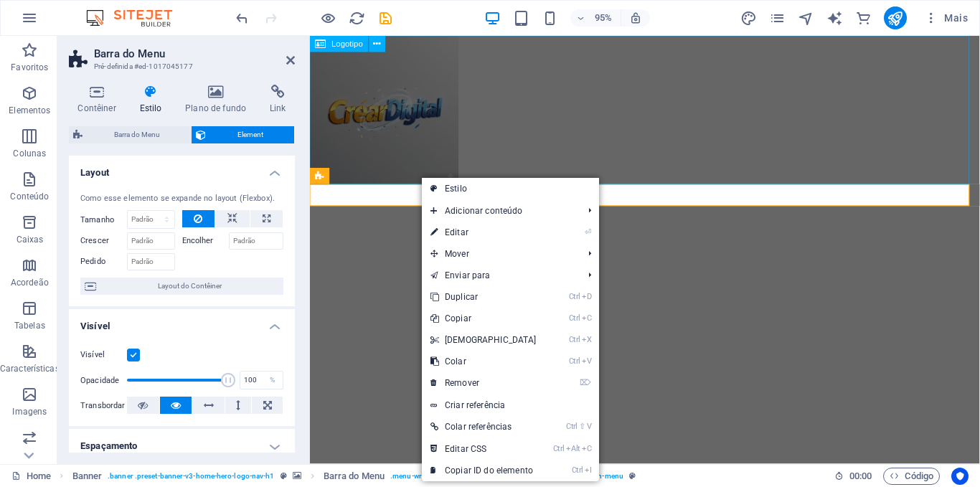
click at [570, 156] on div at bounding box center [662, 114] width 705 height 156
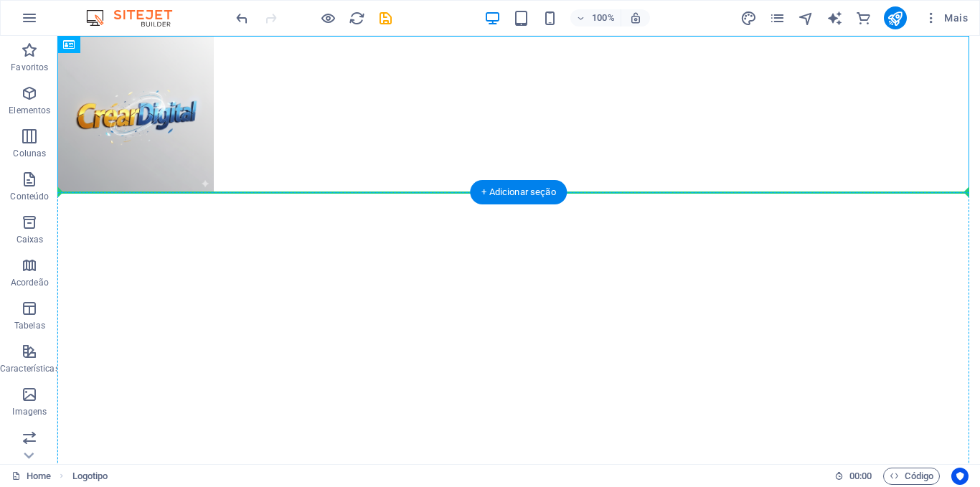
drag, startPoint x: 127, startPoint y: 80, endPoint x: 243, endPoint y: 359, distance: 302.1
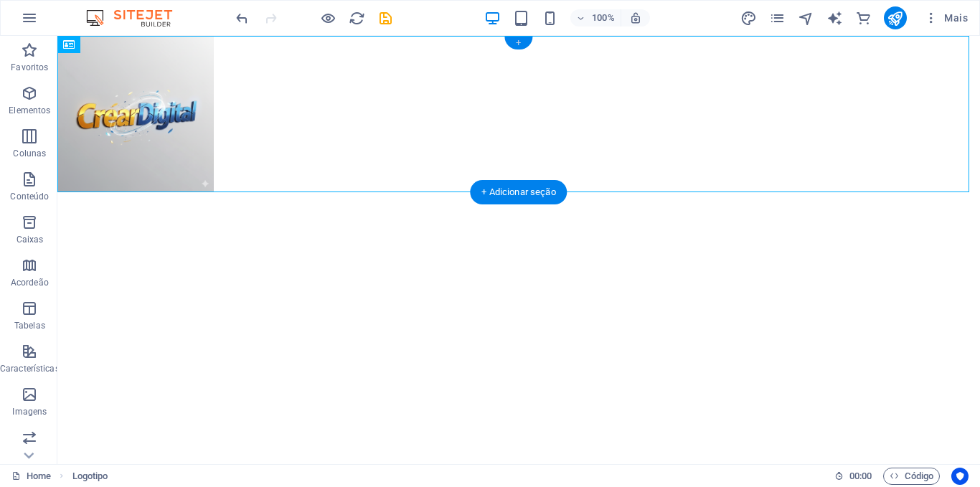
click at [520, 44] on div "+" at bounding box center [519, 43] width 28 height 13
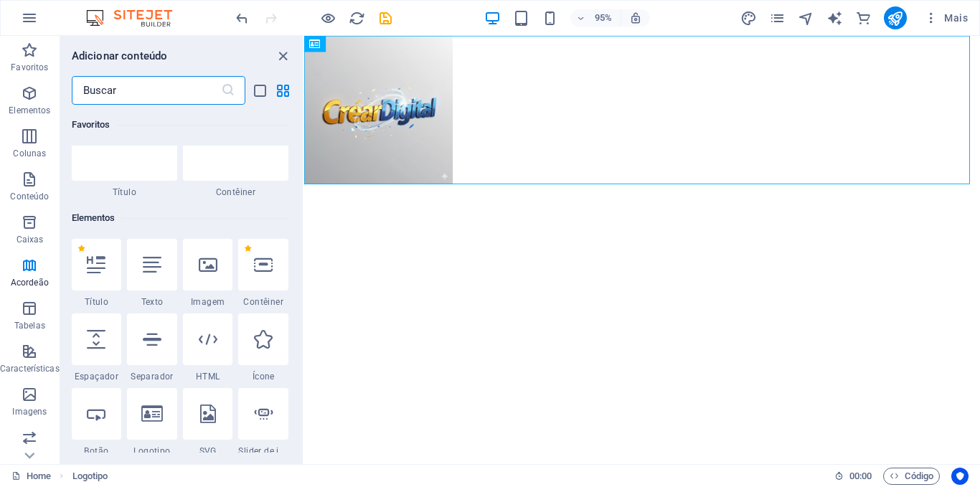
scroll to position [0, 0]
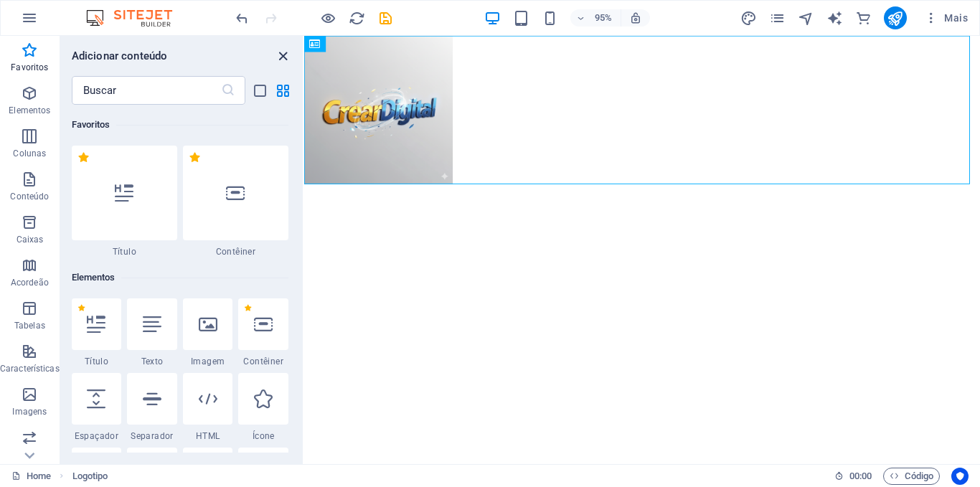
click at [282, 56] on icon "close panel" at bounding box center [283, 56] width 17 height 17
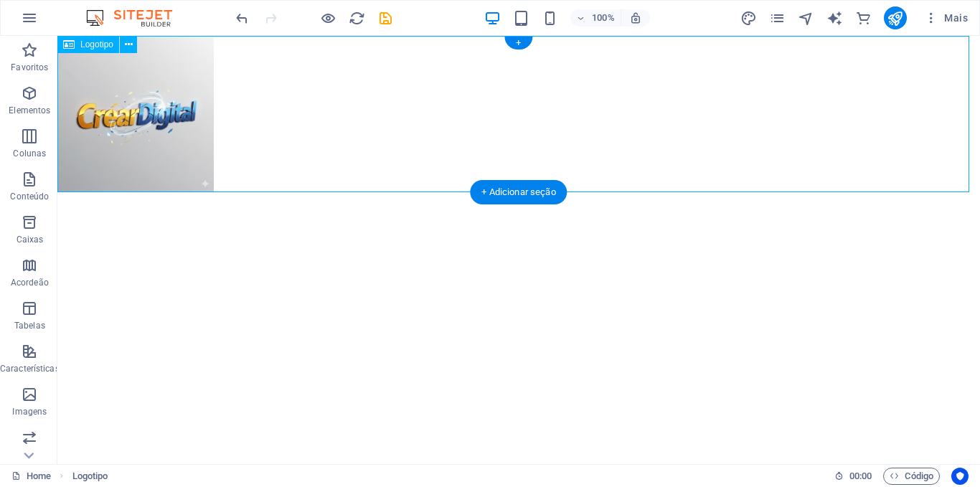
click at [553, 119] on div at bounding box center [518, 114] width 923 height 156
click at [509, 190] on div "+ Adicionar seção" at bounding box center [518, 192] width 97 height 24
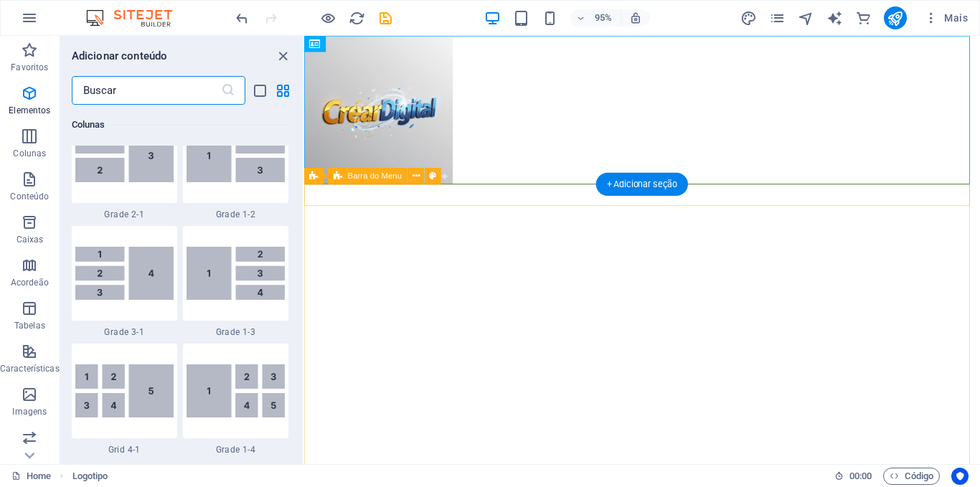
scroll to position [2511, 0]
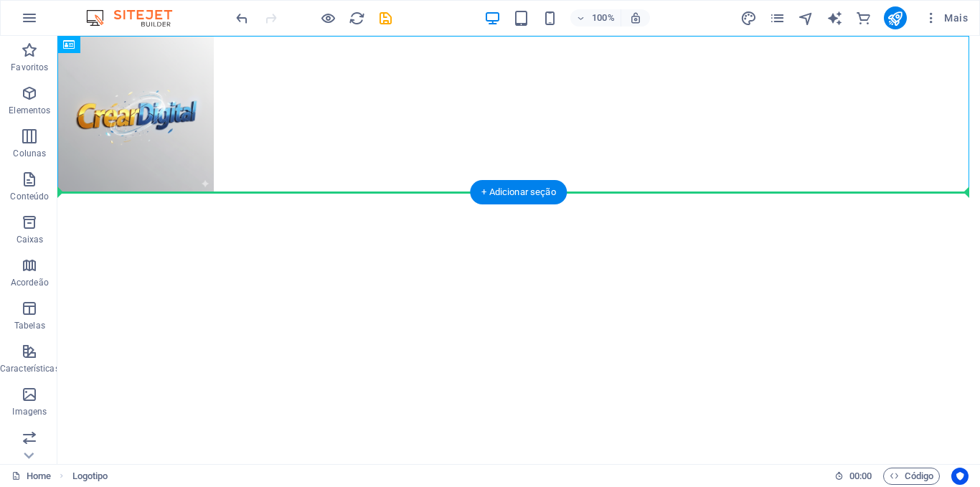
drag, startPoint x: 159, startPoint y: 113, endPoint x: 477, endPoint y: 248, distance: 345.1
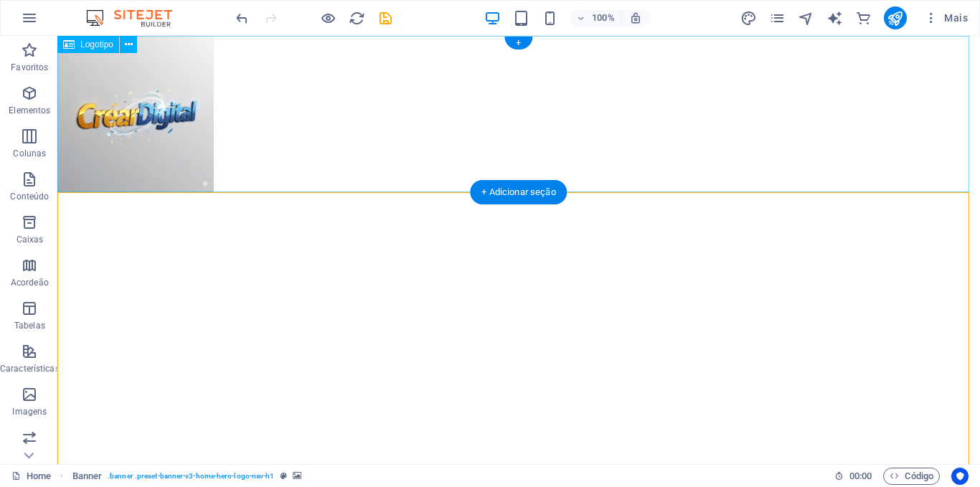
click at [451, 133] on div at bounding box center [518, 114] width 923 height 156
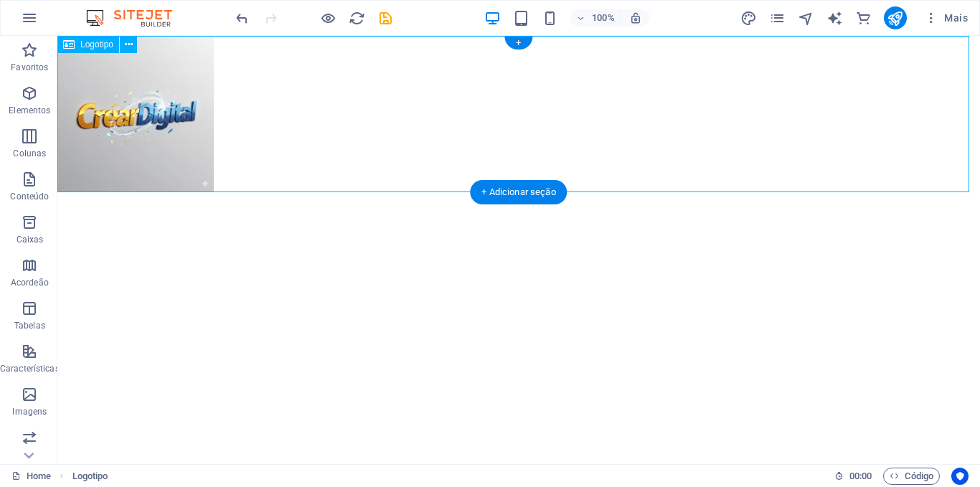
click at [451, 133] on div at bounding box center [518, 114] width 923 height 156
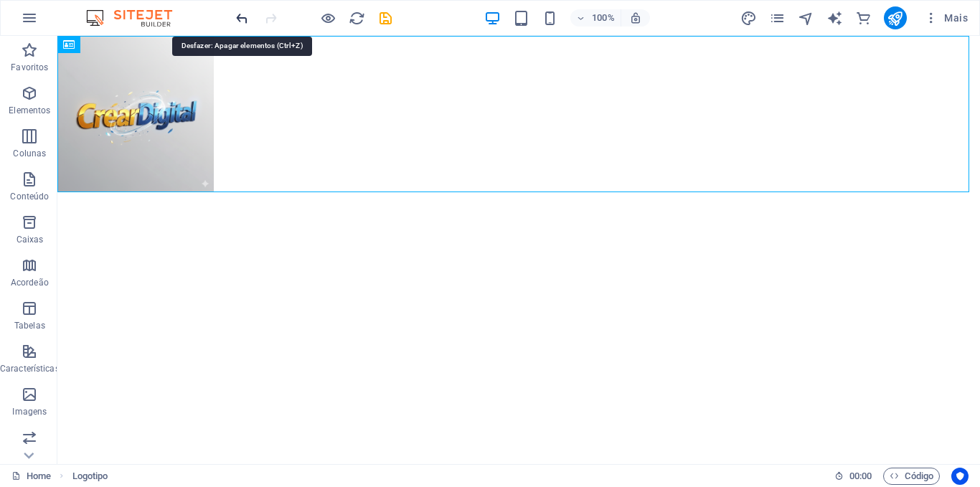
click at [241, 17] on icon "undo" at bounding box center [242, 18] width 17 height 17
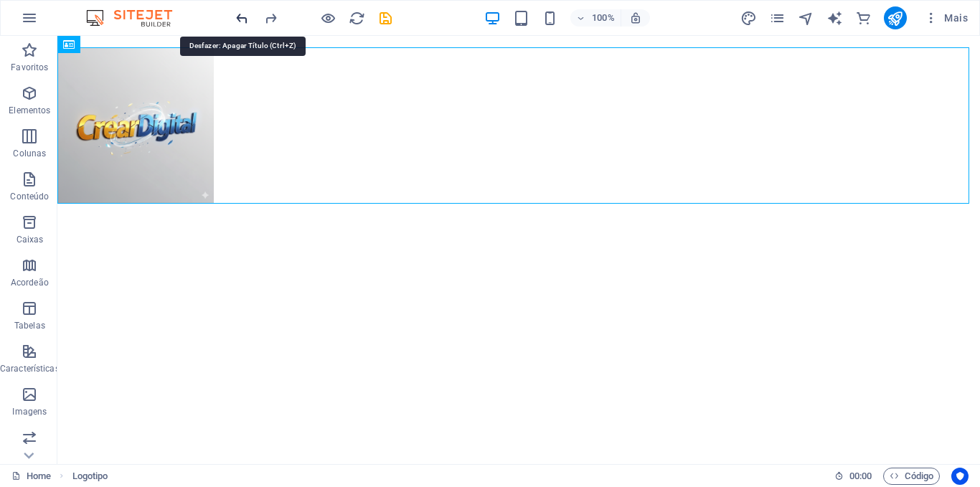
click at [241, 17] on icon "undo" at bounding box center [242, 18] width 17 height 17
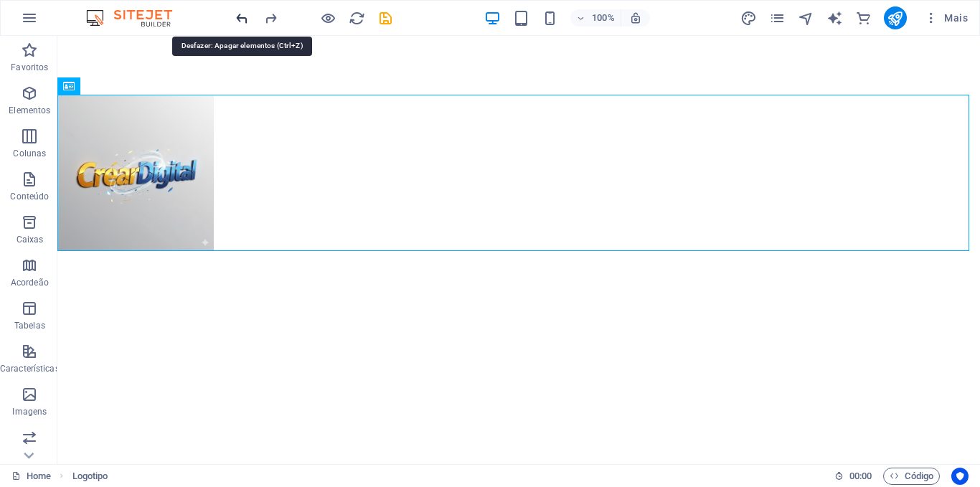
click at [241, 17] on icon "undo" at bounding box center [242, 18] width 17 height 17
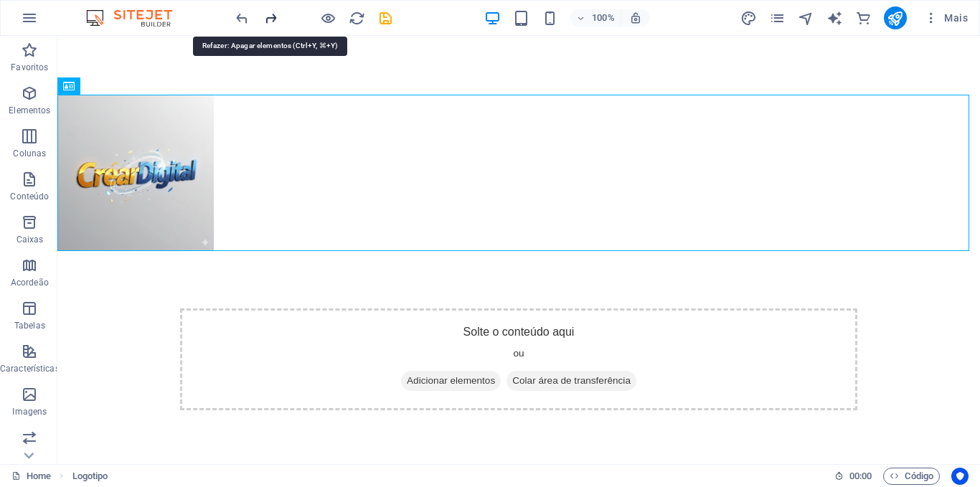
click at [265, 18] on icon "redo" at bounding box center [271, 18] width 17 height 17
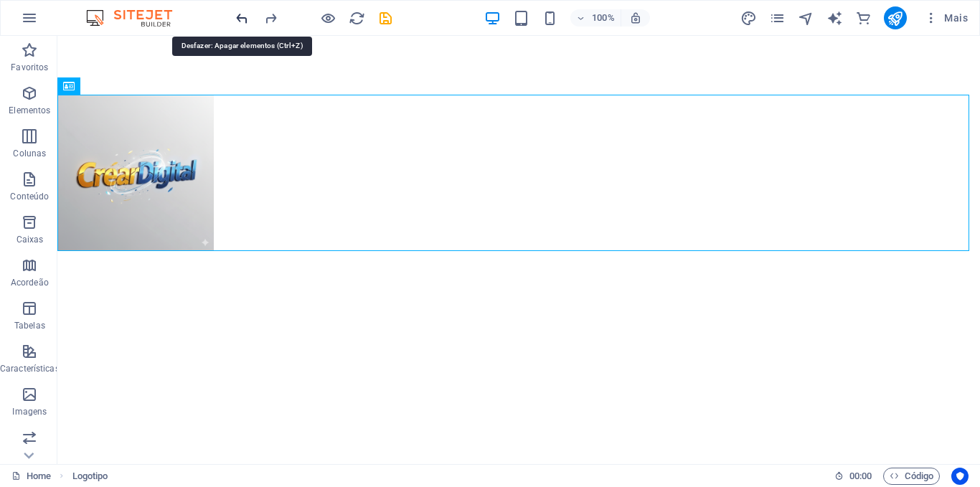
click at [240, 18] on icon "undo" at bounding box center [242, 18] width 17 height 17
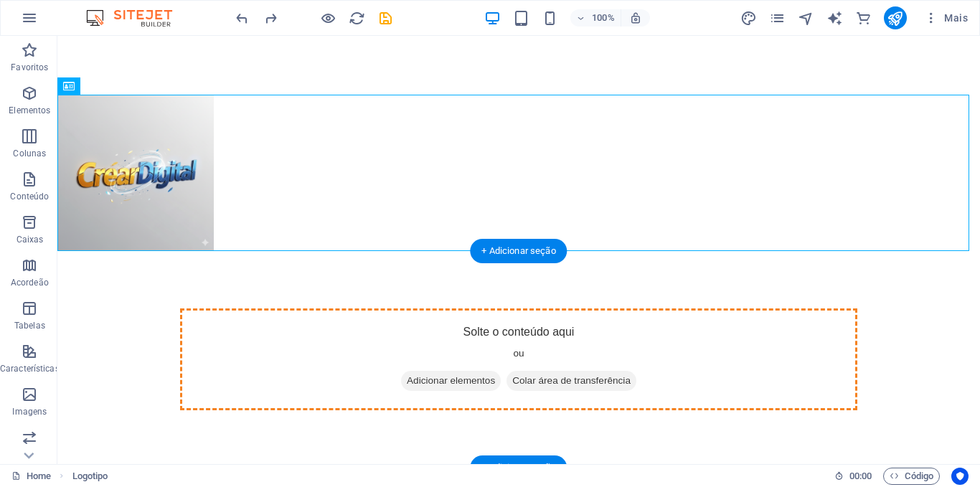
drag, startPoint x: 139, startPoint y: 174, endPoint x: 332, endPoint y: 367, distance: 272.0
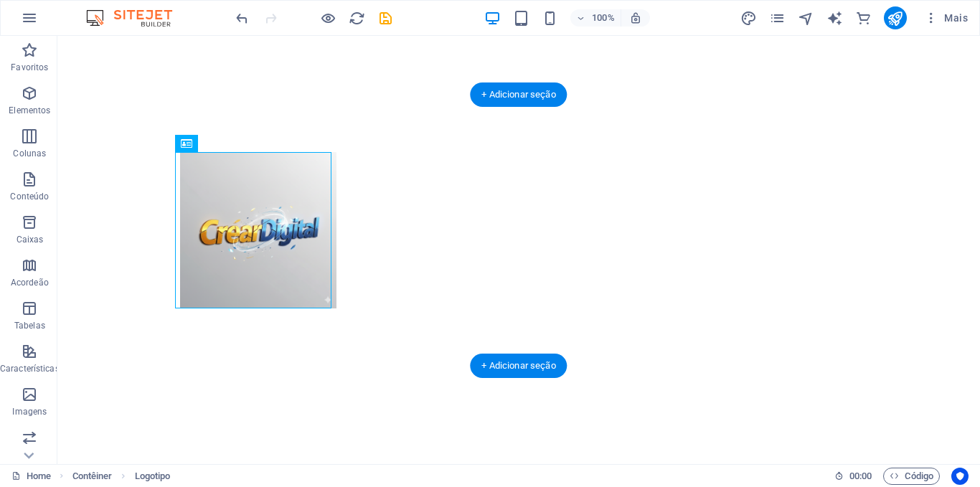
drag, startPoint x: 235, startPoint y: 204, endPoint x: 81, endPoint y: 108, distance: 181.8
click at [81, 108] on div at bounding box center [518, 230] width 923 height 271
click at [220, 178] on div at bounding box center [518, 230] width 677 height 156
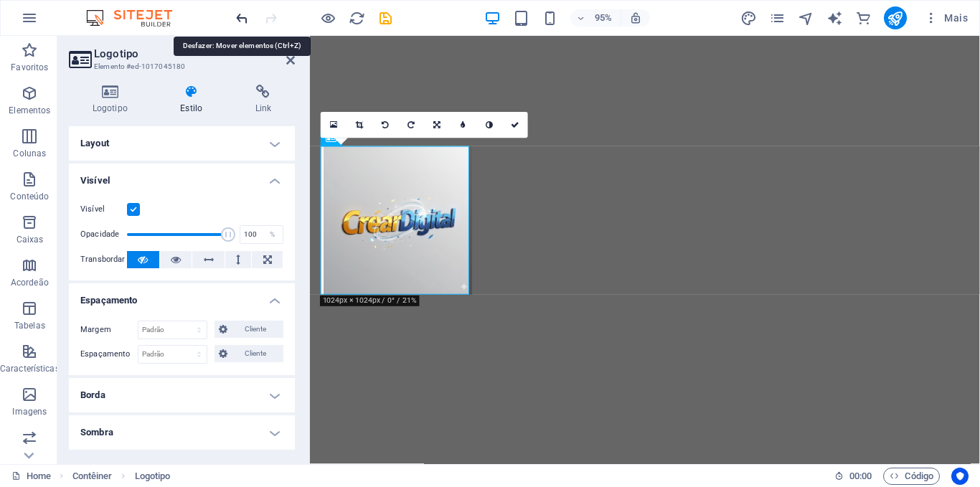
click at [242, 19] on icon "undo" at bounding box center [242, 18] width 17 height 17
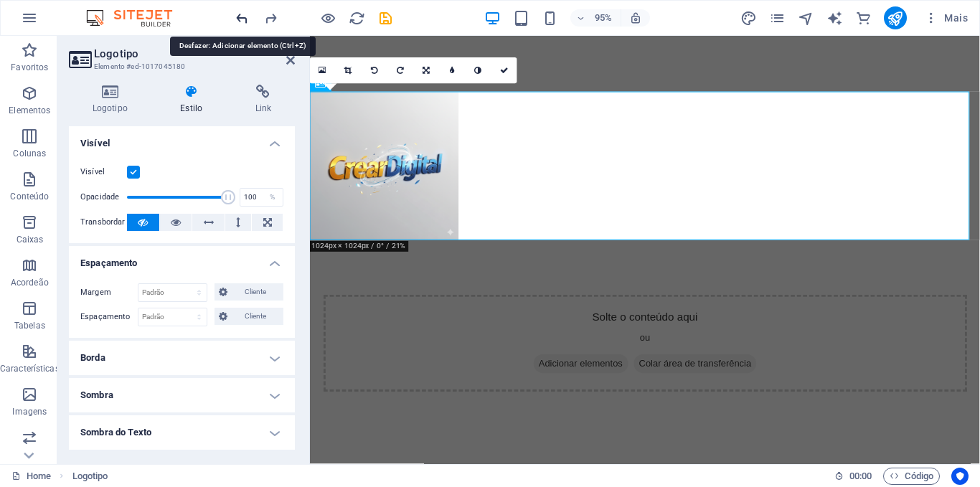
click at [242, 19] on icon "undo" at bounding box center [242, 18] width 17 height 17
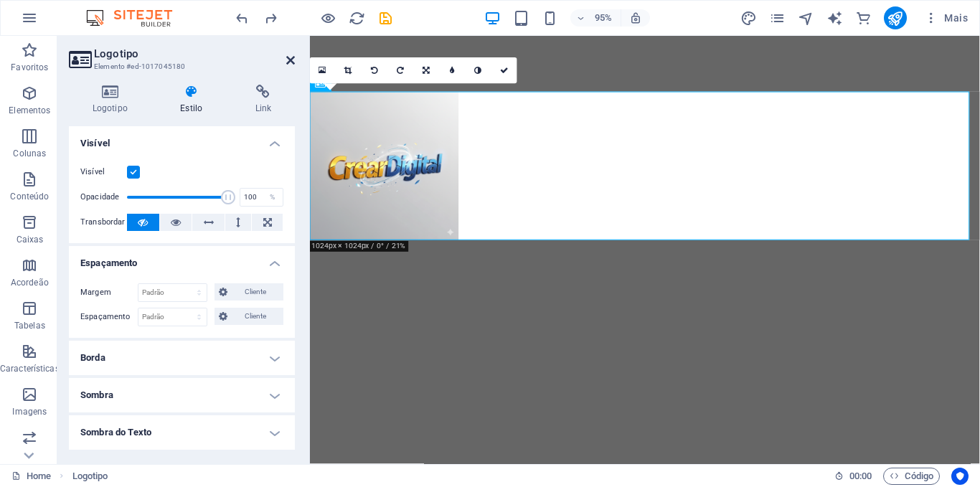
click at [291, 62] on icon at bounding box center [290, 60] width 9 height 11
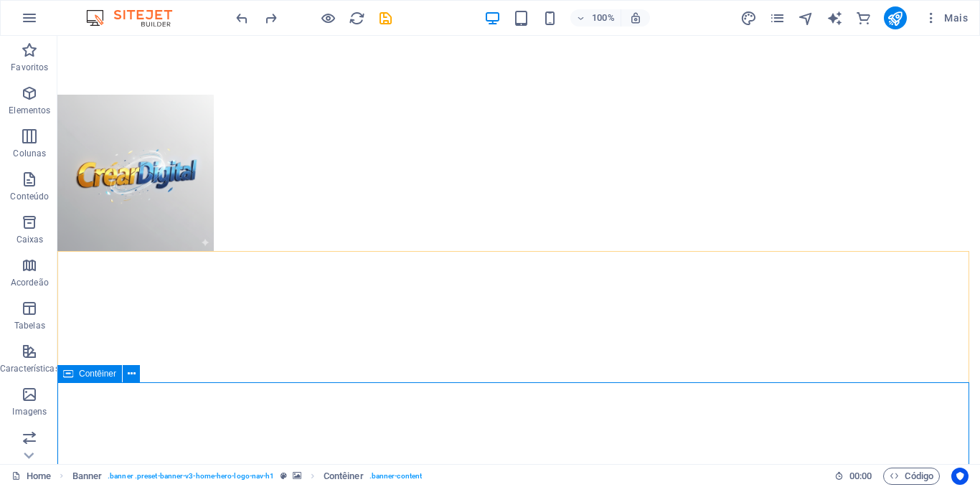
click at [96, 375] on span "Contêiner" at bounding box center [97, 374] width 37 height 9
click at [131, 378] on icon at bounding box center [132, 374] width 8 height 15
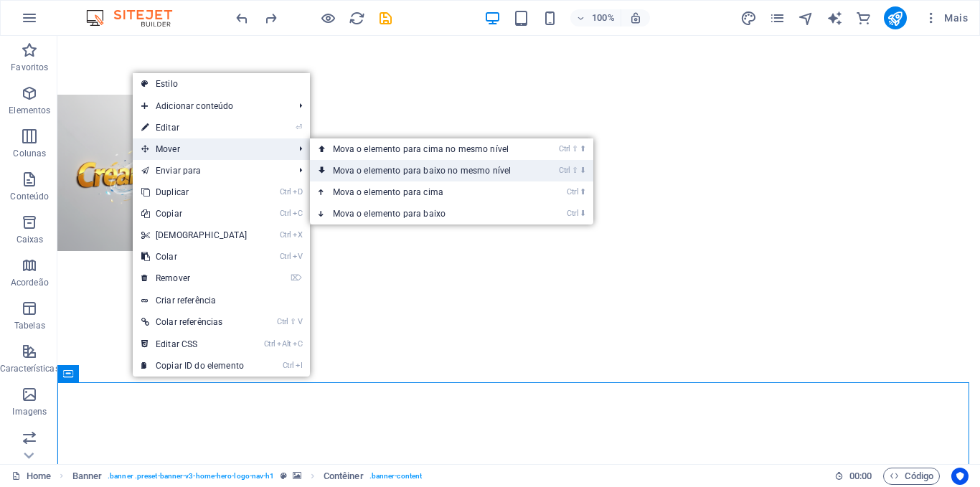
click at [314, 168] on link "Ctrl ⇧ ⬇ Mova o elemento para baixo no mesmo nível" at bounding box center [425, 171] width 230 height 22
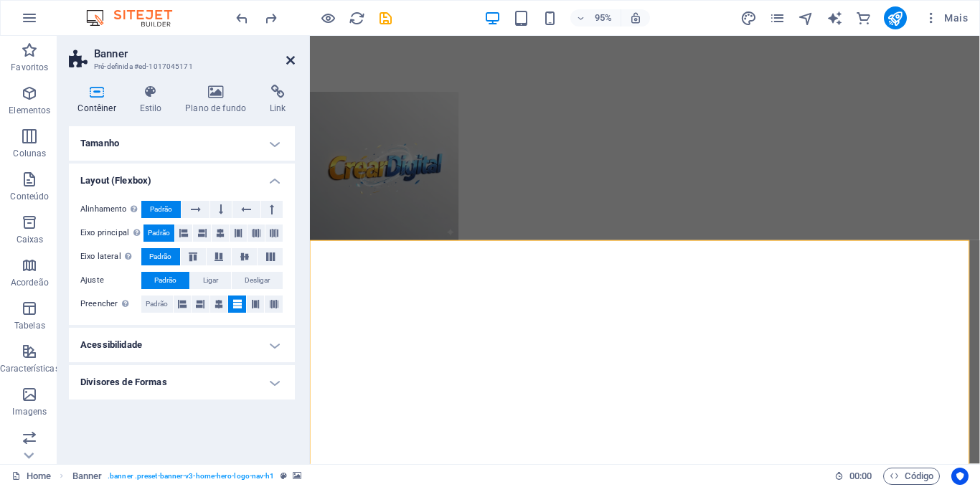
click at [287, 62] on icon at bounding box center [290, 60] width 9 height 11
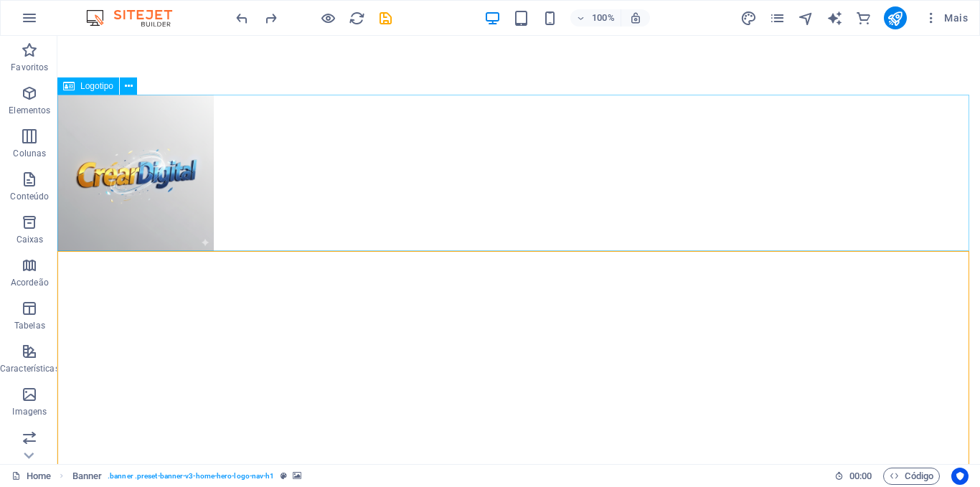
click at [329, 199] on div at bounding box center [518, 173] width 923 height 156
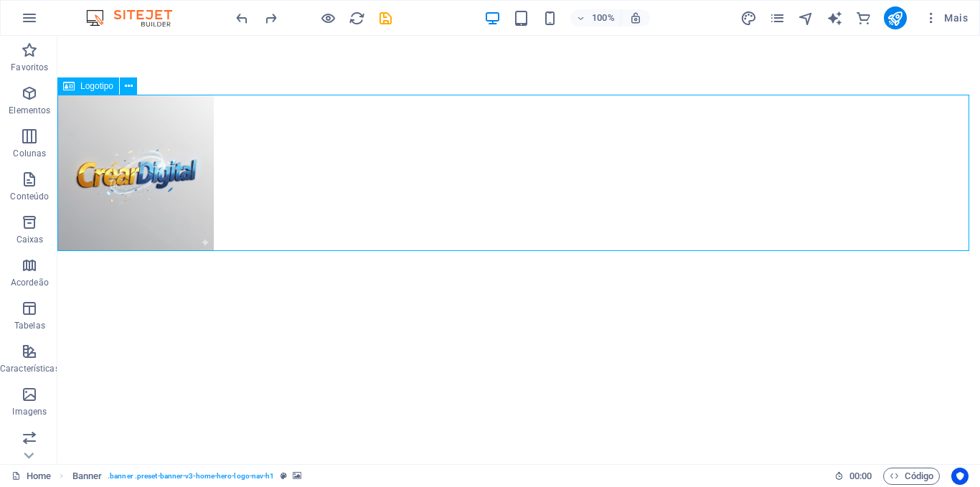
click at [329, 199] on div at bounding box center [518, 173] width 923 height 156
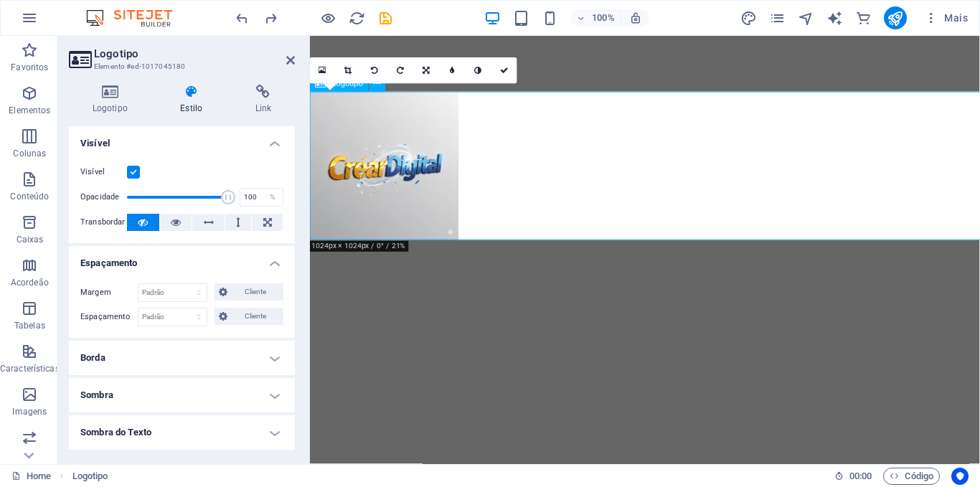
click at [329, 207] on div at bounding box center [662, 173] width 705 height 156
click at [510, 176] on div at bounding box center [662, 173] width 705 height 156
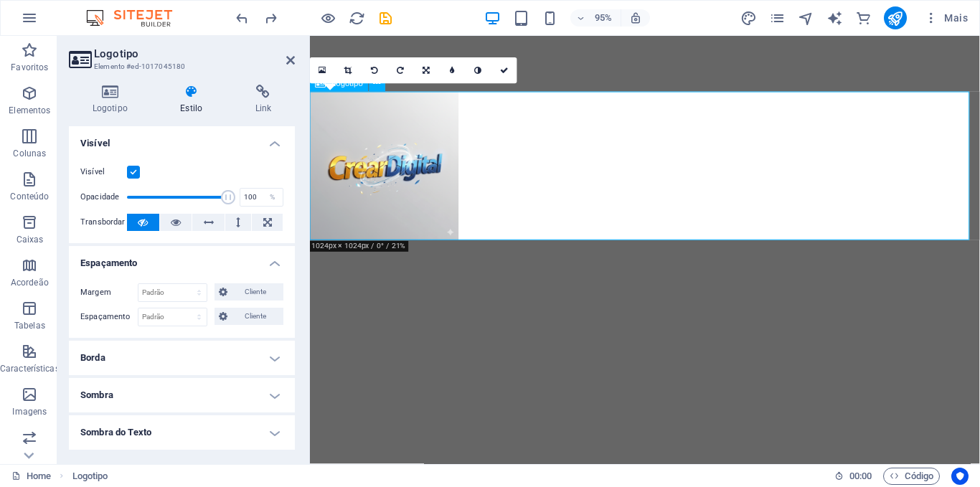
click at [510, 176] on div at bounding box center [662, 173] width 705 height 156
click at [479, 73] on icon at bounding box center [478, 71] width 7 height 8
click at [457, 243] on div at bounding box center [662, 173] width 705 height 156
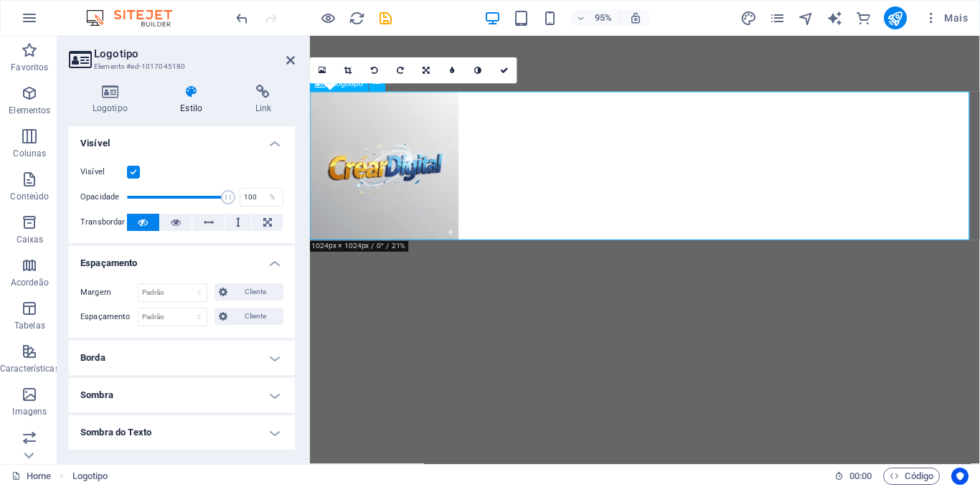
click at [457, 243] on div at bounding box center [662, 173] width 705 height 156
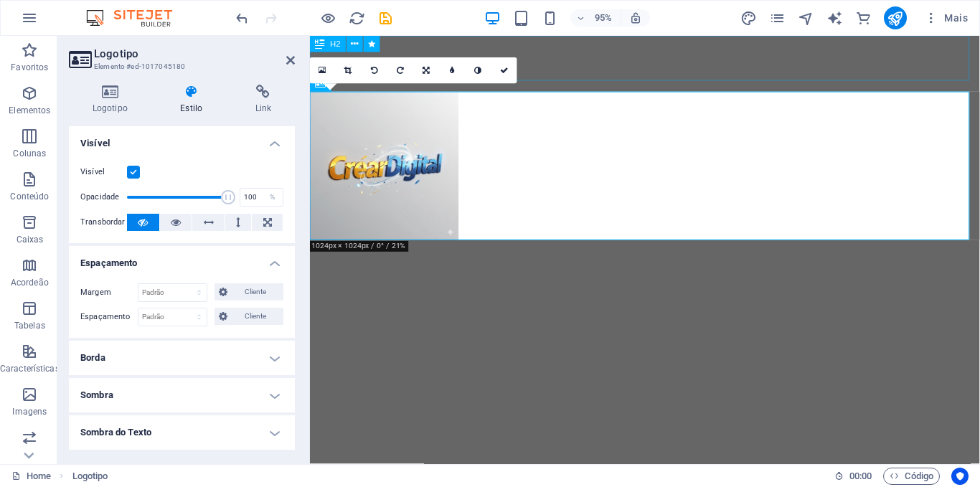
click at [615, 48] on div "Criamos marcas com Designer que conectam as experiências transformadoras em Res…" at bounding box center [662, 59] width 705 height 47
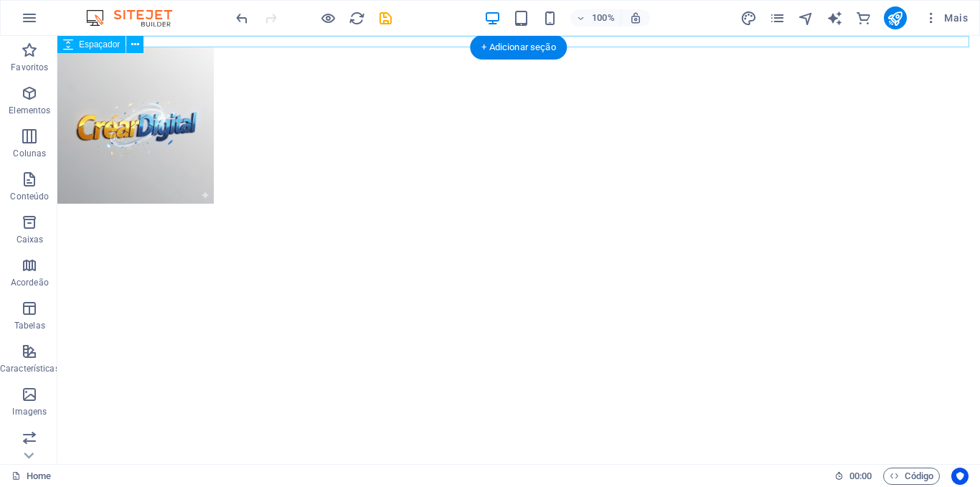
click at [418, 42] on div at bounding box center [518, 41] width 923 height 11
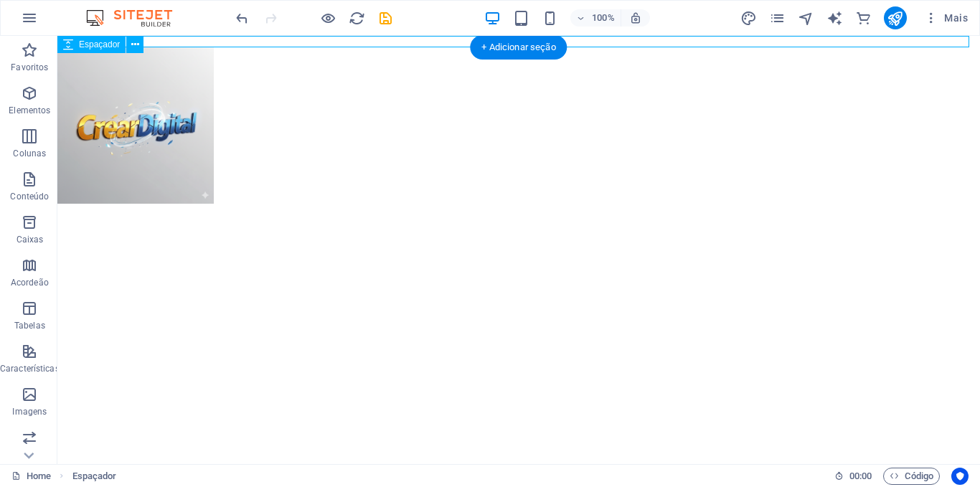
click at [374, 42] on div at bounding box center [518, 41] width 923 height 11
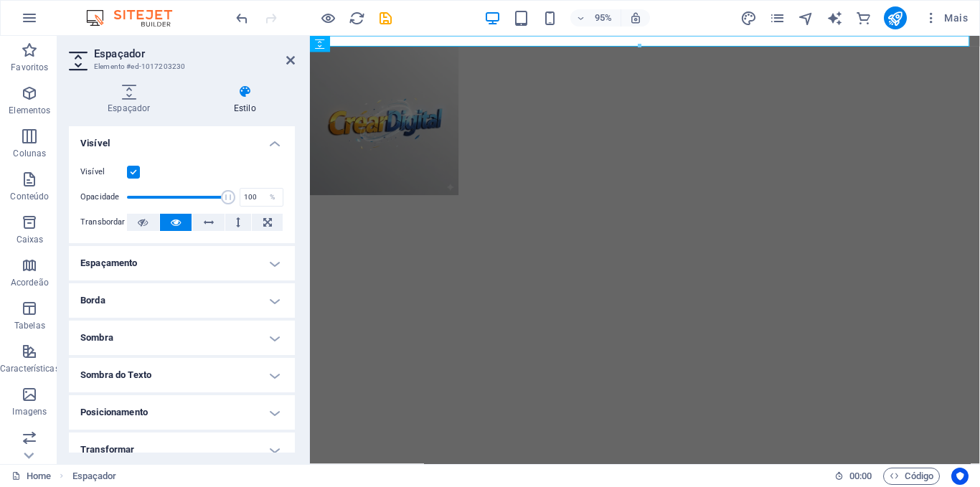
click at [243, 94] on icon at bounding box center [245, 92] width 100 height 14
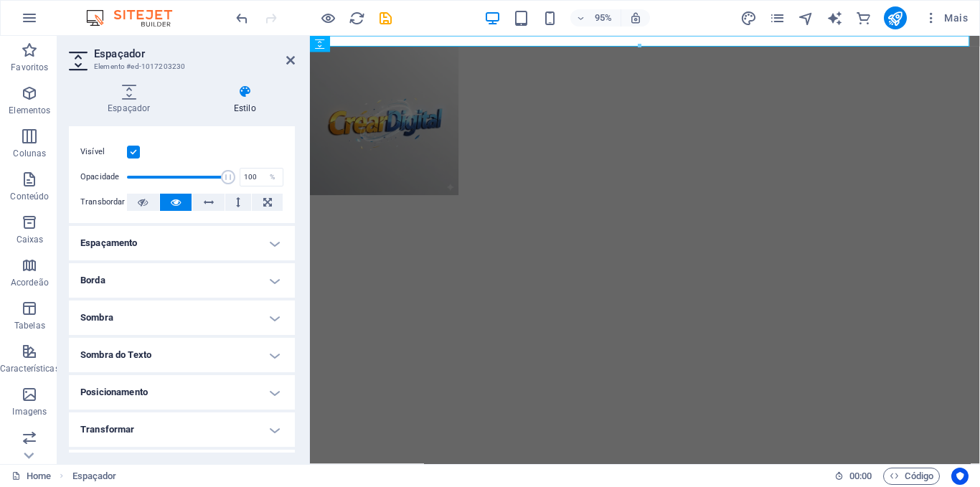
scroll to position [0, 0]
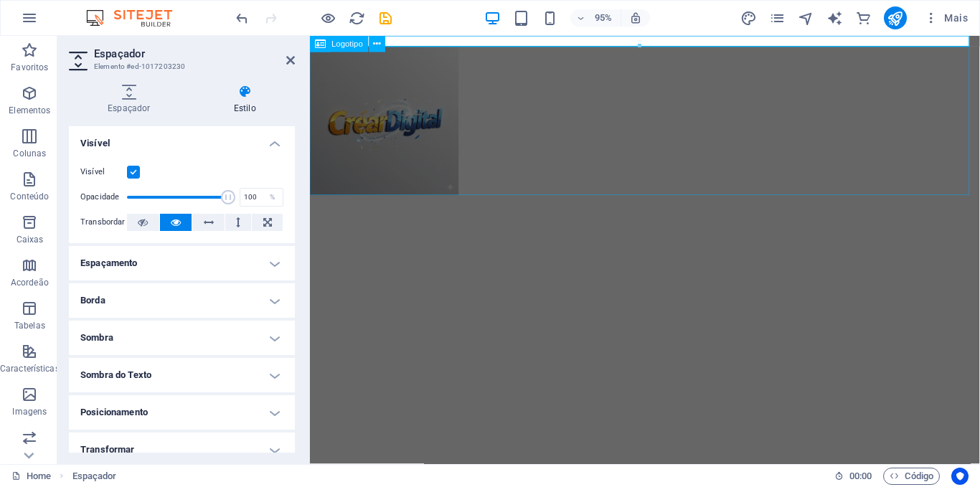
click at [508, 129] on div at bounding box center [662, 125] width 705 height 156
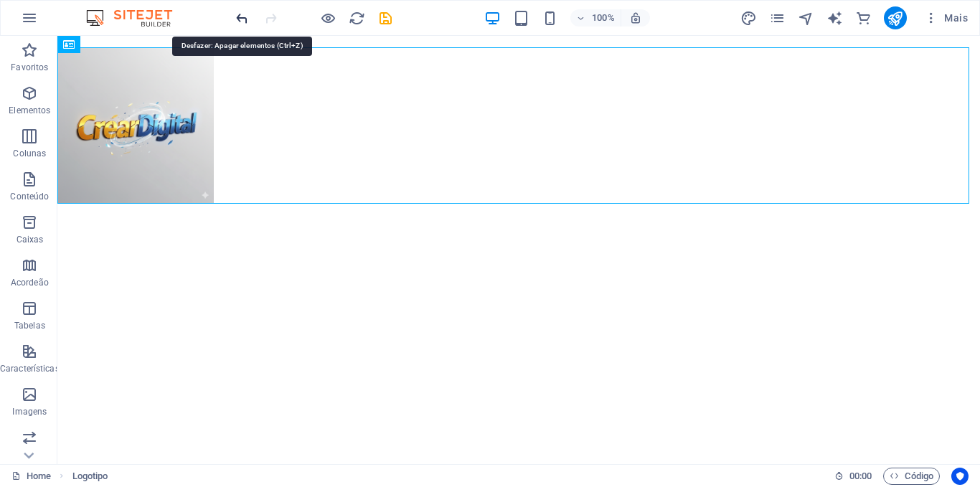
click at [238, 18] on icon "undo" at bounding box center [242, 18] width 17 height 17
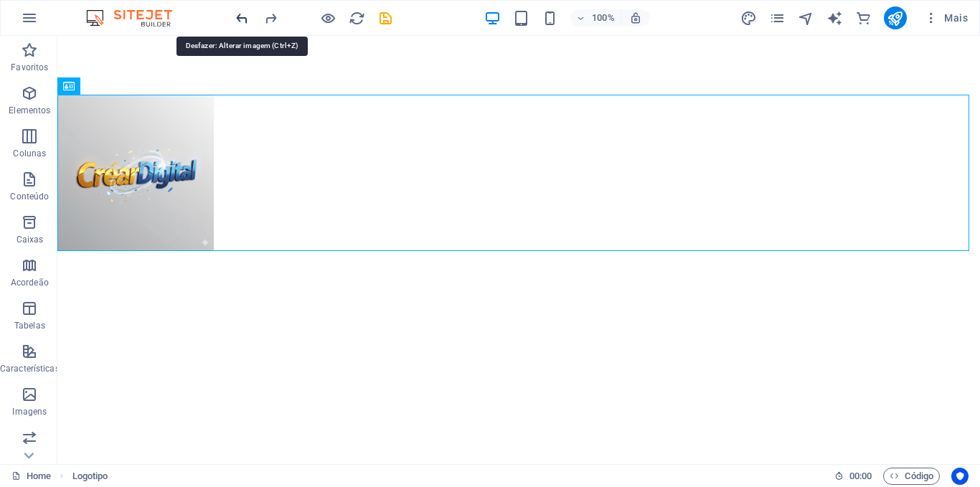
click at [238, 18] on icon "undo" at bounding box center [242, 18] width 17 height 17
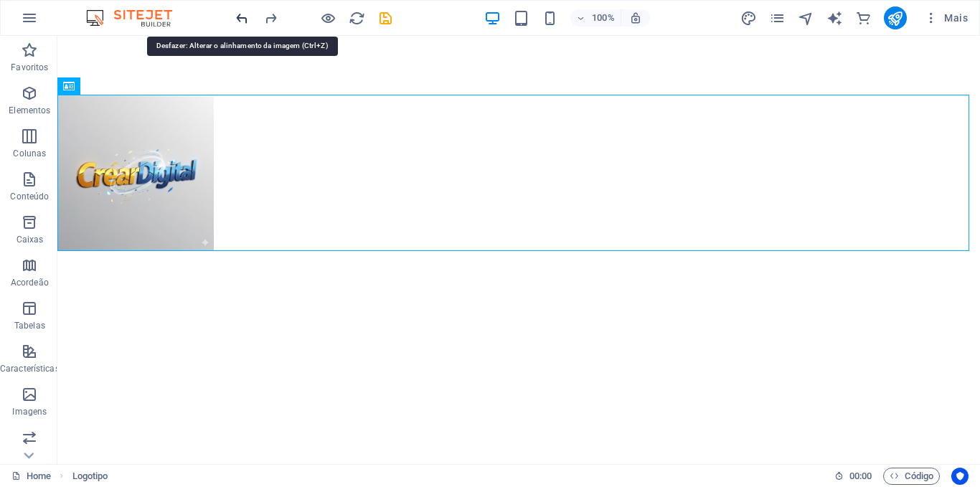
click at [238, 18] on icon "undo" at bounding box center [242, 18] width 17 height 17
click at [244, 19] on icon "undo" at bounding box center [242, 18] width 17 height 17
click at [238, 17] on icon "undo" at bounding box center [242, 18] width 17 height 17
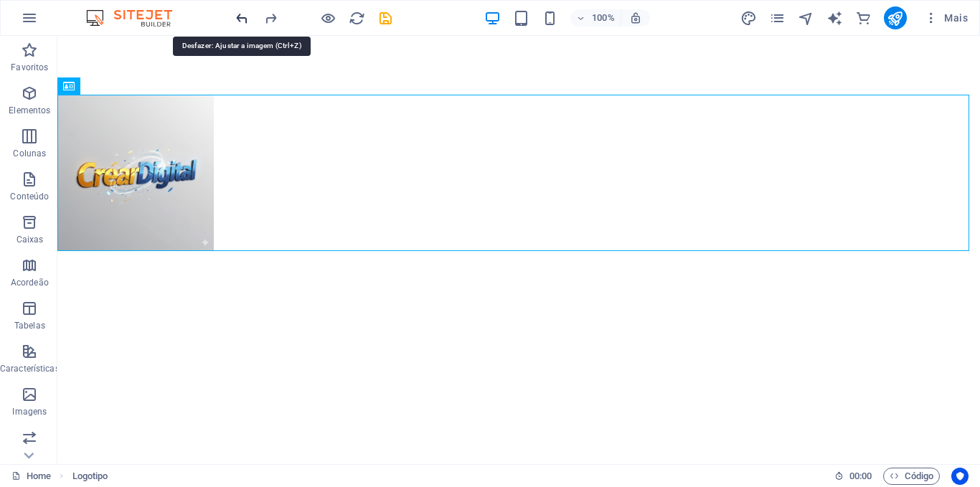
click at [238, 17] on icon "undo" at bounding box center [242, 18] width 17 height 17
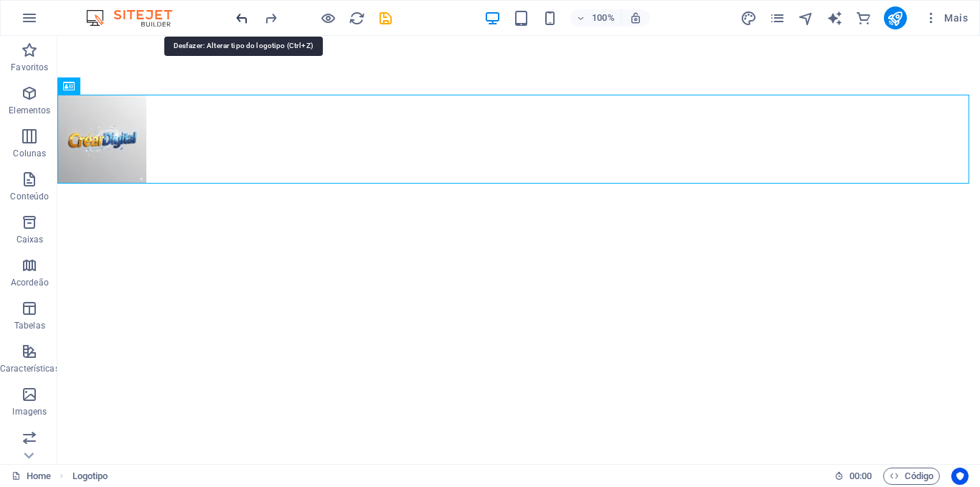
click at [238, 17] on icon "undo" at bounding box center [242, 18] width 17 height 17
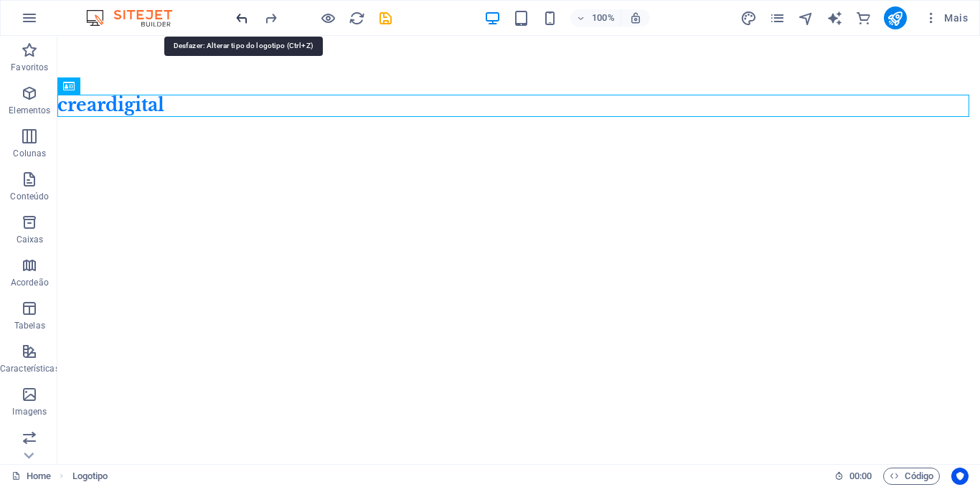
click at [238, 17] on icon "undo" at bounding box center [242, 18] width 17 height 17
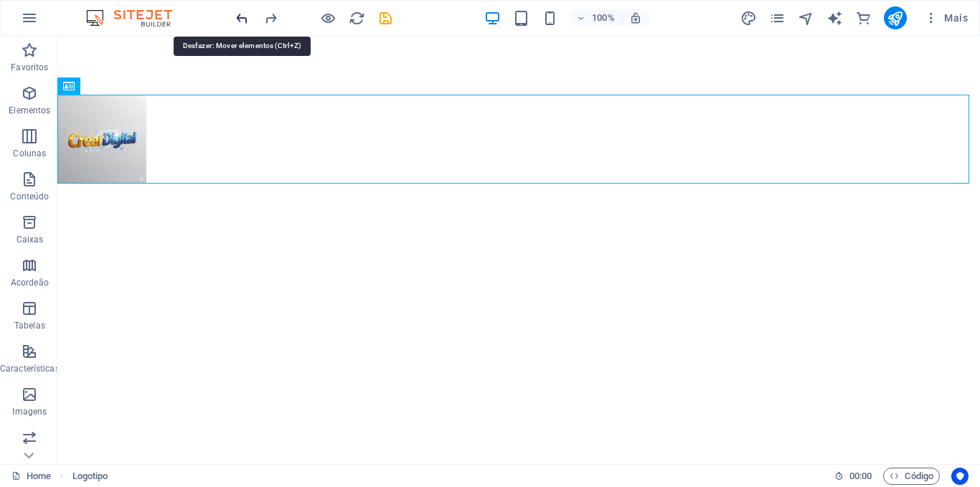
click at [238, 17] on icon "undo" at bounding box center [242, 18] width 17 height 17
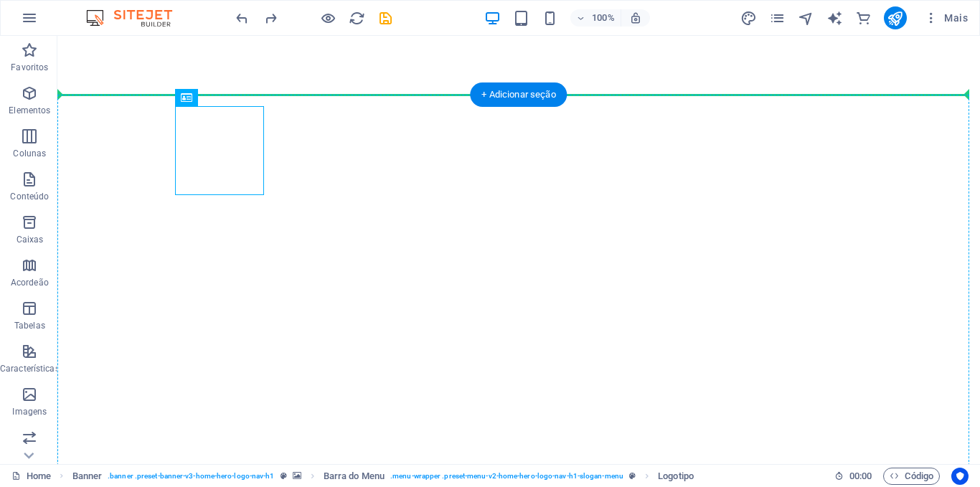
drag, startPoint x: 225, startPoint y: 136, endPoint x: 84, endPoint y: 143, distance: 141.5
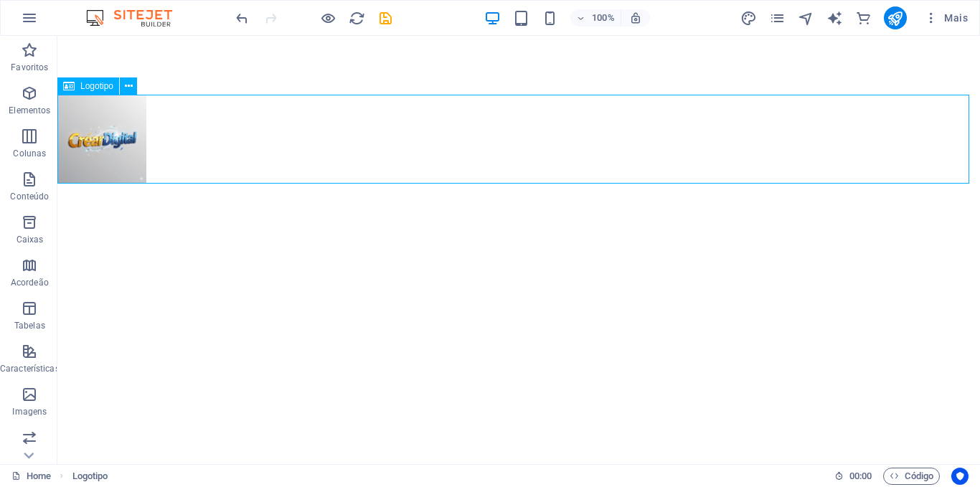
click at [99, 119] on div at bounding box center [518, 139] width 923 height 89
drag, startPoint x: 100, startPoint y: 133, endPoint x: 265, endPoint y: 146, distance: 164.9
click at [265, 146] on div at bounding box center [518, 139] width 923 height 89
click at [106, 135] on div at bounding box center [518, 139] width 923 height 89
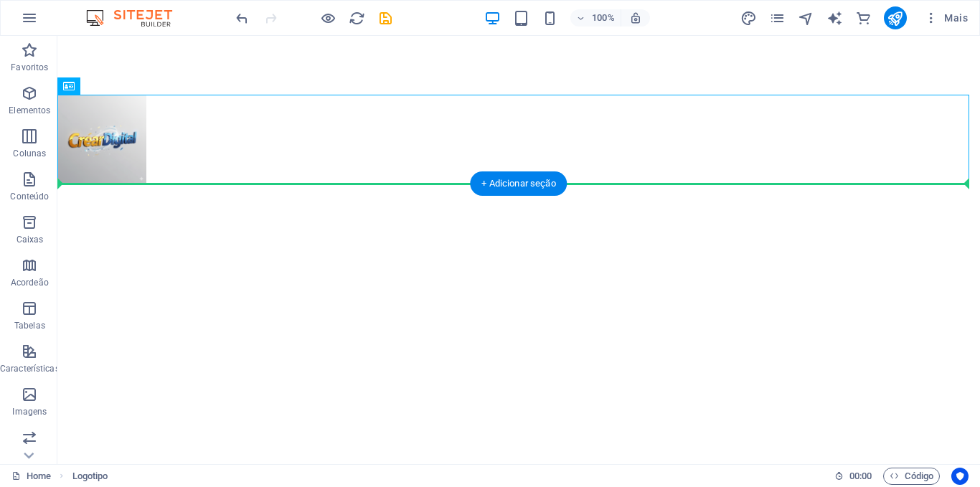
drag, startPoint x: 106, startPoint y: 135, endPoint x: 224, endPoint y: 271, distance: 180.1
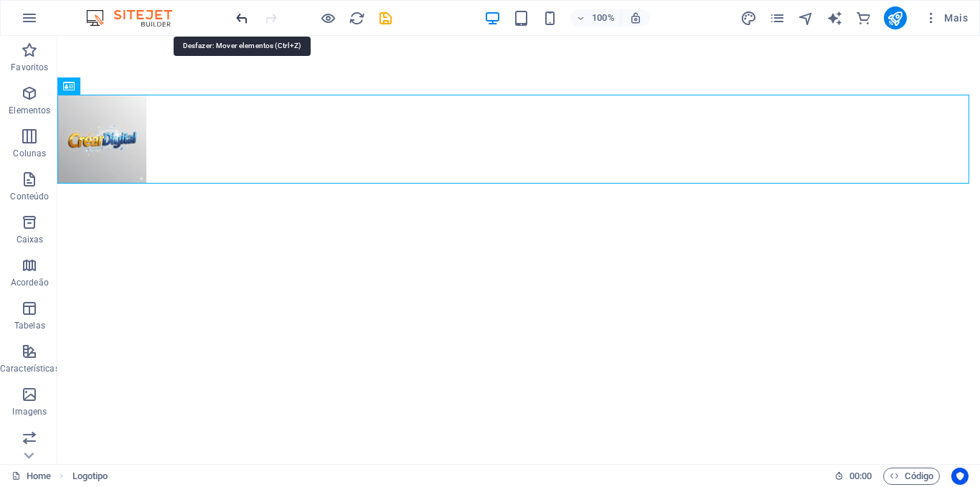
click at [241, 22] on icon "undo" at bounding box center [242, 18] width 17 height 17
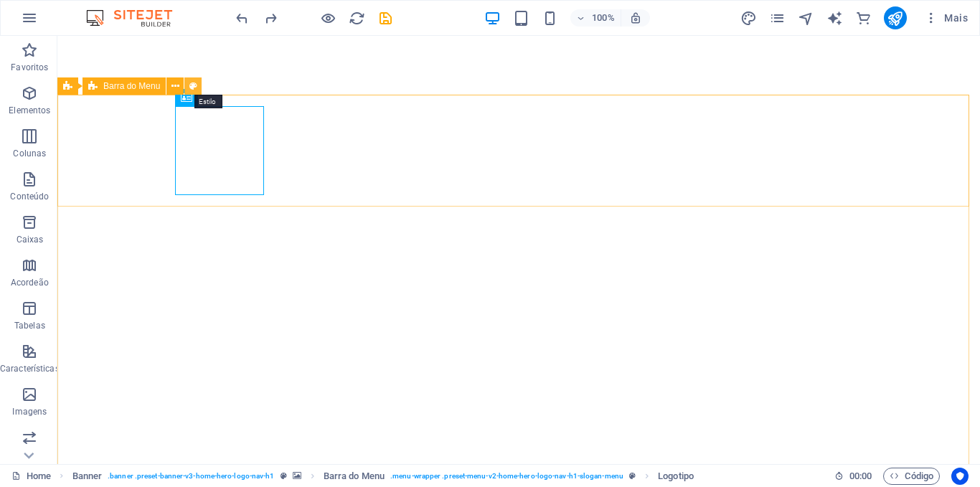
click at [193, 87] on icon at bounding box center [193, 86] width 8 height 15
select select "rem"
select select "preset-menu-v2-home-hero-logo-nav-h1-slogan-menu"
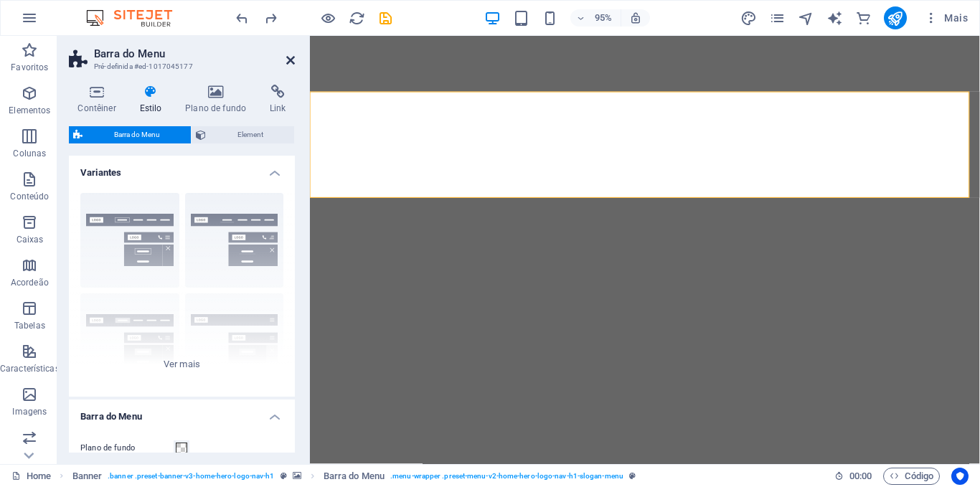
click at [291, 60] on icon at bounding box center [290, 60] width 9 height 11
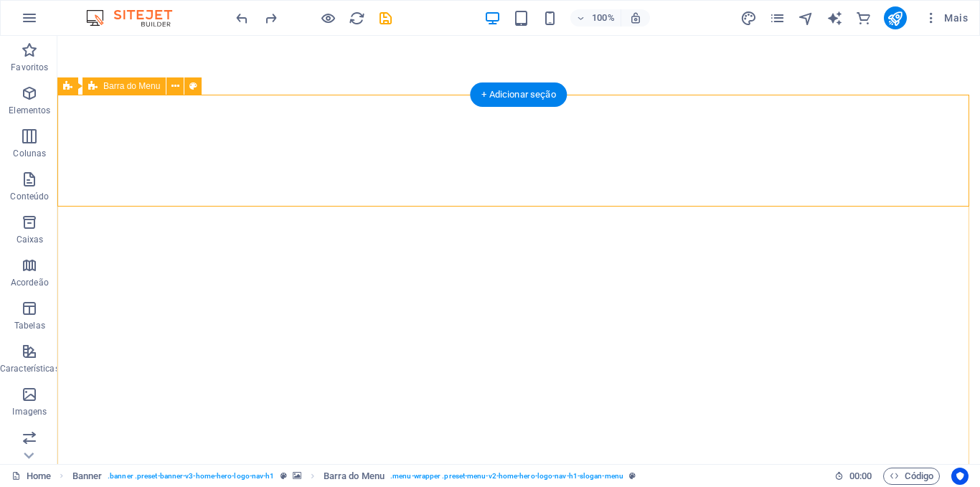
select select "rem"
select select "preset-menu-v2-home-hero-logo-nav-h1-slogan-menu"
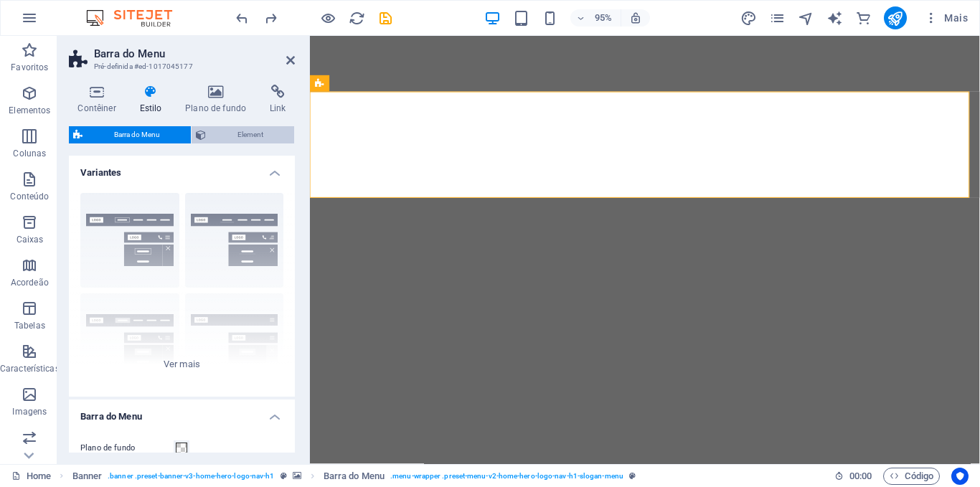
click at [243, 131] on span "Element" at bounding box center [250, 134] width 80 height 17
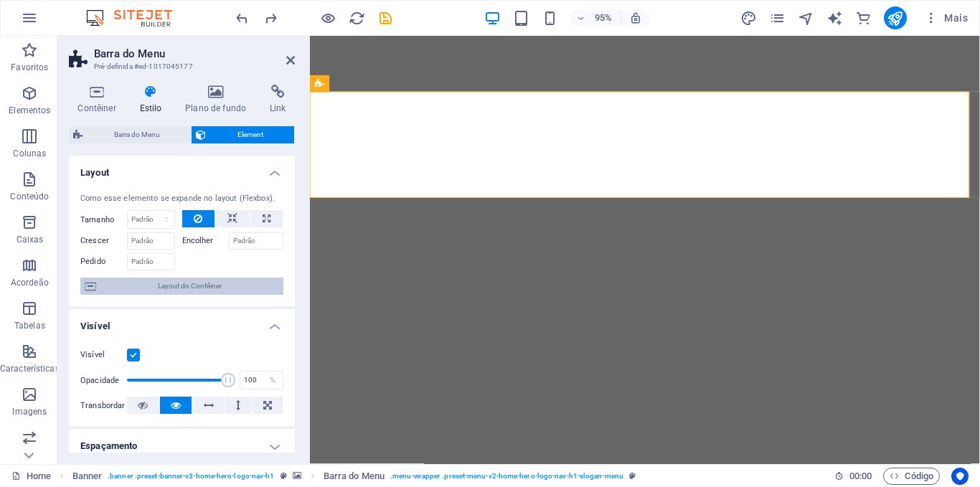
click at [213, 286] on span "Layout do Contêiner" at bounding box center [189, 286] width 179 height 17
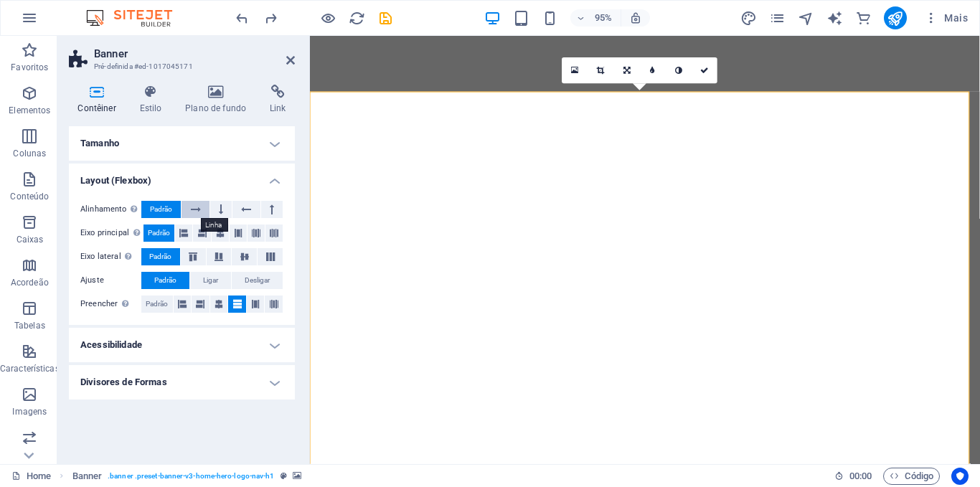
click at [194, 211] on icon at bounding box center [196, 209] width 10 height 17
click at [244, 210] on icon at bounding box center [246, 209] width 10 height 17
click at [195, 208] on icon at bounding box center [196, 209] width 10 height 17
click at [160, 208] on span "Padrão" at bounding box center [161, 209] width 22 height 17
click at [215, 93] on icon at bounding box center [216, 92] width 79 height 14
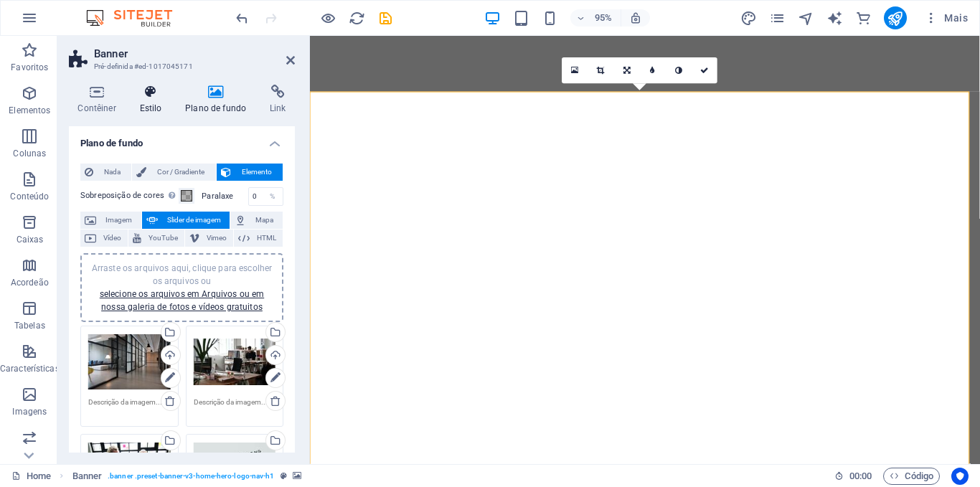
click at [151, 92] on icon at bounding box center [151, 92] width 40 height 14
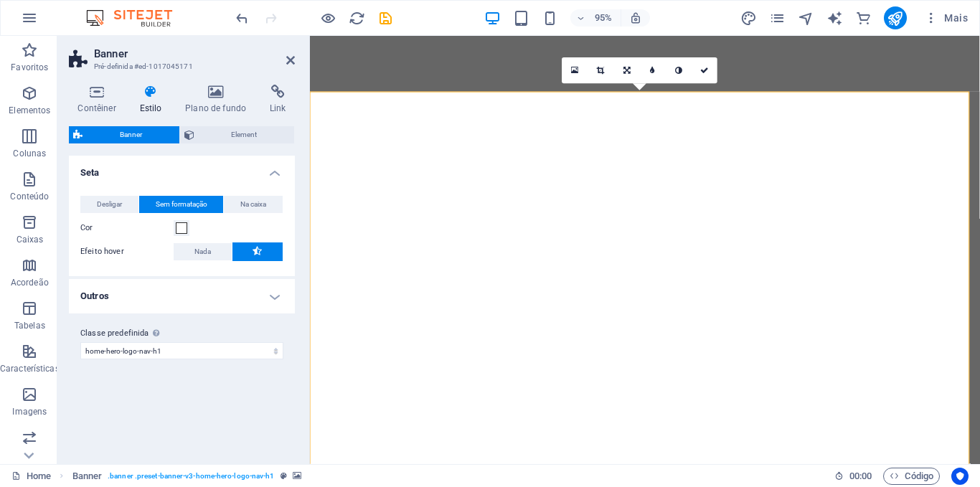
click at [151, 92] on icon at bounding box center [151, 92] width 40 height 14
click at [99, 94] on icon at bounding box center [97, 92] width 56 height 14
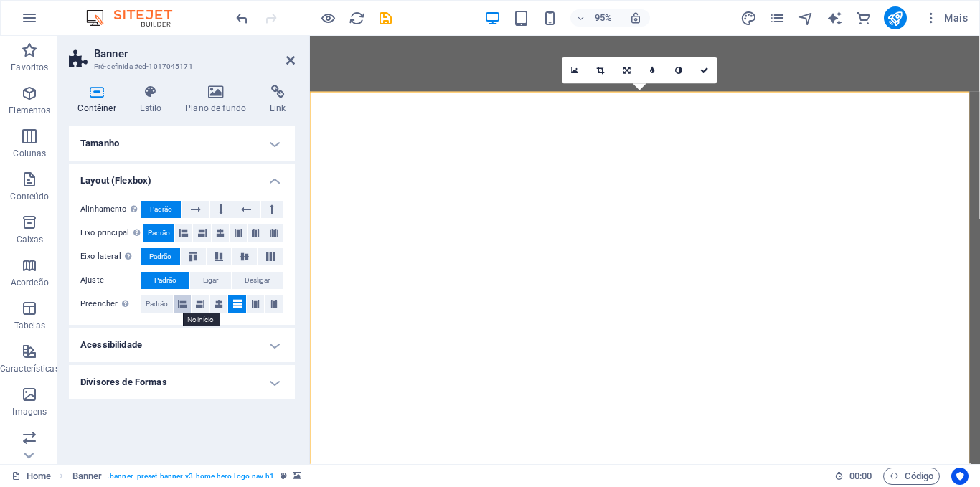
click at [185, 303] on icon at bounding box center [182, 304] width 9 height 17
click at [289, 61] on icon at bounding box center [290, 60] width 9 height 11
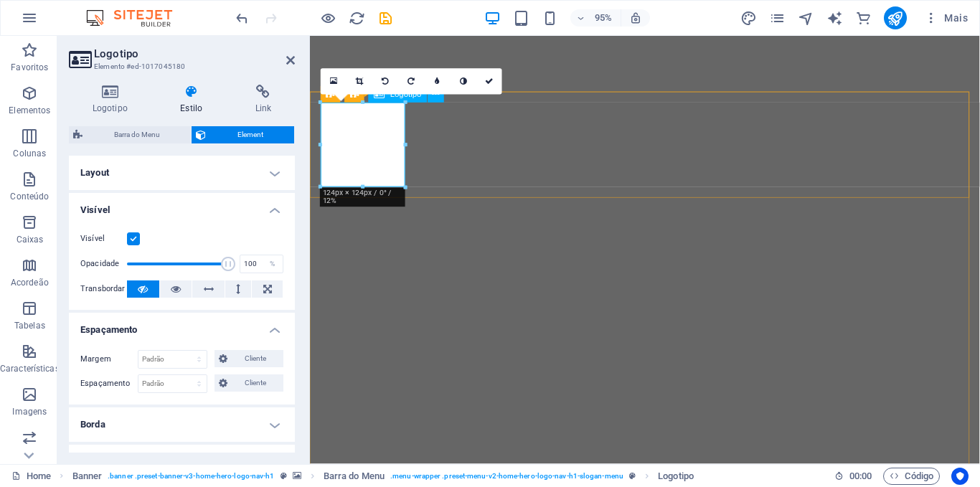
drag, startPoint x: 630, startPoint y: 182, endPoint x: 326, endPoint y: 144, distance: 306.8
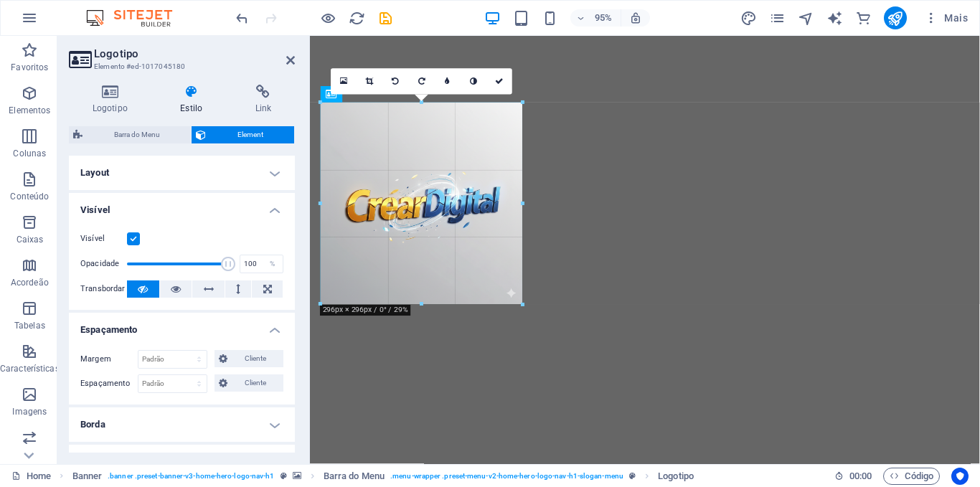
drag, startPoint x: 320, startPoint y: 143, endPoint x: 195, endPoint y: 152, distance: 125.2
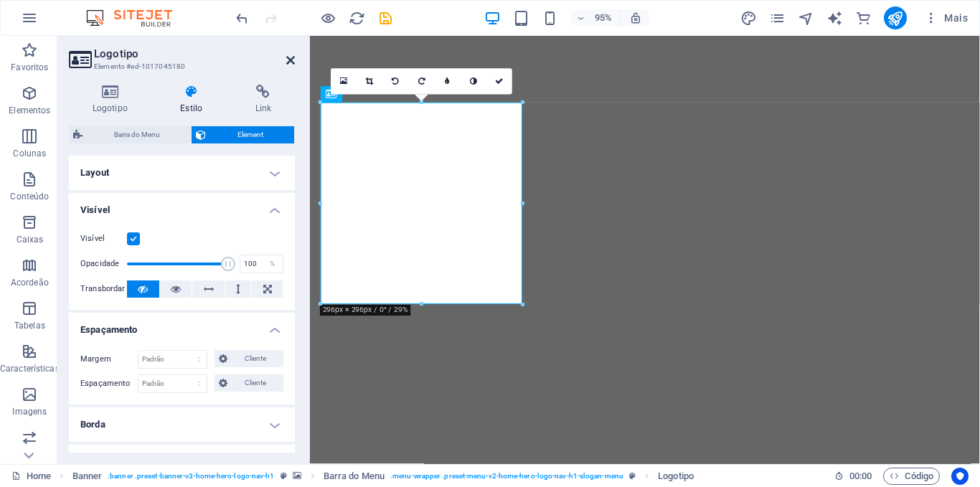
click at [291, 60] on icon at bounding box center [290, 60] width 9 height 11
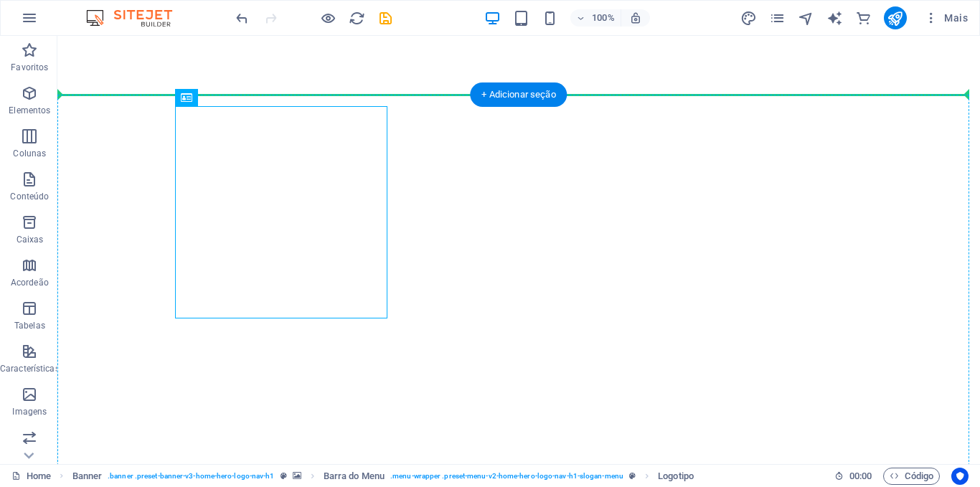
drag, startPoint x: 281, startPoint y: 215, endPoint x: 95, endPoint y: 226, distance: 186.2
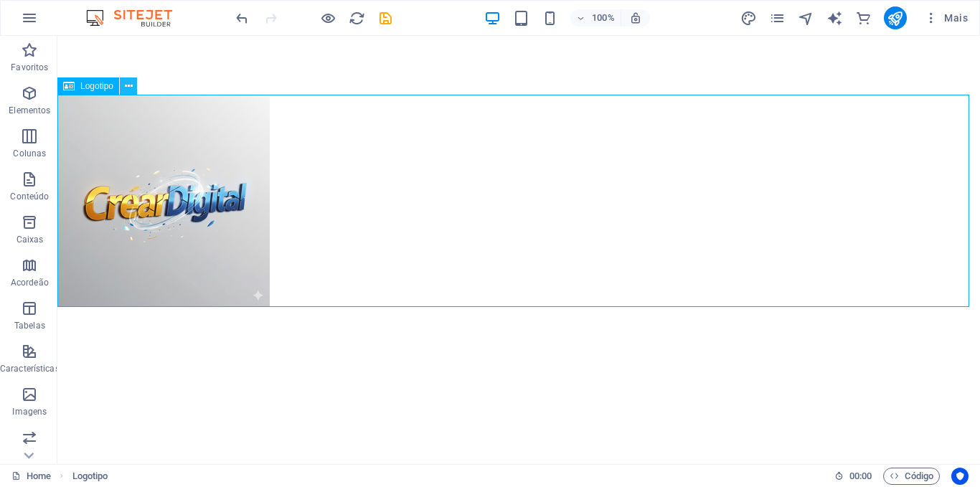
click at [126, 85] on icon at bounding box center [129, 86] width 8 height 15
click at [513, 181] on div at bounding box center [518, 201] width 923 height 212
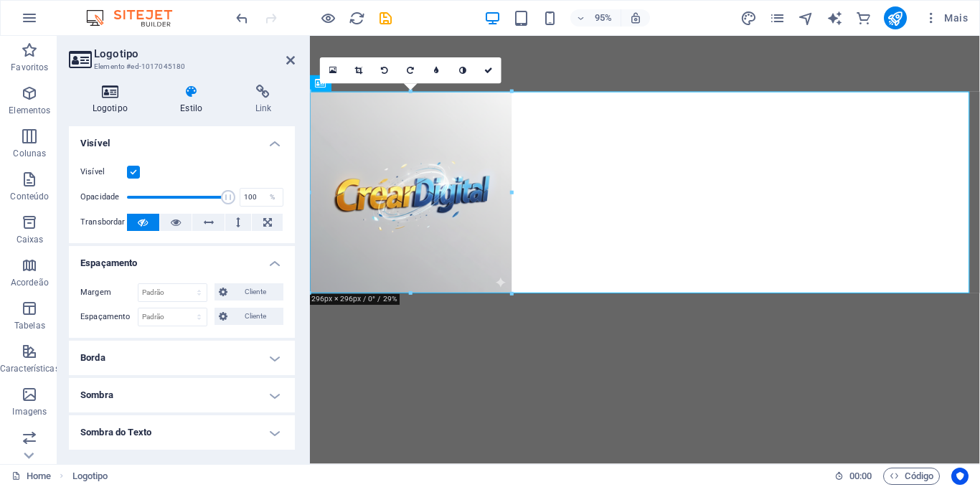
click at [107, 88] on icon at bounding box center [110, 92] width 83 height 14
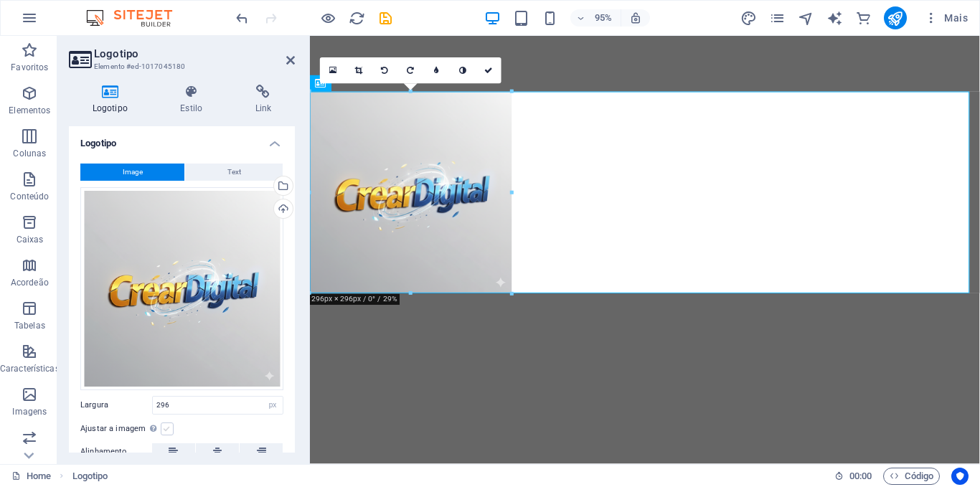
click at [164, 426] on label at bounding box center [167, 429] width 13 height 13
click at [0, 0] on input "Ajustar a imagem Ajustar a imagem automaticamente a uma largura e altura fixas" at bounding box center [0, 0] width 0 height 0
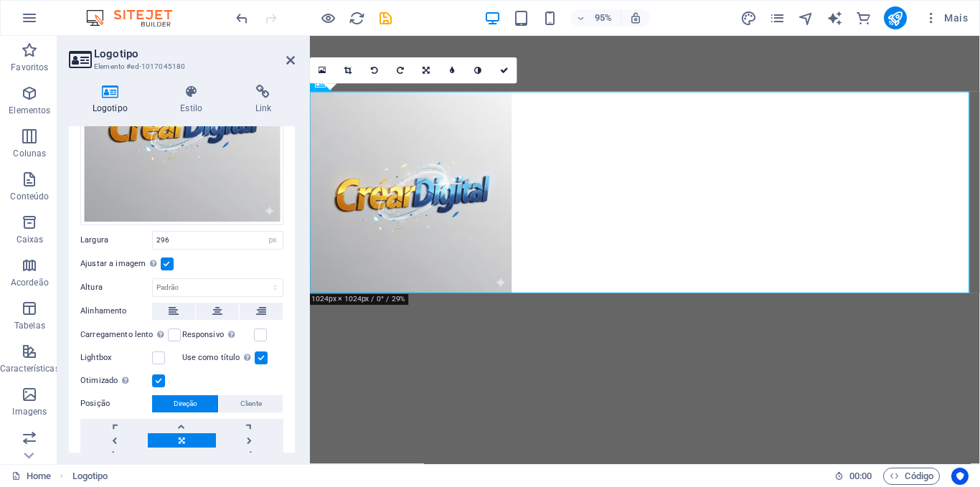
scroll to position [164, 0]
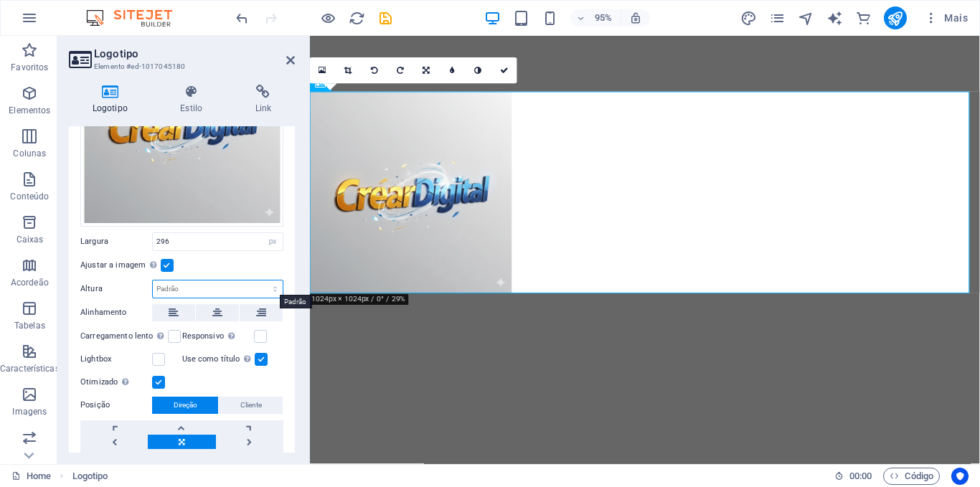
click at [272, 287] on select "Padrão automático px" at bounding box center [218, 289] width 130 height 17
select select "px"
click at [260, 281] on select "Padrão automático px" at bounding box center [218, 289] width 130 height 17
type input "296"
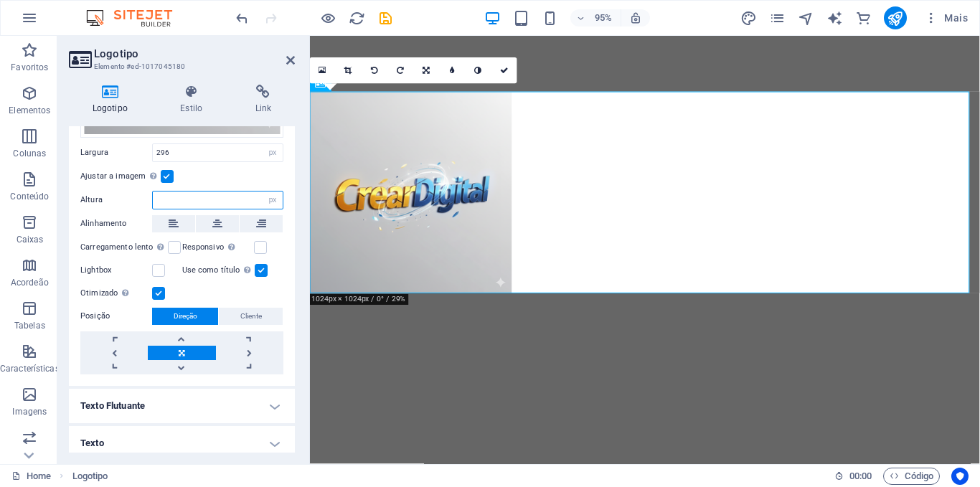
scroll to position [258, 0]
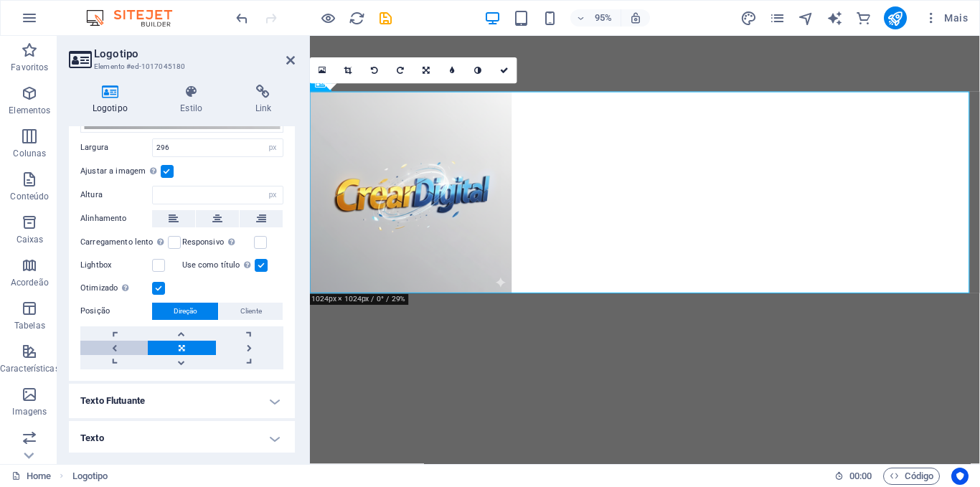
click at [111, 344] on link at bounding box center [113, 348] width 67 height 14
click at [289, 64] on icon at bounding box center [290, 60] width 9 height 11
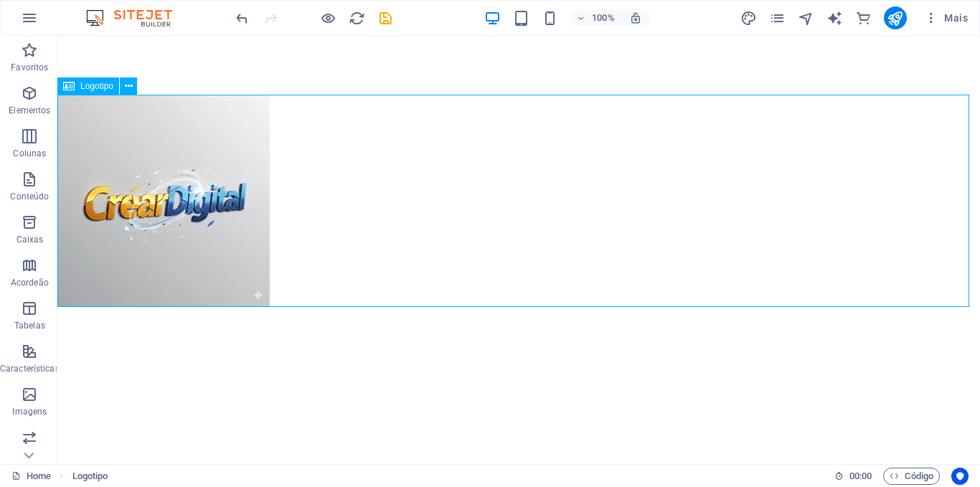
click at [180, 188] on div at bounding box center [518, 201] width 923 height 212
select select "px"
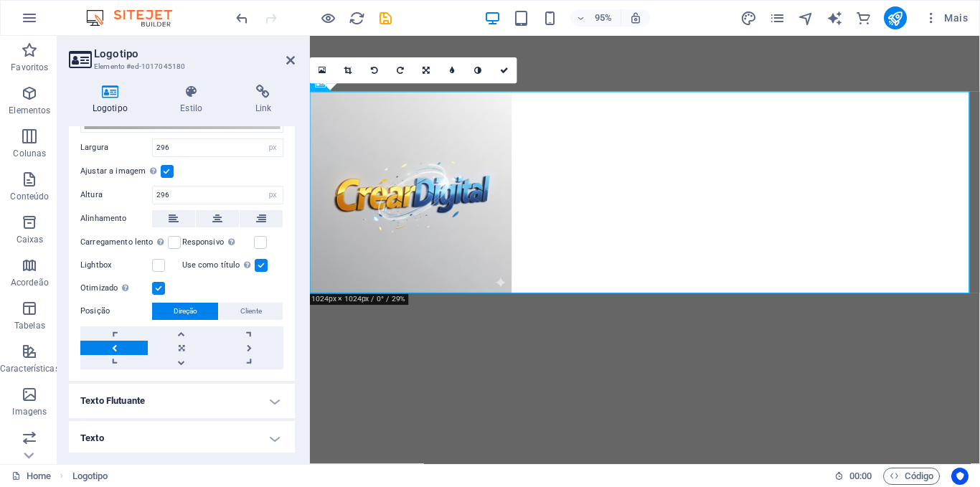
click at [103, 307] on label "Posição" at bounding box center [116, 311] width 72 height 17
click at [159, 284] on label at bounding box center [158, 288] width 13 height 13
click at [0, 0] on input "Otimizado As imagens são compactadas para melhorar a velocidade da página." at bounding box center [0, 0] width 0 height 0
click at [159, 284] on label at bounding box center [158, 288] width 13 height 13
click at [0, 0] on input "Otimizado As imagens são compactadas para melhorar a velocidade da página." at bounding box center [0, 0] width 0 height 0
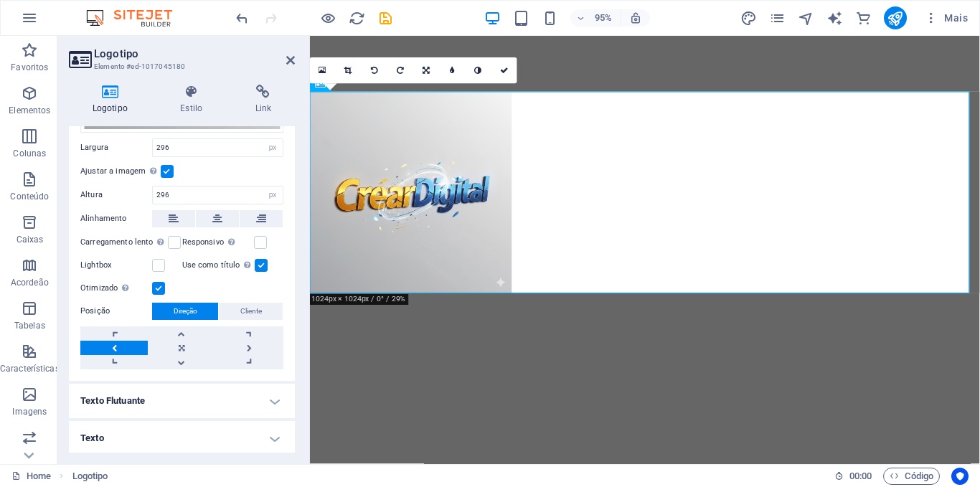
click at [159, 284] on label at bounding box center [158, 288] width 13 height 13
click at [0, 0] on input "Otimizado As imagens são compactadas para melhorar a velocidade da página." at bounding box center [0, 0] width 0 height 0
click at [159, 284] on label at bounding box center [158, 288] width 13 height 13
click at [0, 0] on input "Otimizado As imagens são compactadas para melhorar a velocidade da página." at bounding box center [0, 0] width 0 height 0
click at [159, 284] on label at bounding box center [158, 288] width 13 height 13
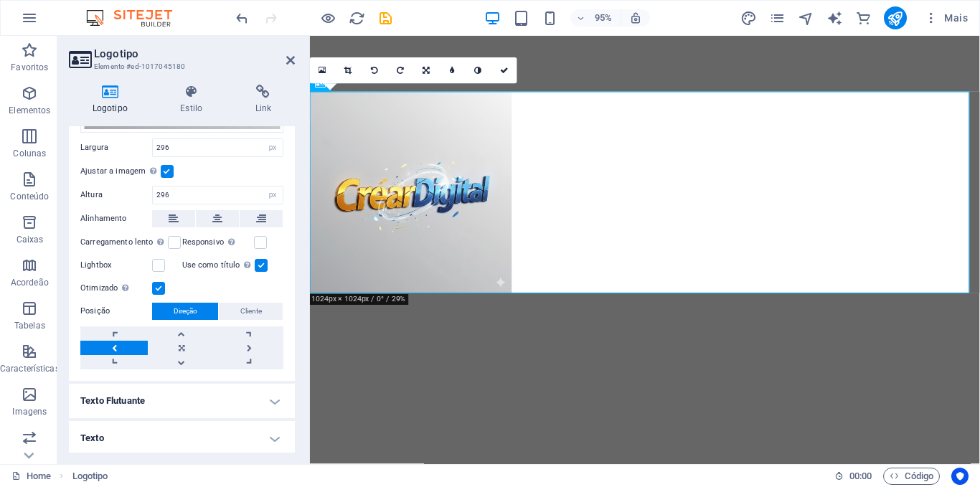
click at [0, 0] on input "Otimizado As imagens são compactadas para melhorar a velocidade da página." at bounding box center [0, 0] width 0 height 0
click at [89, 309] on label "Posição" at bounding box center [116, 311] width 72 height 17
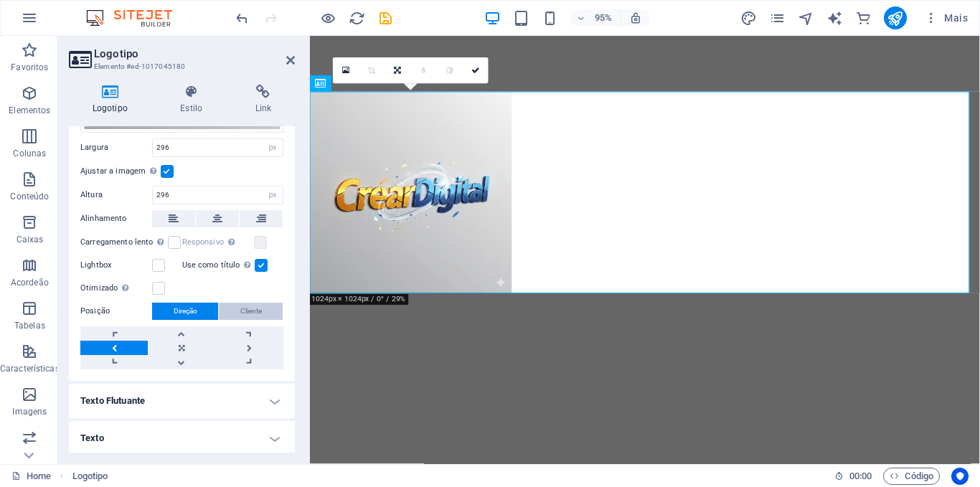
click at [255, 306] on span "Cliente" at bounding box center [251, 311] width 22 height 17
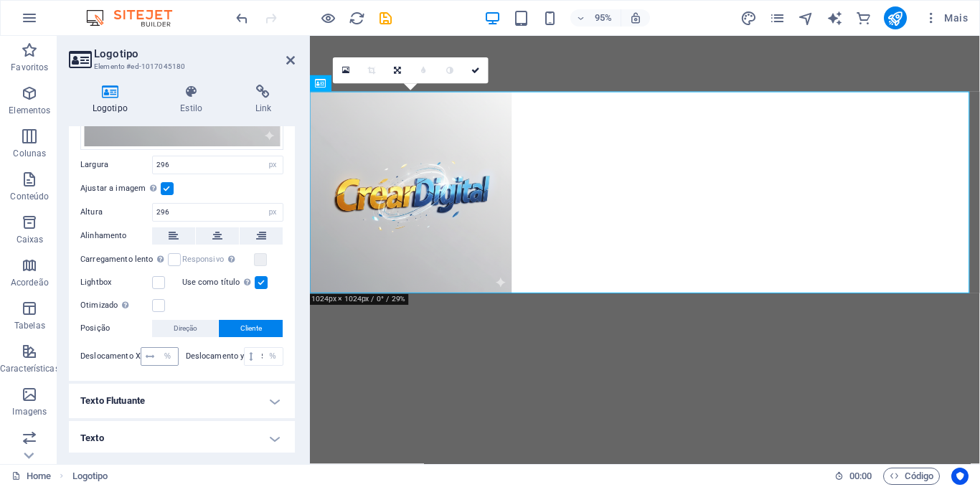
click at [149, 353] on icon at bounding box center [150, 356] width 9 height 9
click at [187, 324] on span "Direção" at bounding box center [186, 328] width 24 height 17
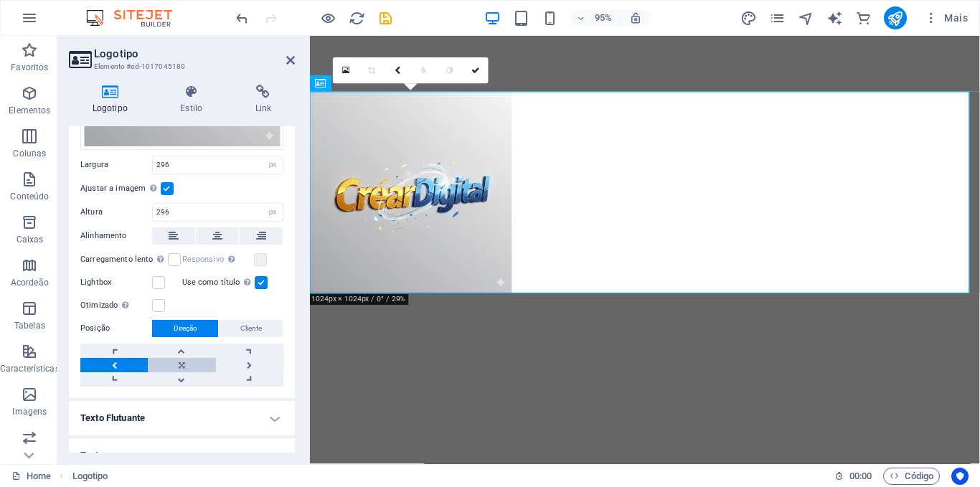
click at [180, 361] on link at bounding box center [181, 365] width 67 height 14
click at [292, 60] on icon at bounding box center [290, 60] width 9 height 11
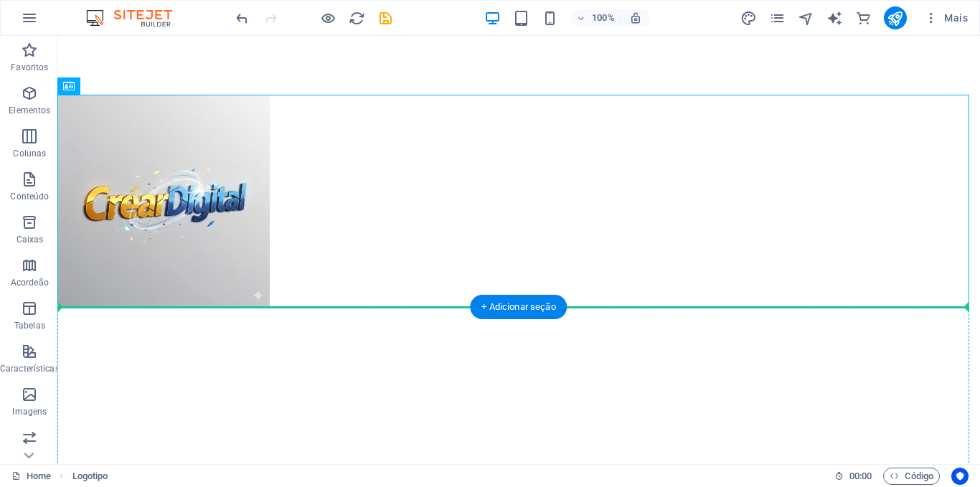
drag, startPoint x: 200, startPoint y: 154, endPoint x: 281, endPoint y: 378, distance: 238.4
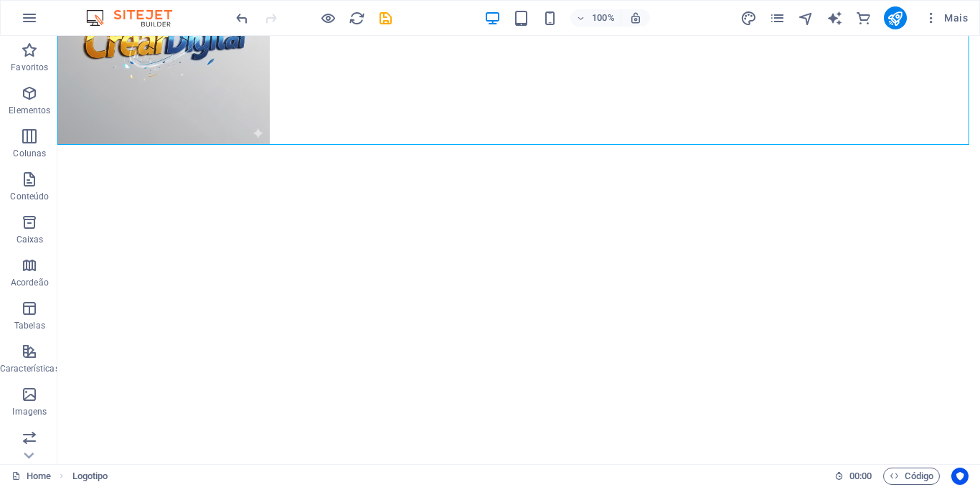
scroll to position [141, 0]
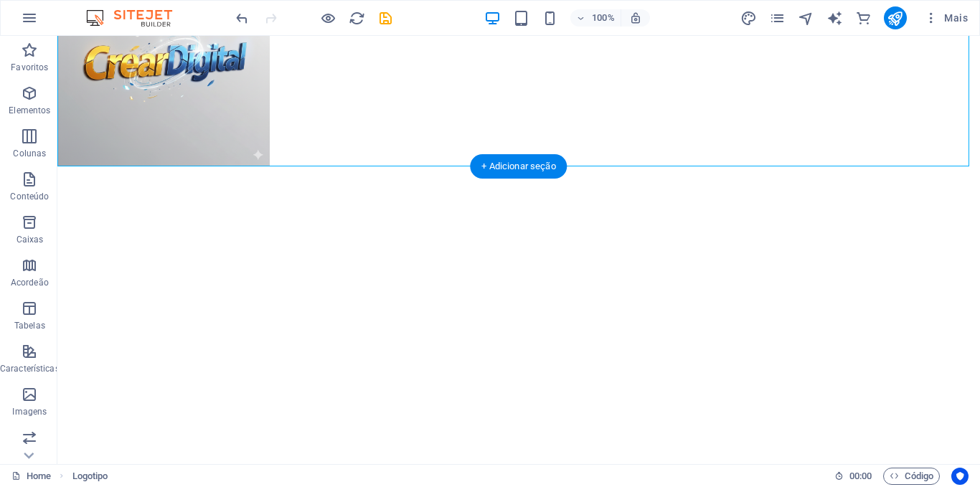
drag, startPoint x: 100, startPoint y: 88, endPoint x: 192, endPoint y: 387, distance: 313.1
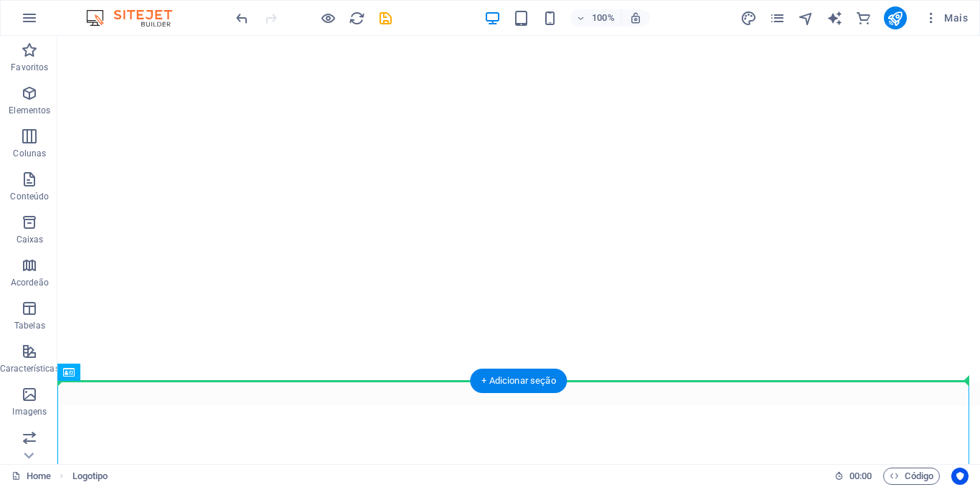
scroll to position [142, 0]
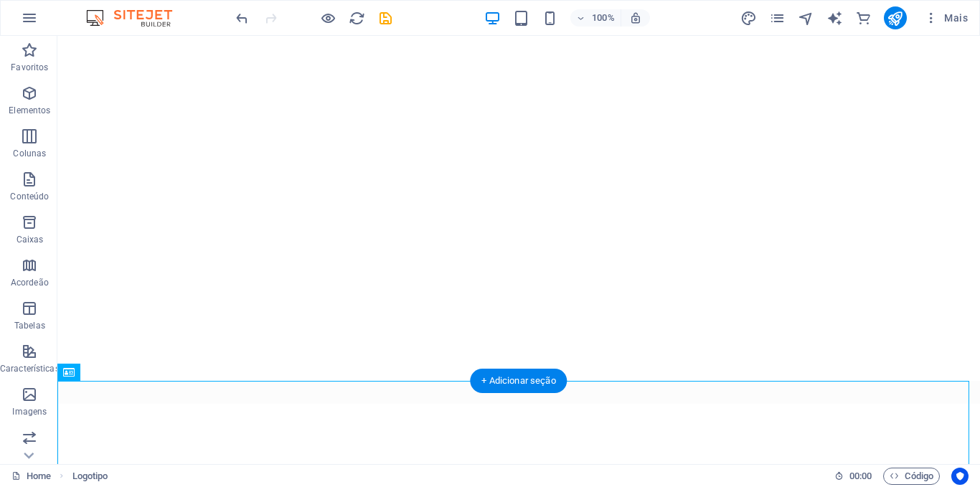
drag, startPoint x: 213, startPoint y: 423, endPoint x: 190, endPoint y: 118, distance: 306.6
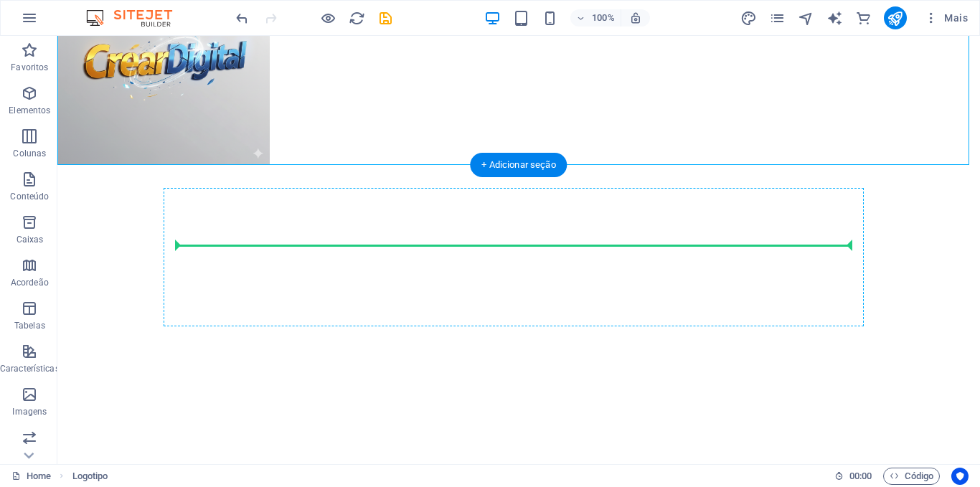
drag, startPoint x: 185, startPoint y: 102, endPoint x: 198, endPoint y: 246, distance: 144.8
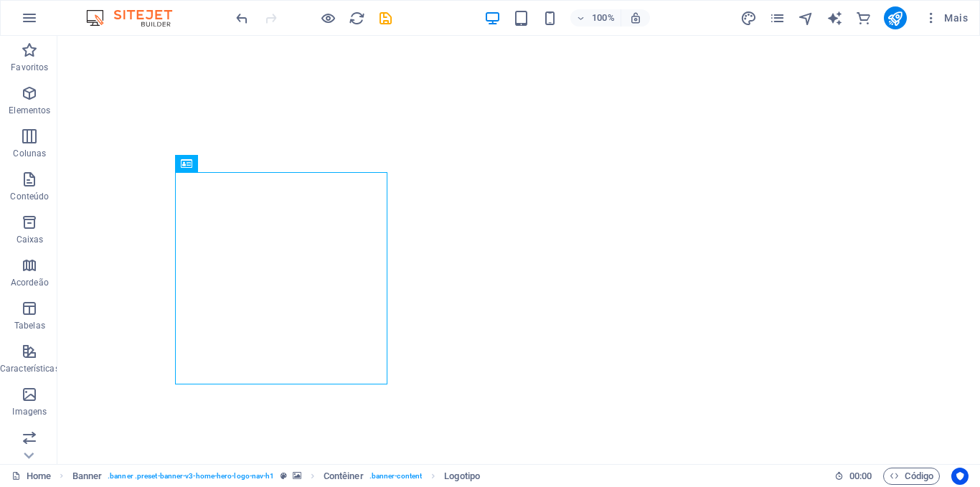
scroll to position [29, 0]
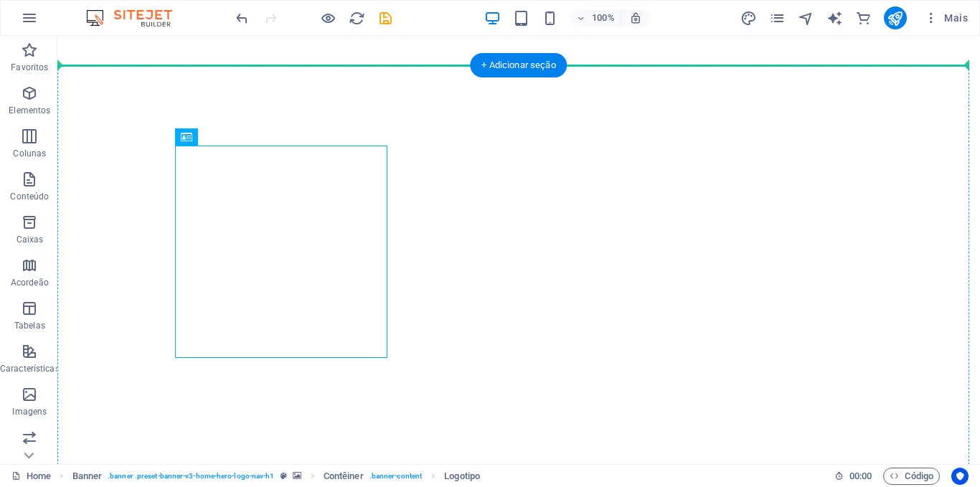
drag, startPoint x: 264, startPoint y: 238, endPoint x: 126, endPoint y: 218, distance: 140.0
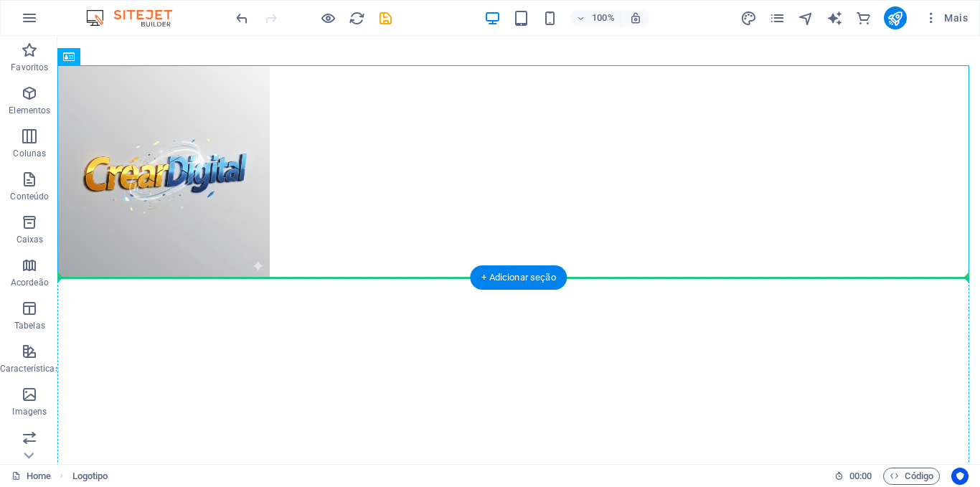
drag, startPoint x: 150, startPoint y: 185, endPoint x: 289, endPoint y: 346, distance: 212.2
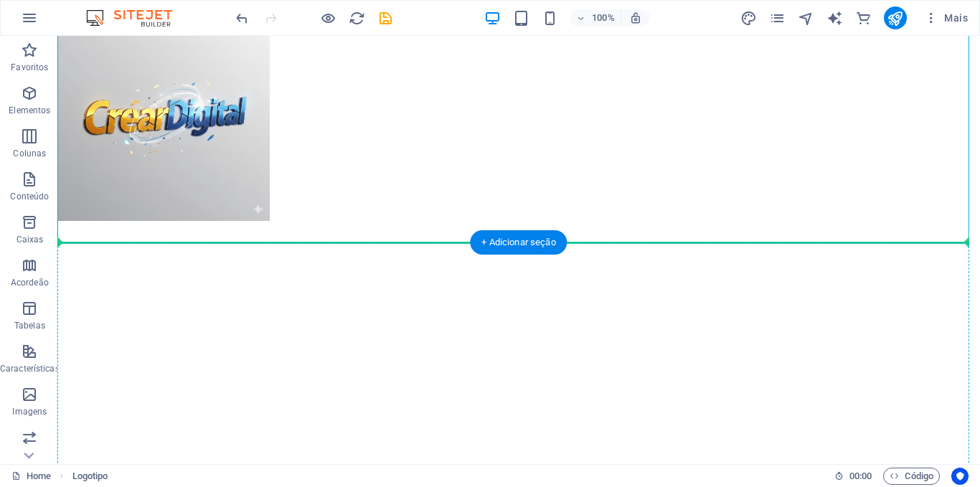
drag, startPoint x: 161, startPoint y: 168, endPoint x: 262, endPoint y: 408, distance: 259.9
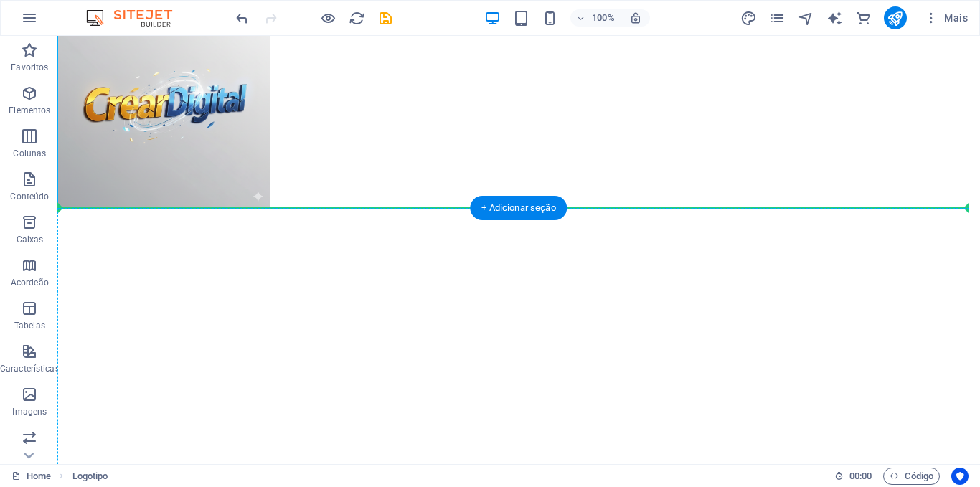
drag, startPoint x: 159, startPoint y: 128, endPoint x: 115, endPoint y: 327, distance: 202.9
drag, startPoint x: 162, startPoint y: 137, endPoint x: 138, endPoint y: 324, distance: 188.2
drag, startPoint x: 184, startPoint y: 125, endPoint x: 236, endPoint y: 388, distance: 268.4
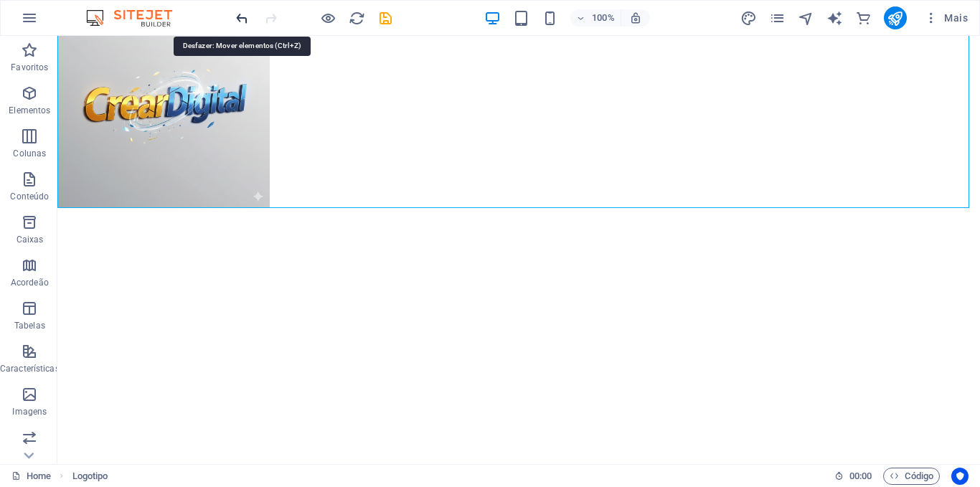
click at [242, 14] on icon "undo" at bounding box center [242, 18] width 17 height 17
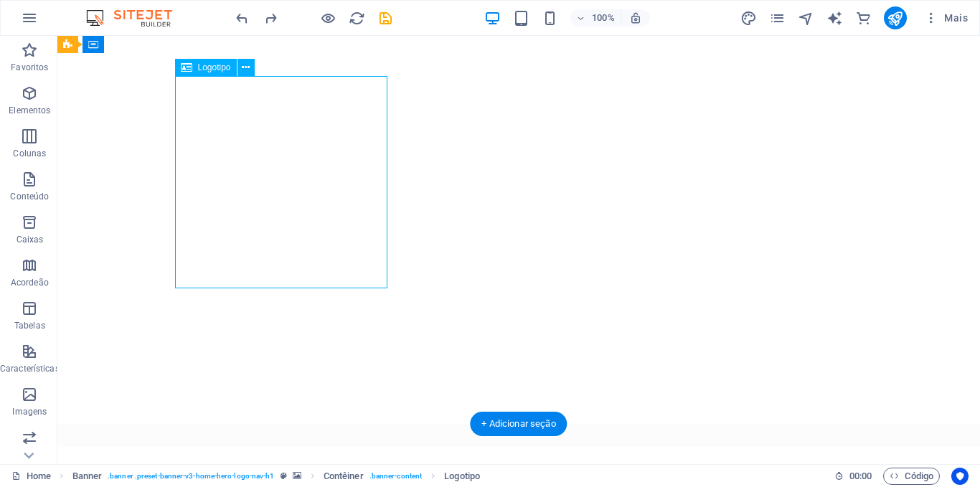
drag, startPoint x: 272, startPoint y: 189, endPoint x: 273, endPoint y: 123, distance: 65.3
select select "px"
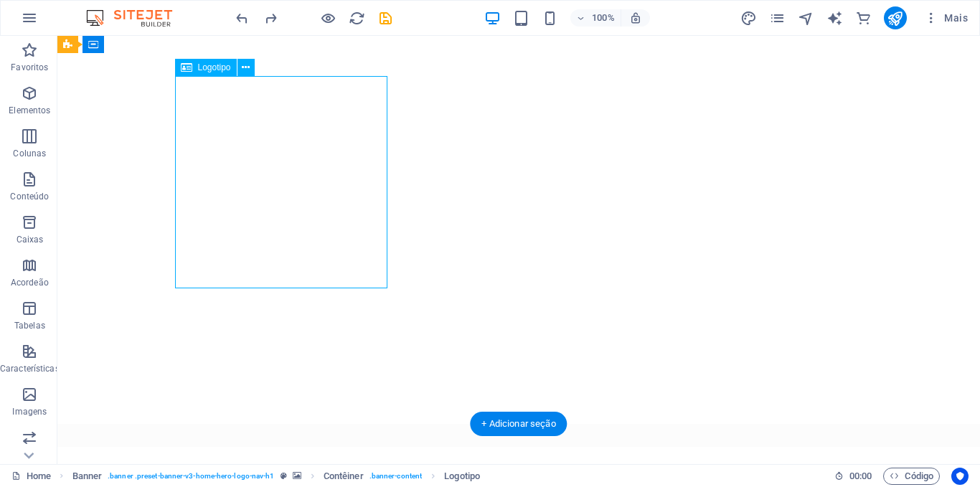
select select "px"
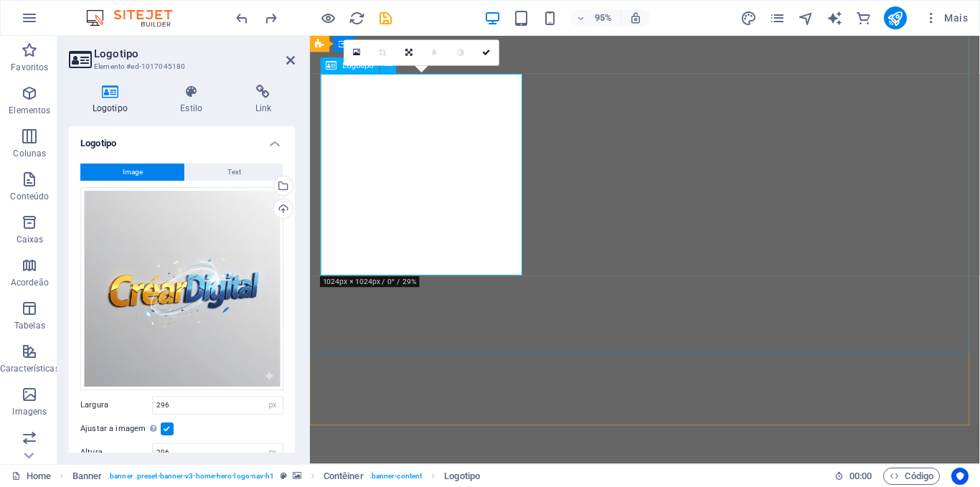
click at [187, 91] on icon at bounding box center [191, 92] width 69 height 14
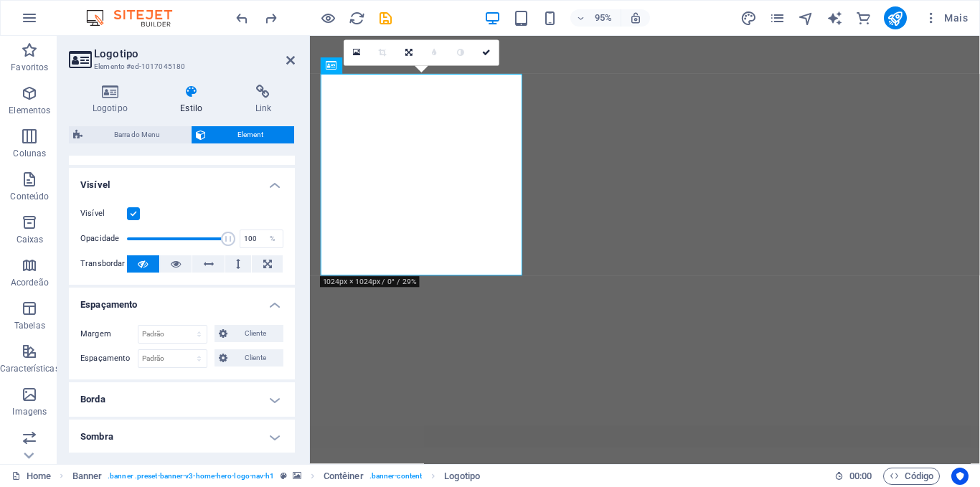
scroll to position [0, 0]
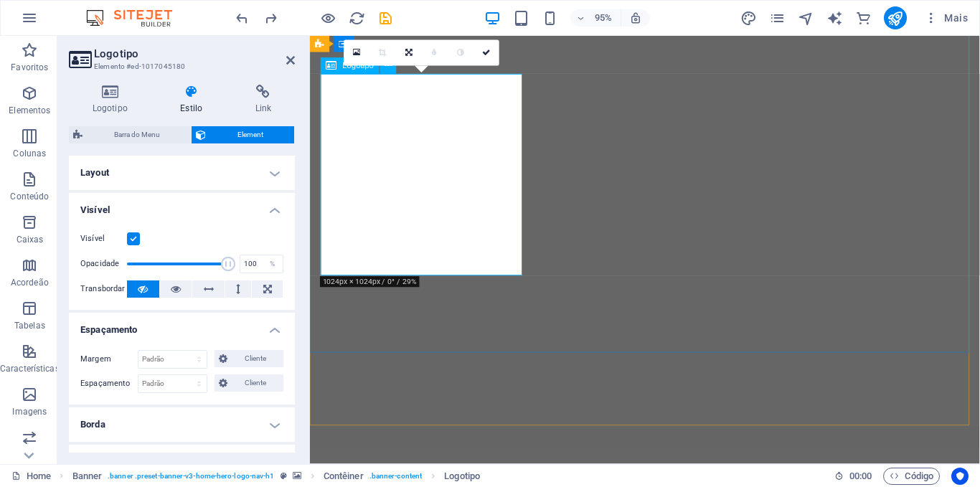
click at [107, 91] on icon at bounding box center [110, 92] width 83 height 14
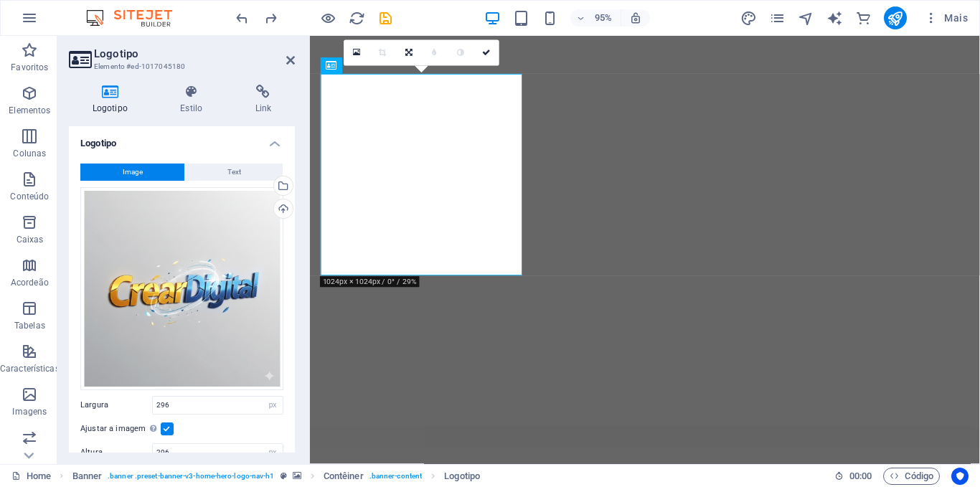
click at [107, 91] on icon at bounding box center [110, 92] width 83 height 14
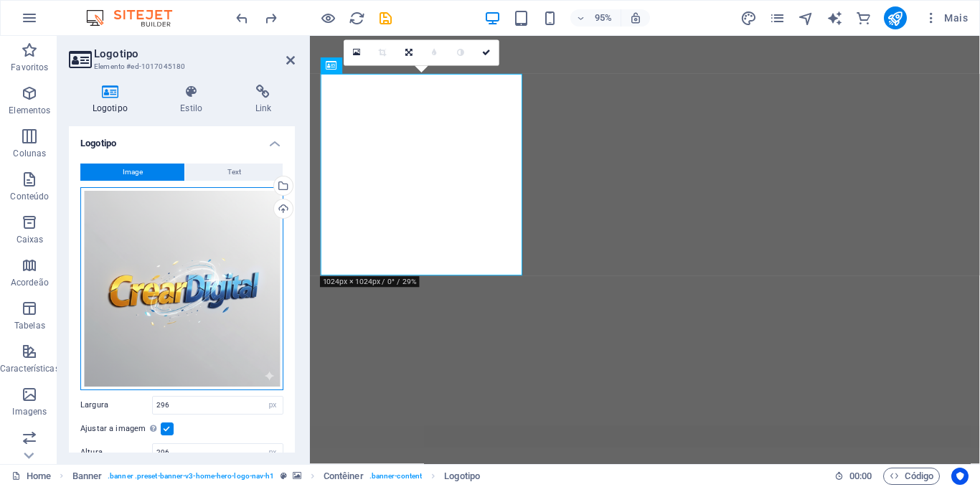
click at [215, 300] on div "Arraste os arquivos aqui, clique para escolher os arquivos ou selecione os arqu…" at bounding box center [181, 288] width 203 height 203
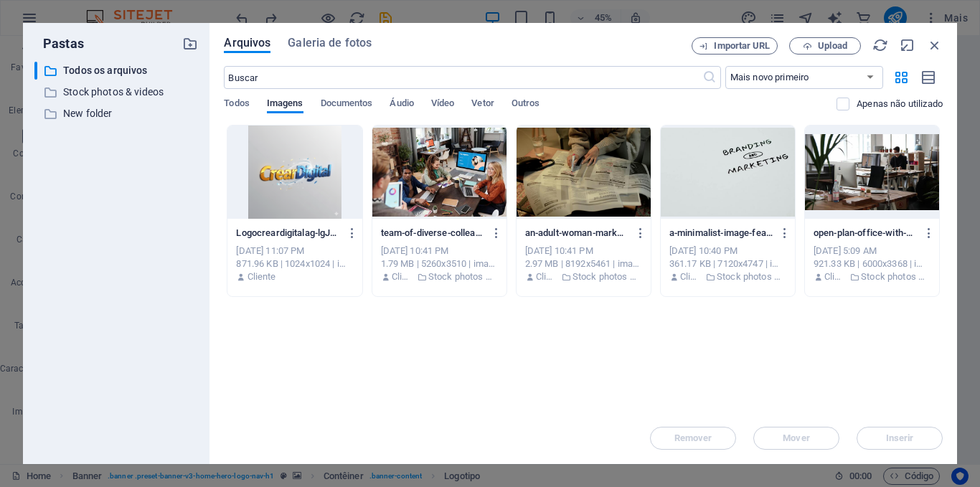
click at [309, 170] on div at bounding box center [295, 172] width 134 height 93
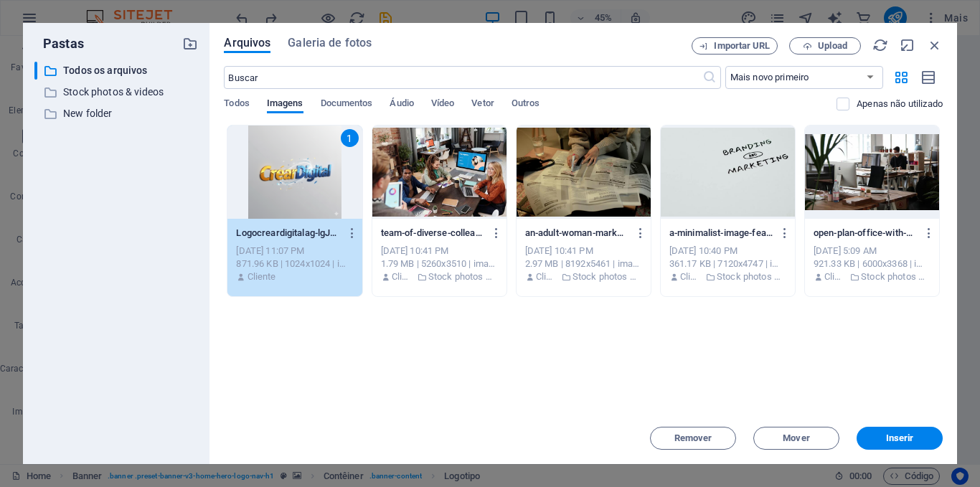
click at [309, 170] on div "1" at bounding box center [295, 172] width 134 height 93
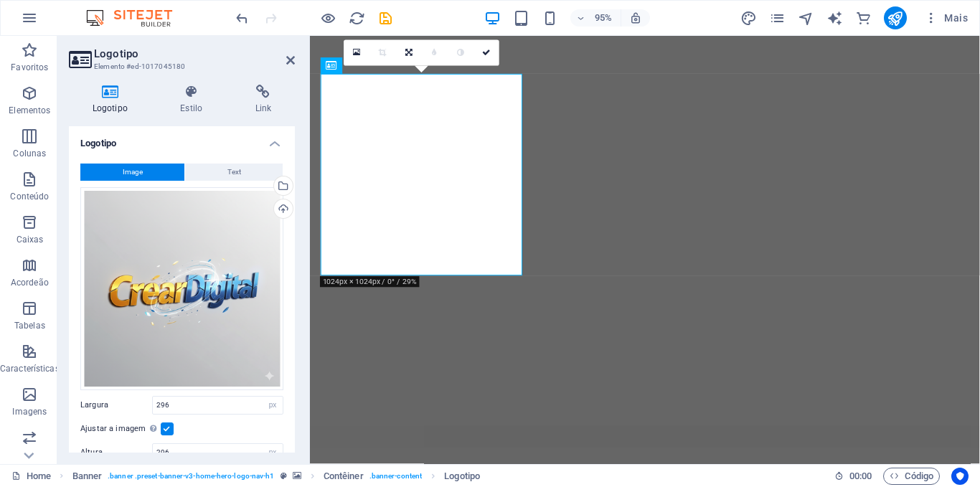
click at [165, 428] on label at bounding box center [167, 429] width 13 height 13
click at [0, 0] on input "Ajustar a imagem Ajustar a imagem automaticamente a uma largura e altura fixas" at bounding box center [0, 0] width 0 height 0
click at [368, 55] on icon at bounding box center [370, 52] width 8 height 9
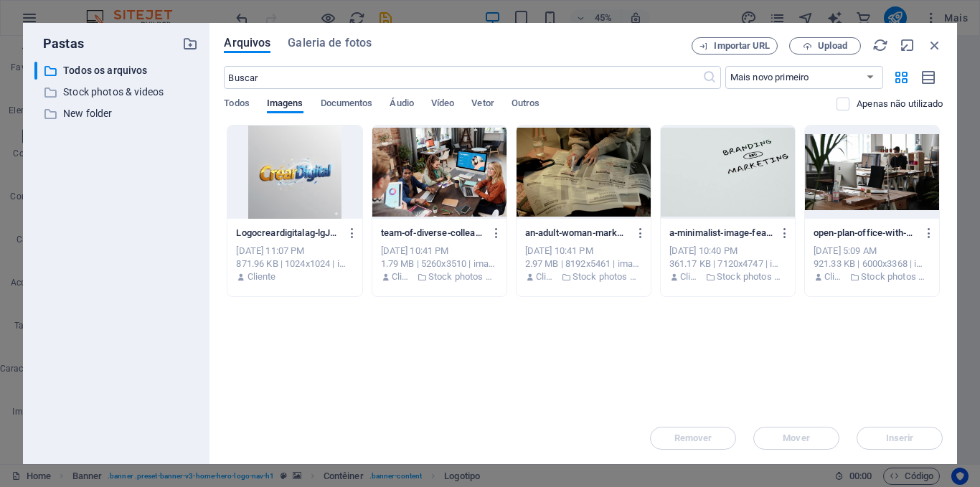
click at [298, 176] on div at bounding box center [295, 172] width 134 height 93
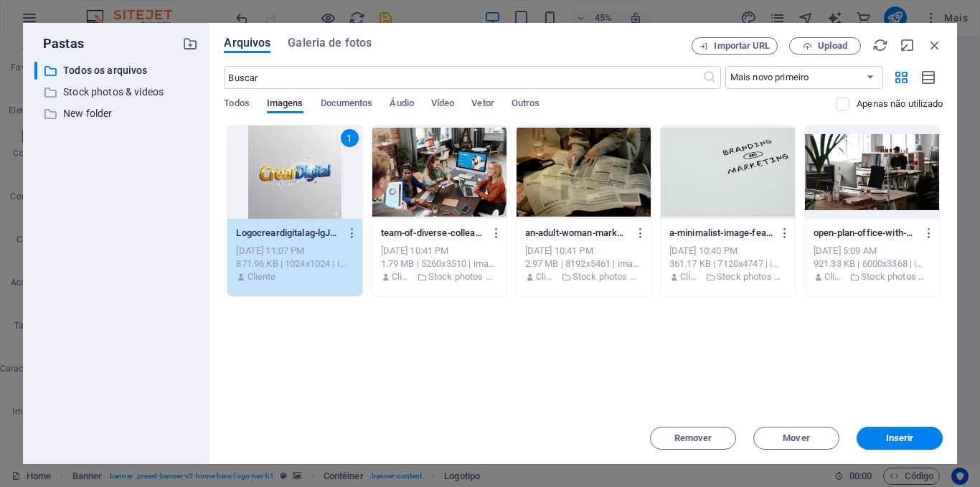
click at [298, 176] on div "1" at bounding box center [295, 172] width 134 height 93
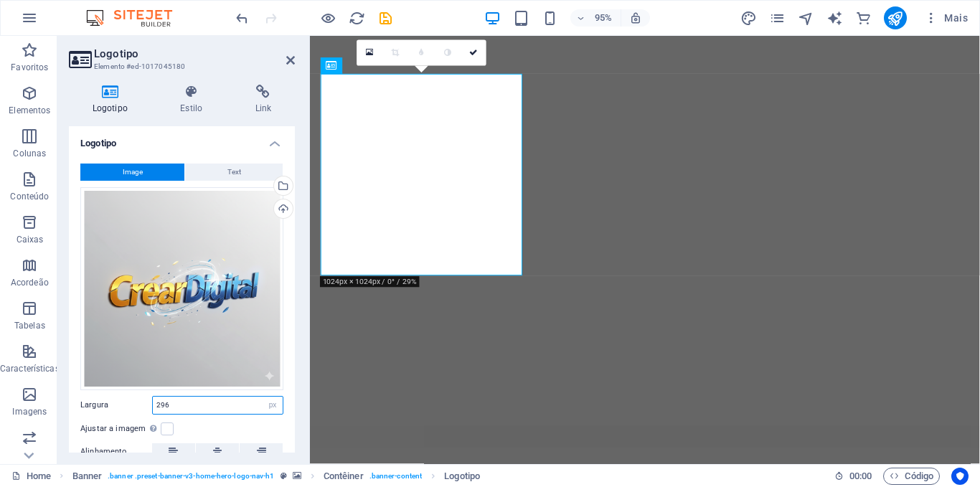
click at [216, 403] on input "296" at bounding box center [218, 405] width 130 height 17
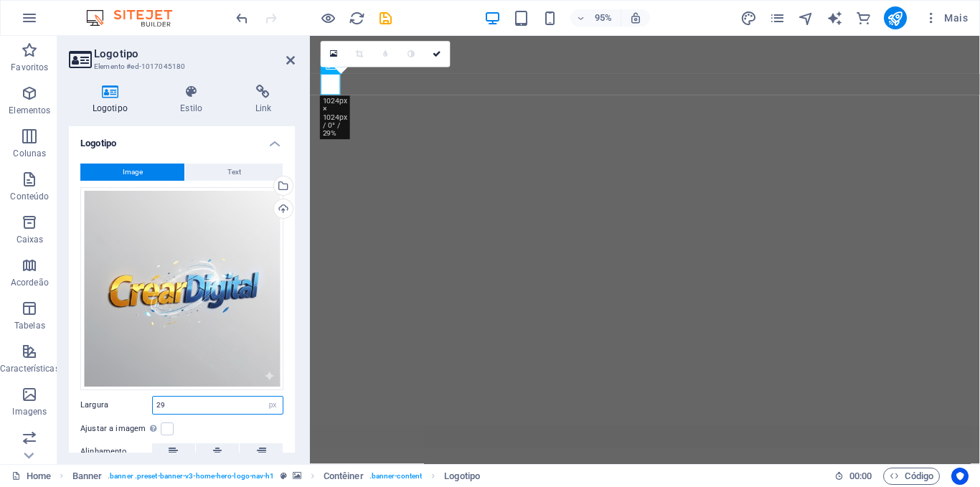
type input "2"
type input "1"
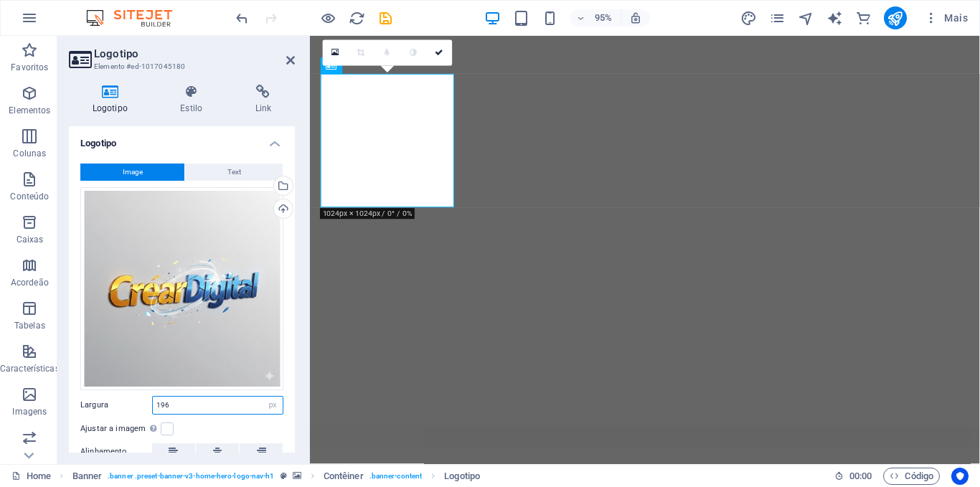
type input "196"
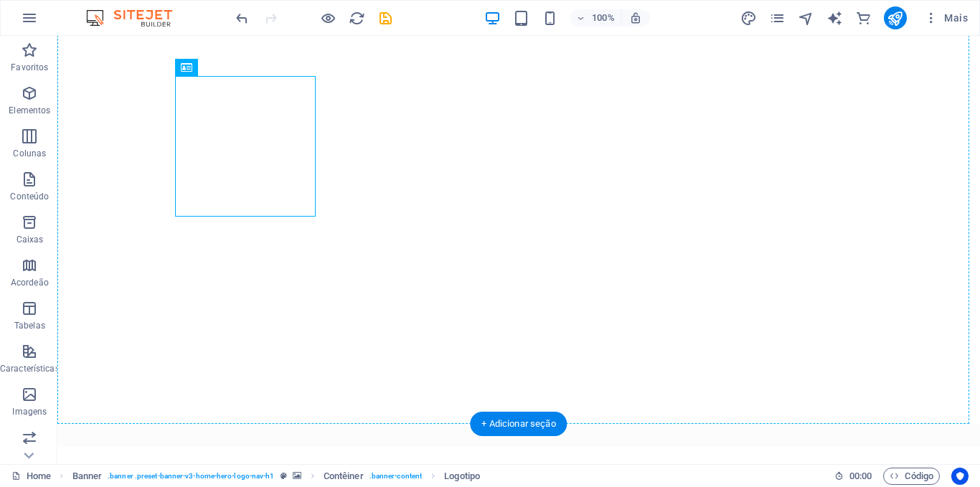
drag, startPoint x: 264, startPoint y: 149, endPoint x: 98, endPoint y: 164, distance: 166.5
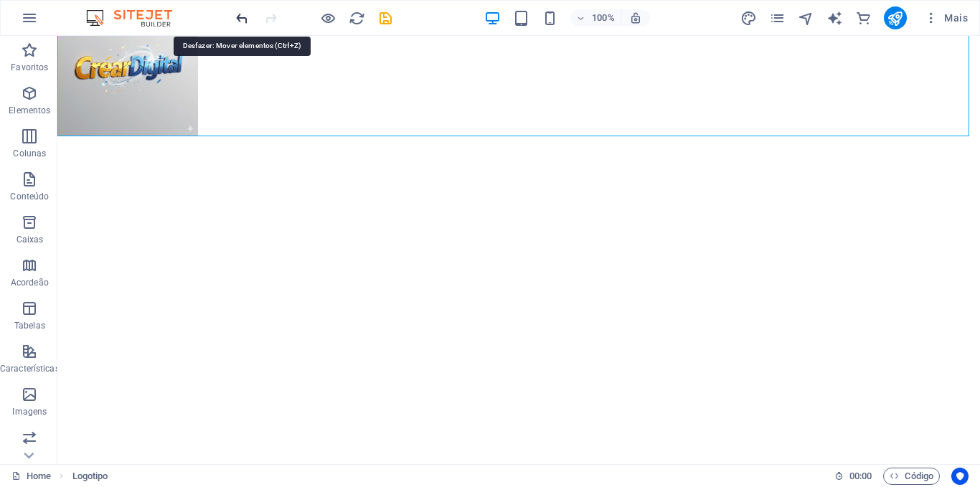
click at [243, 20] on icon "undo" at bounding box center [242, 18] width 17 height 17
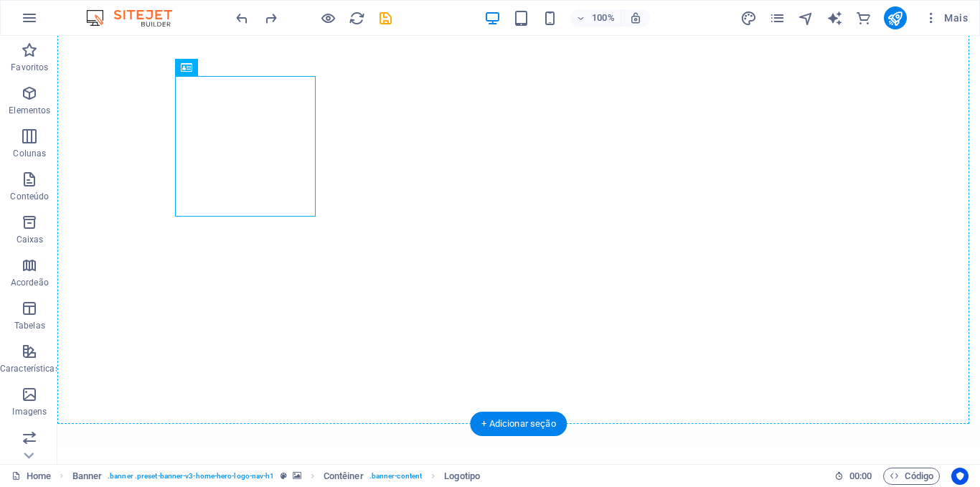
drag, startPoint x: 262, startPoint y: 150, endPoint x: 118, endPoint y: 135, distance: 144.3
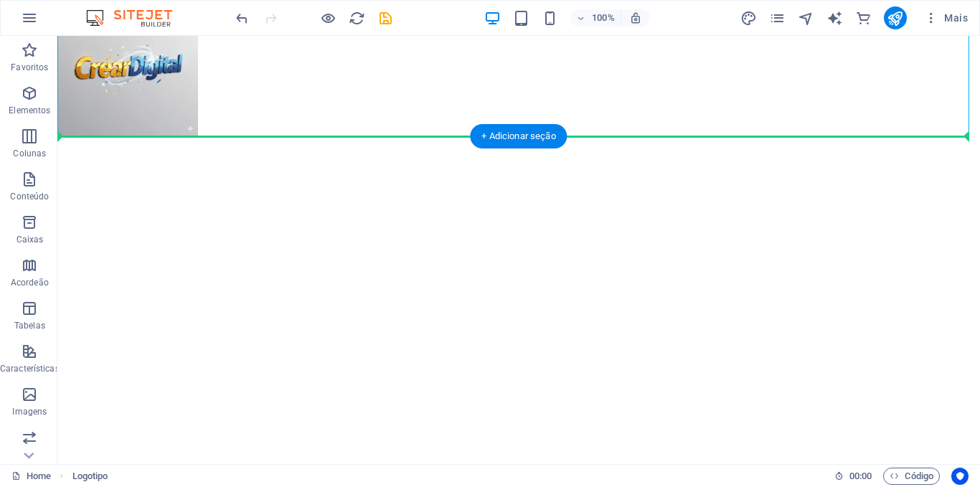
drag, startPoint x: 125, startPoint y: 96, endPoint x: 283, endPoint y: 331, distance: 283.3
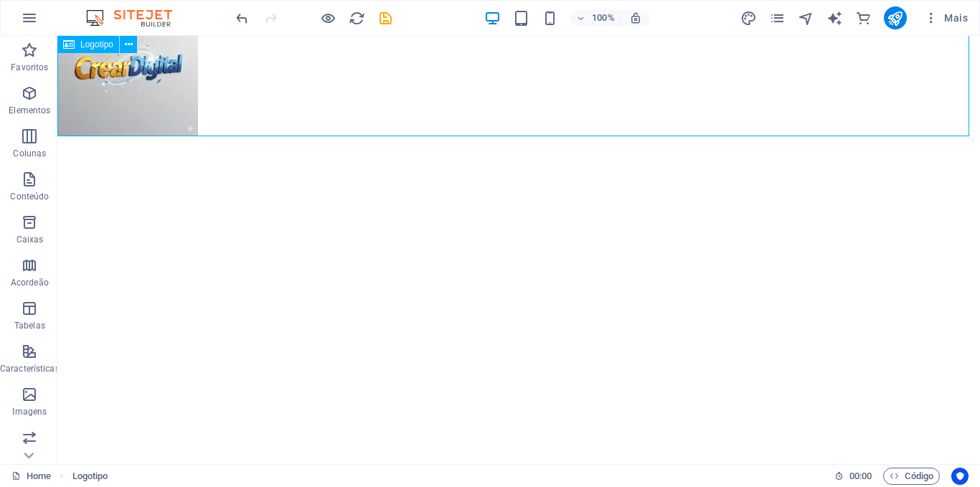
scroll to position [89, 0]
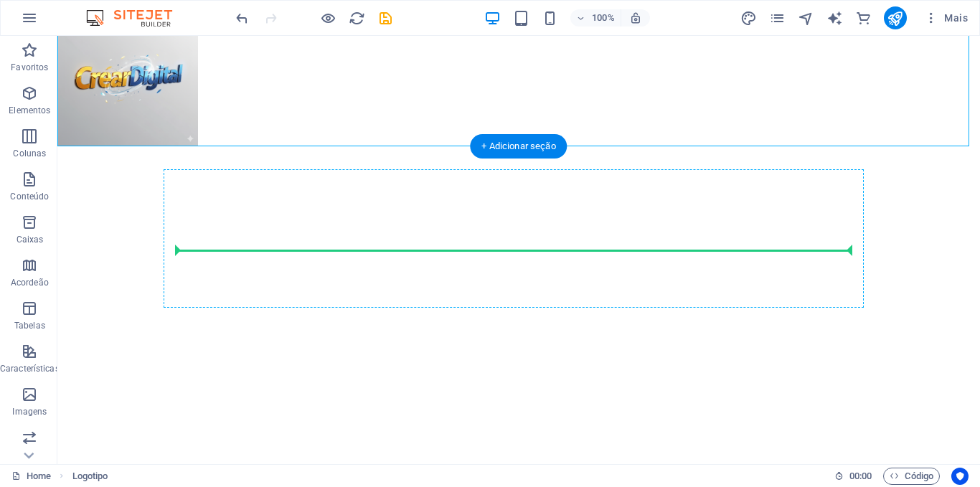
drag, startPoint x: 158, startPoint y: 93, endPoint x: 278, endPoint y: 240, distance: 190.3
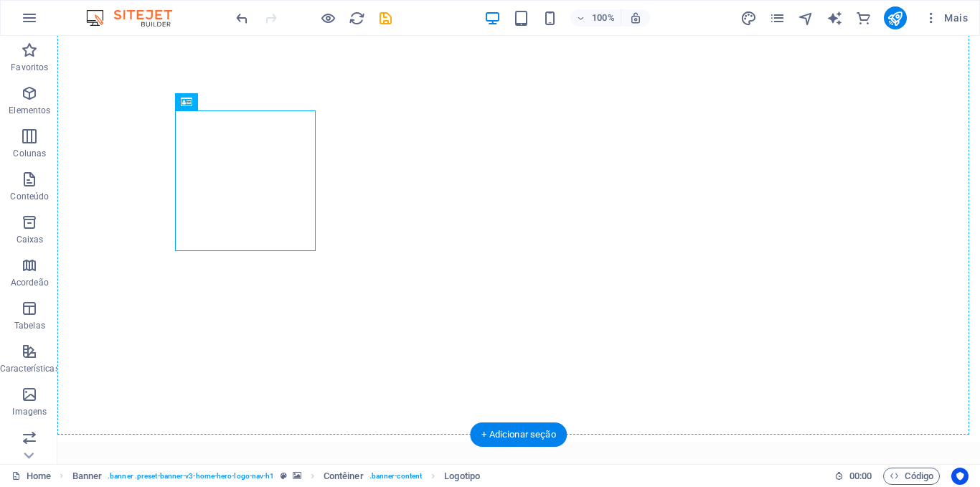
scroll to position [0, 0]
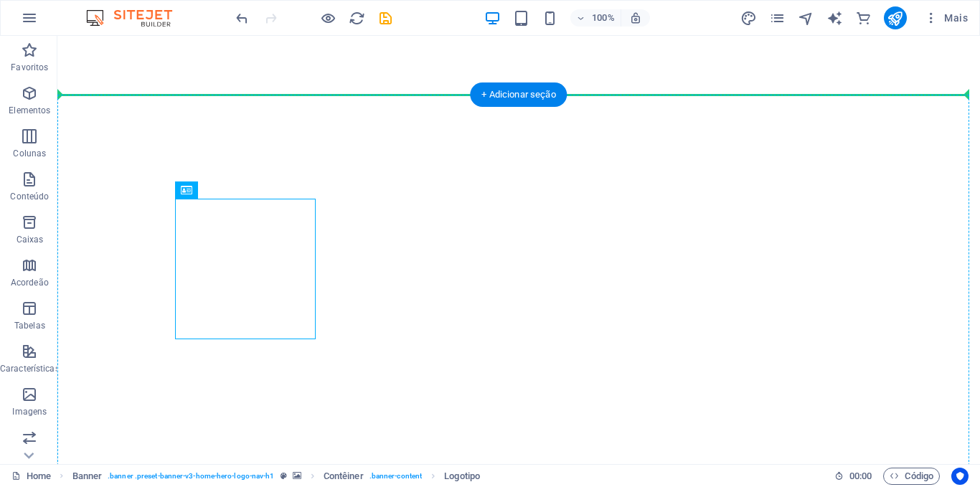
drag, startPoint x: 267, startPoint y: 194, endPoint x: 271, endPoint y: 141, distance: 52.6
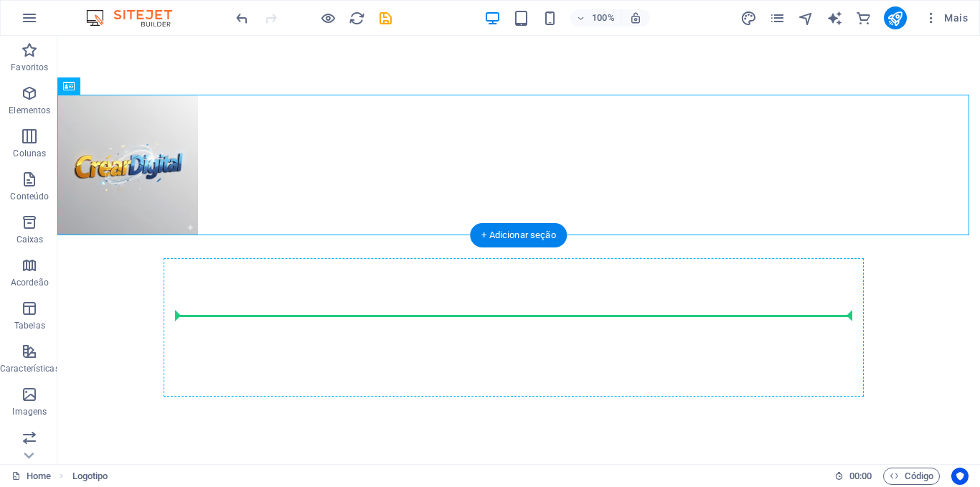
drag, startPoint x: 157, startPoint y: 150, endPoint x: 190, endPoint y: 327, distance: 179.6
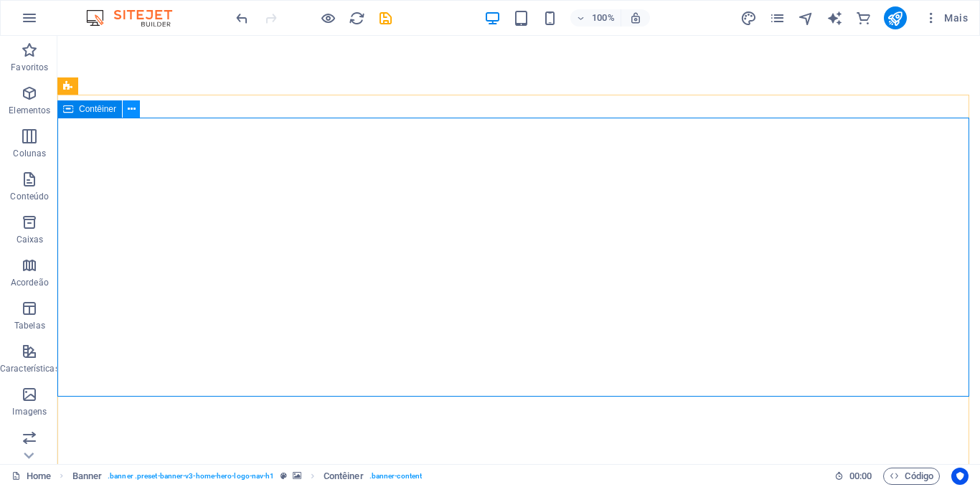
click at [128, 111] on icon at bounding box center [132, 109] width 8 height 15
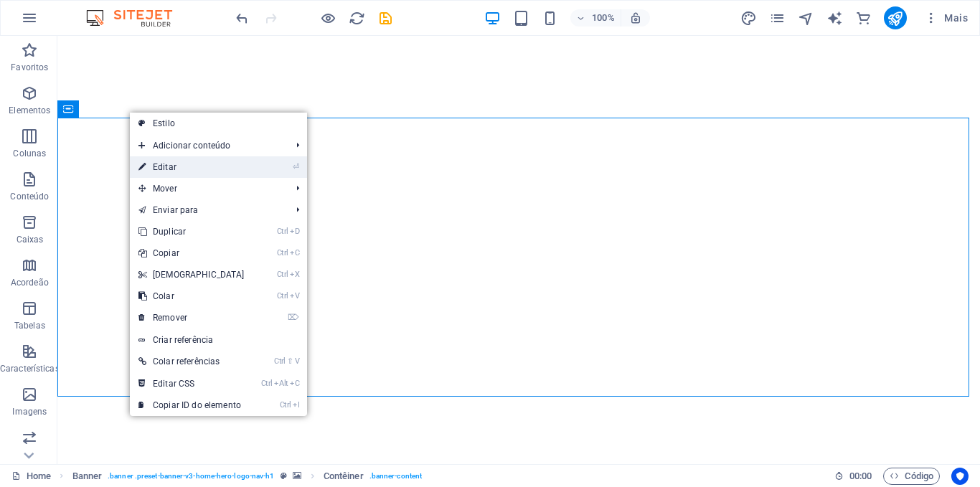
click at [168, 167] on link "⏎ Editar" at bounding box center [191, 167] width 123 height 22
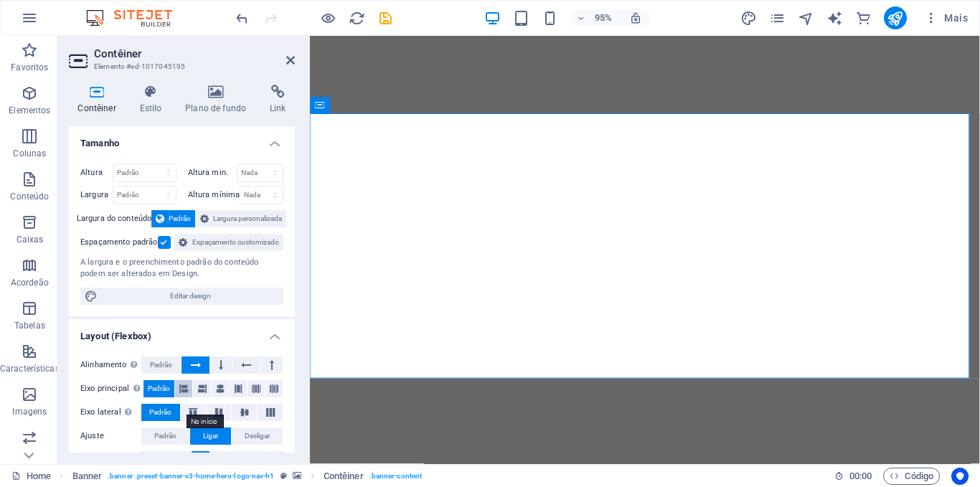
click at [182, 398] on icon at bounding box center [183, 388] width 9 height 17
click at [248, 374] on icon at bounding box center [246, 365] width 10 height 17
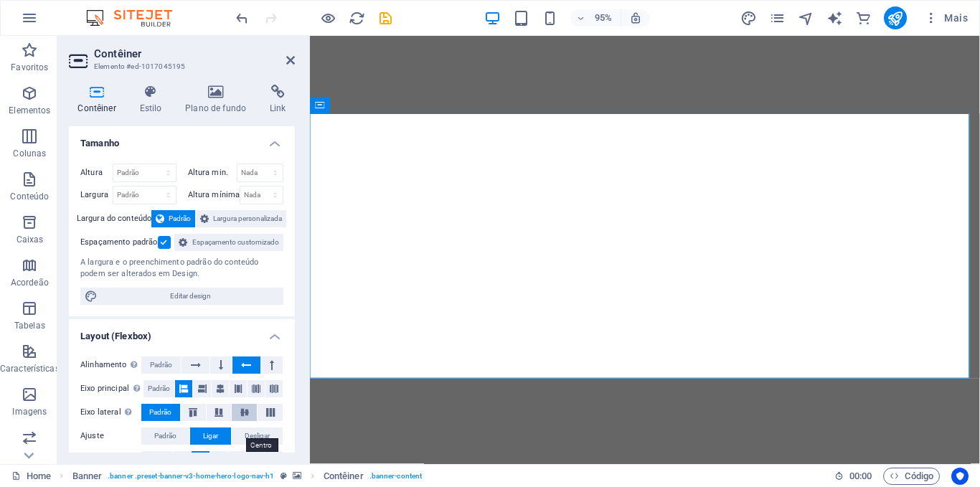
click at [242, 417] on icon at bounding box center [244, 412] width 17 height 9
click at [200, 398] on icon at bounding box center [202, 388] width 9 height 17
click at [291, 63] on icon at bounding box center [290, 60] width 9 height 11
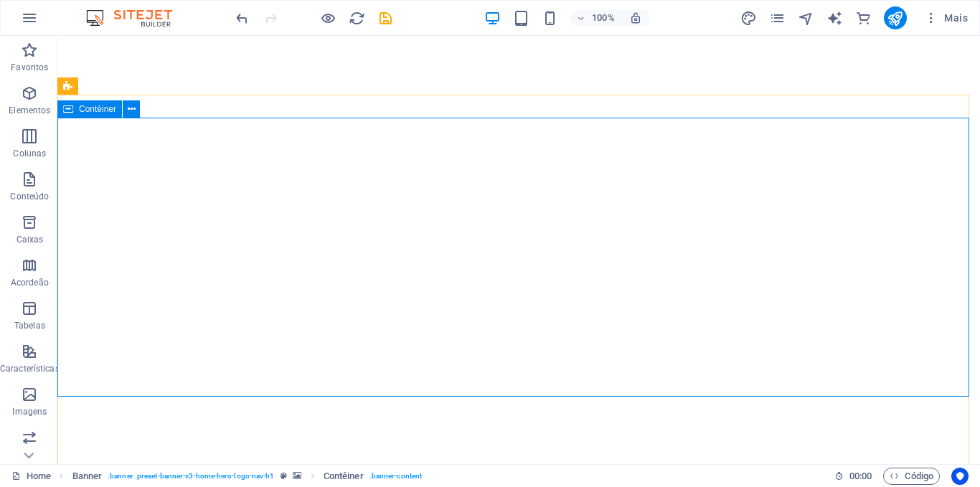
click at [66, 110] on icon at bounding box center [68, 108] width 10 height 17
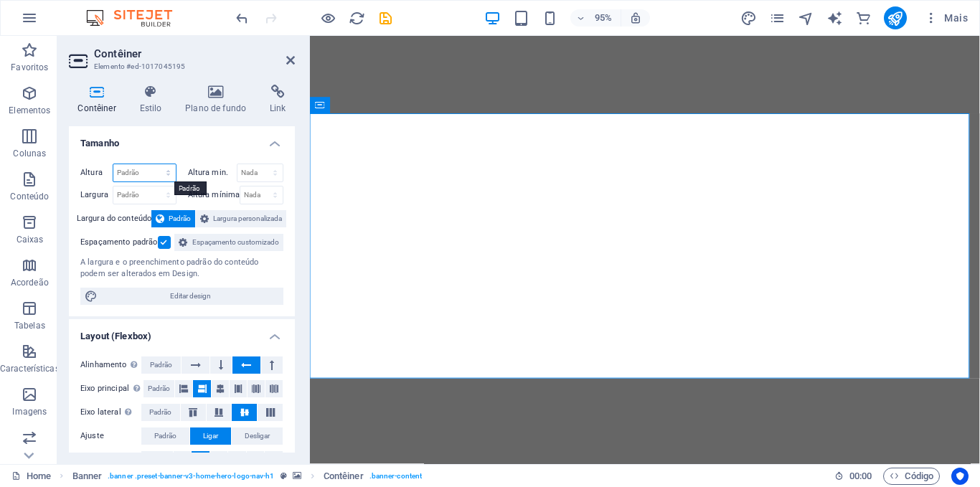
click at [167, 175] on select "Padrão px rem % vh vw" at bounding box center [144, 172] width 62 height 17
click at [210, 139] on h4 "Tamanho" at bounding box center [182, 139] width 226 height 26
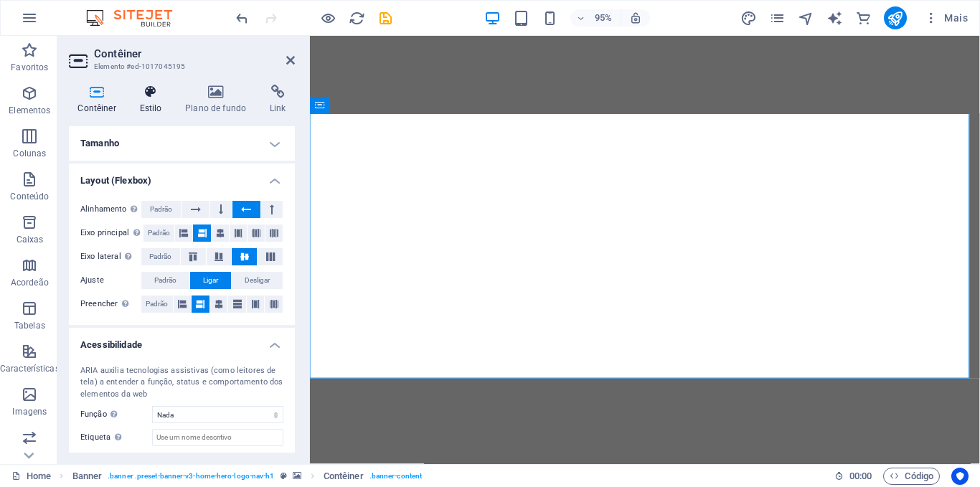
click at [149, 97] on icon at bounding box center [151, 92] width 40 height 14
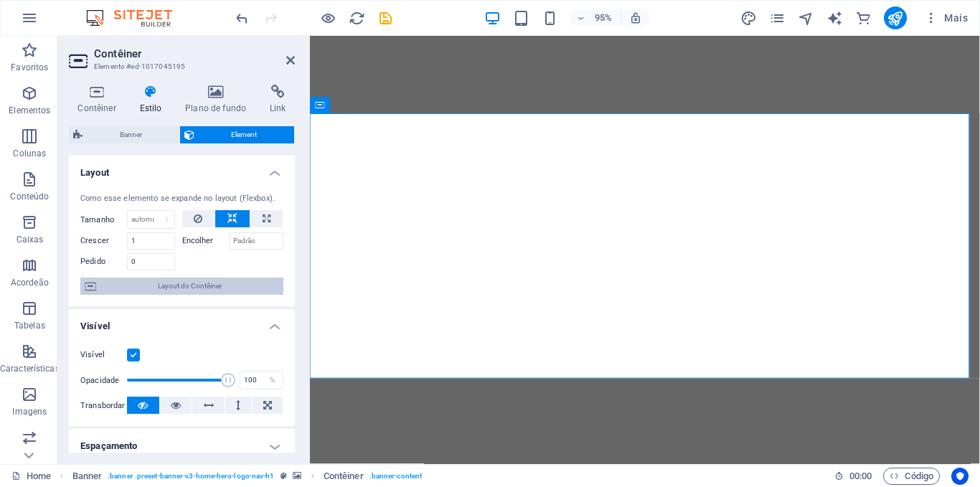
click at [185, 283] on span "Layout do Contêiner" at bounding box center [189, 286] width 179 height 17
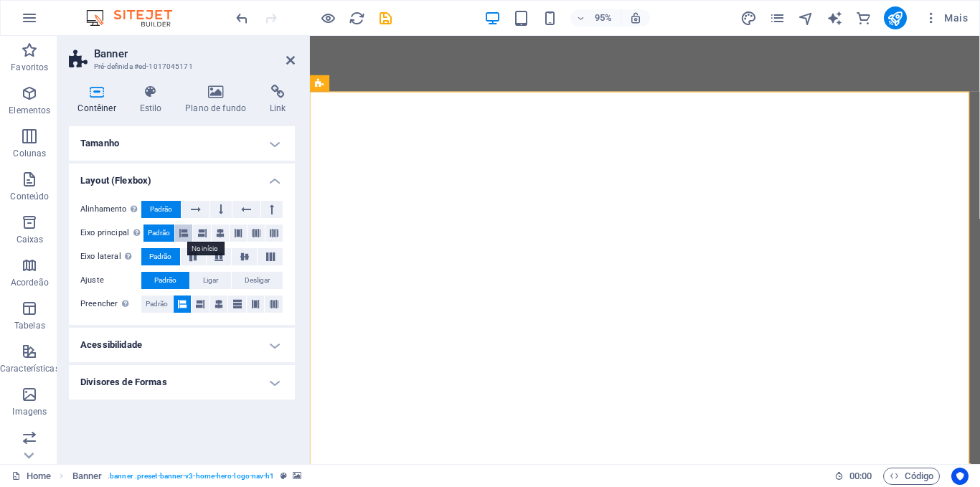
click at [183, 230] on icon at bounding box center [183, 233] width 9 height 17
click at [245, 258] on icon at bounding box center [244, 257] width 17 height 9
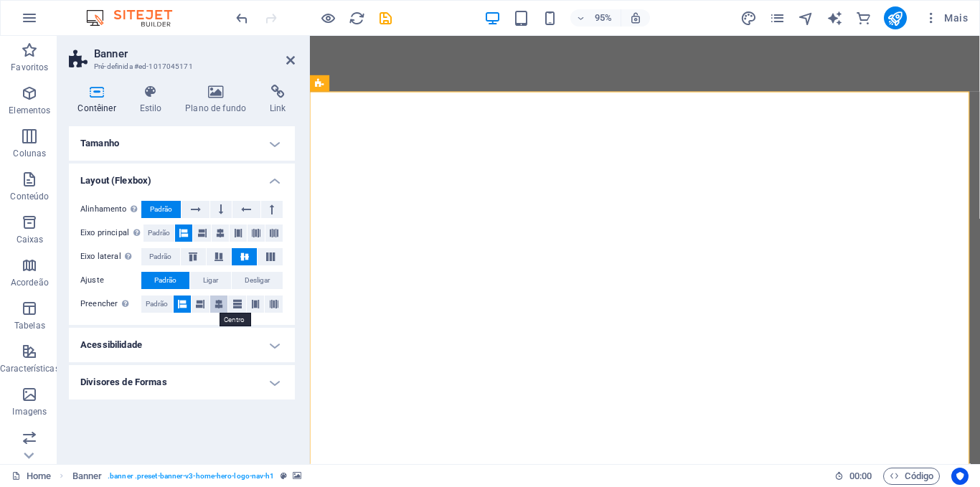
click at [218, 304] on icon at bounding box center [219, 304] width 9 height 17
click at [258, 286] on span "Desligar" at bounding box center [257, 280] width 25 height 17
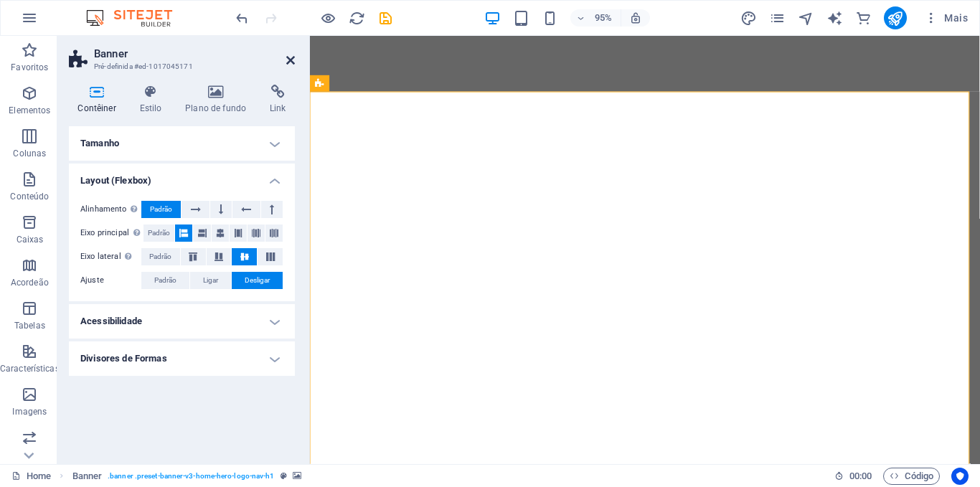
click at [292, 61] on icon at bounding box center [290, 60] width 9 height 11
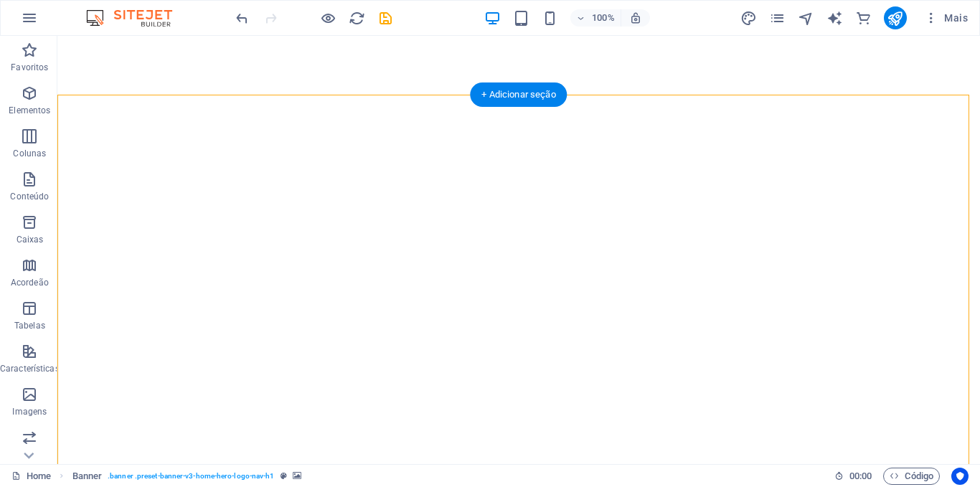
drag, startPoint x: 212, startPoint y: 68, endPoint x: 113, endPoint y: 171, distance: 143.1
click at [113, 171] on div "Início Sobre nós Valores Serviços Contato Criamos marcas que conectam e experiê…" at bounding box center [518, 485] width 923 height 781
drag, startPoint x: 161, startPoint y: 243, endPoint x: 593, endPoint y: 488, distance: 496.3
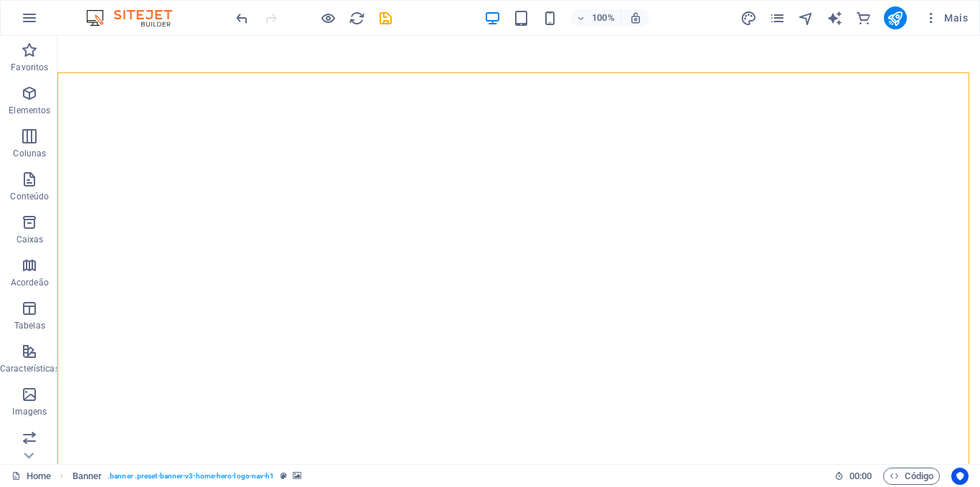
scroll to position [16, 0]
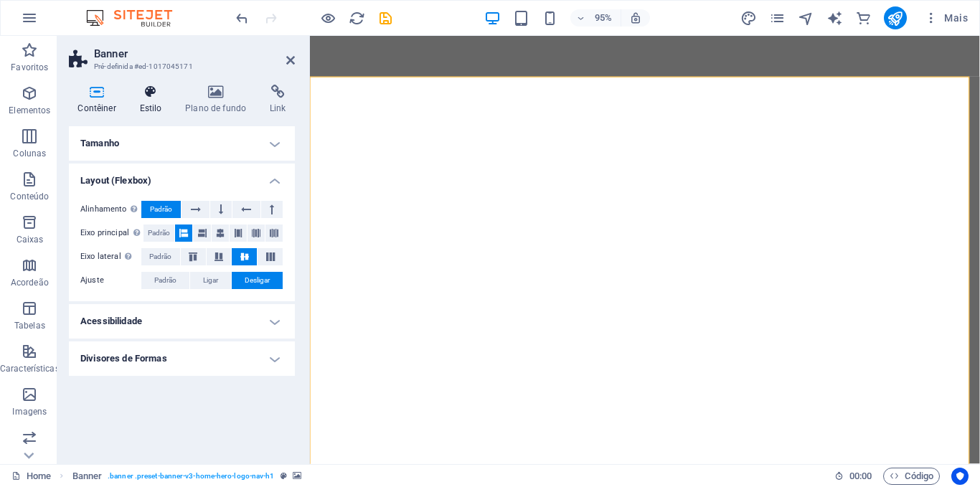
click at [150, 93] on icon at bounding box center [151, 92] width 40 height 14
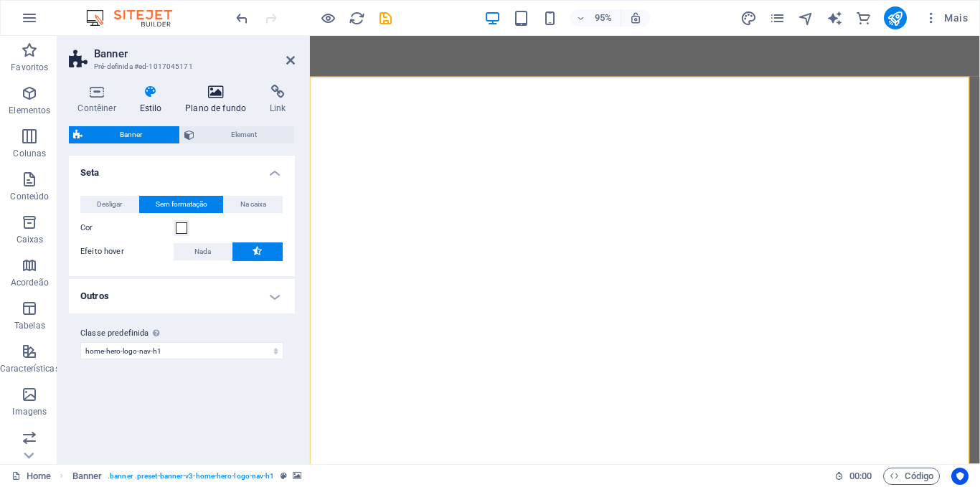
click at [218, 89] on icon at bounding box center [216, 92] width 79 height 14
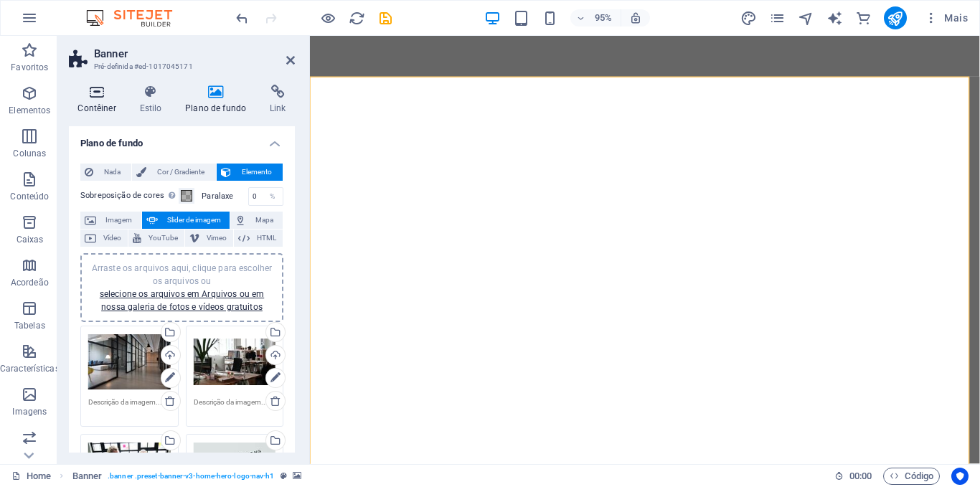
click at [98, 93] on icon at bounding box center [97, 92] width 56 height 14
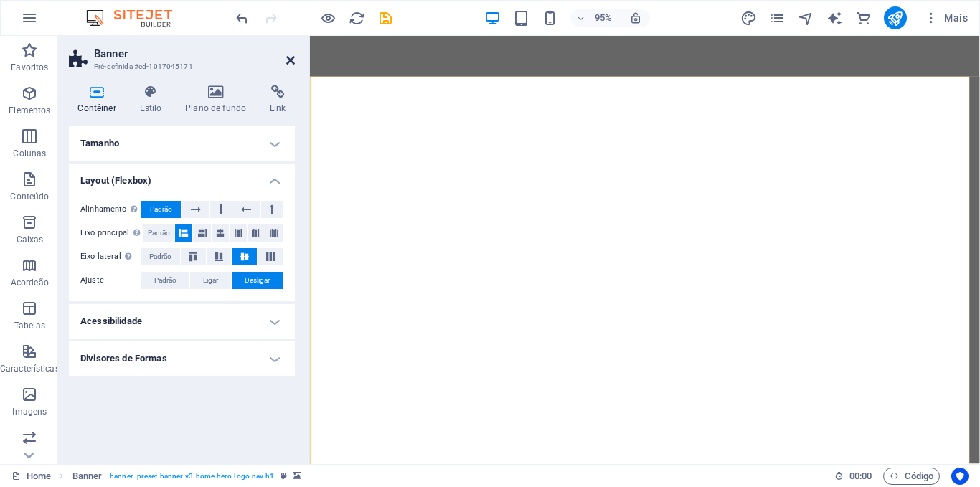
click at [292, 60] on icon at bounding box center [290, 60] width 9 height 11
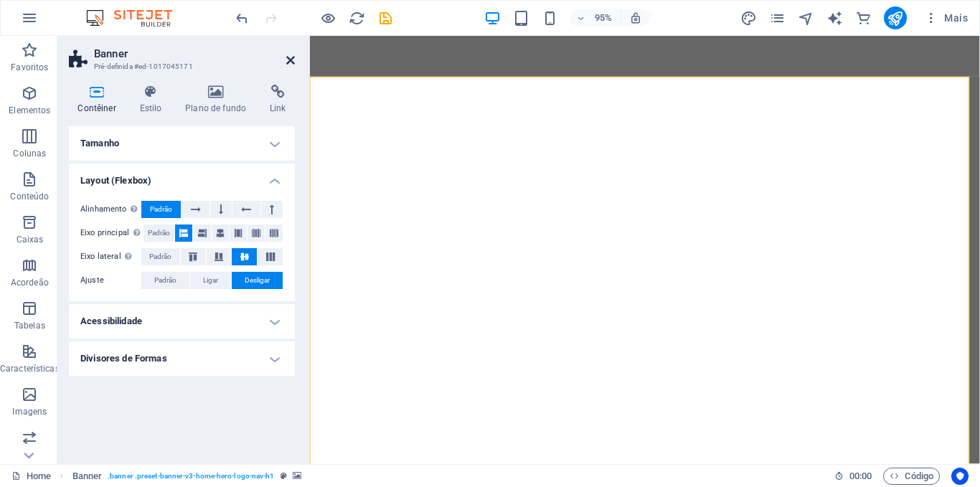
click at [291, 59] on icon at bounding box center [290, 60] width 9 height 11
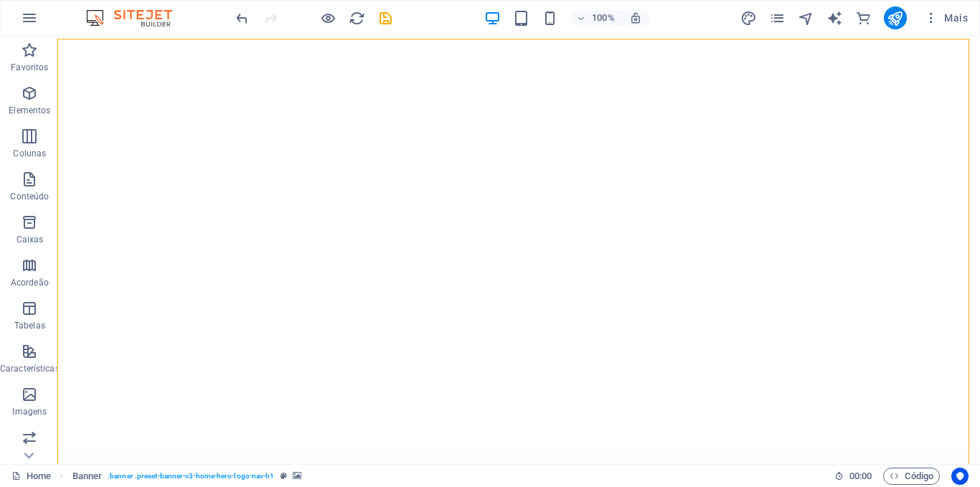
scroll to position [29, 0]
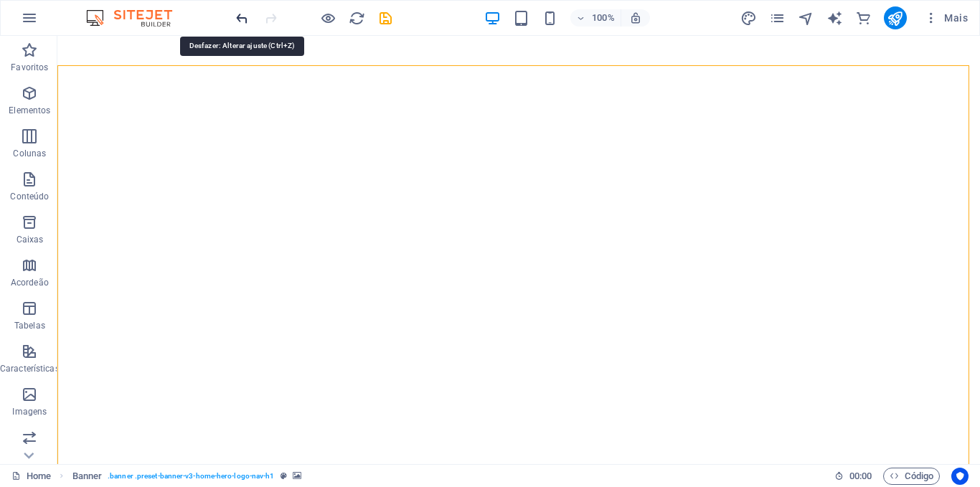
click at [243, 22] on icon "undo" at bounding box center [242, 18] width 17 height 17
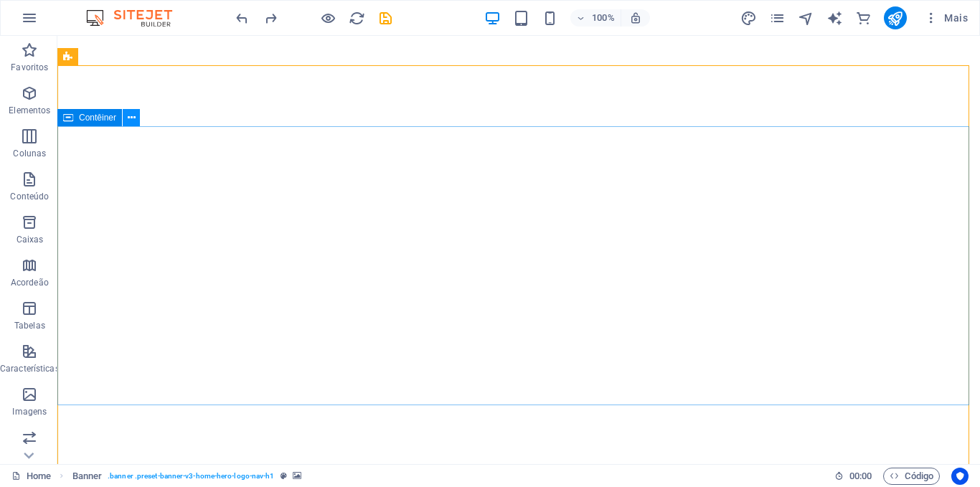
click at [132, 120] on icon at bounding box center [132, 118] width 8 height 15
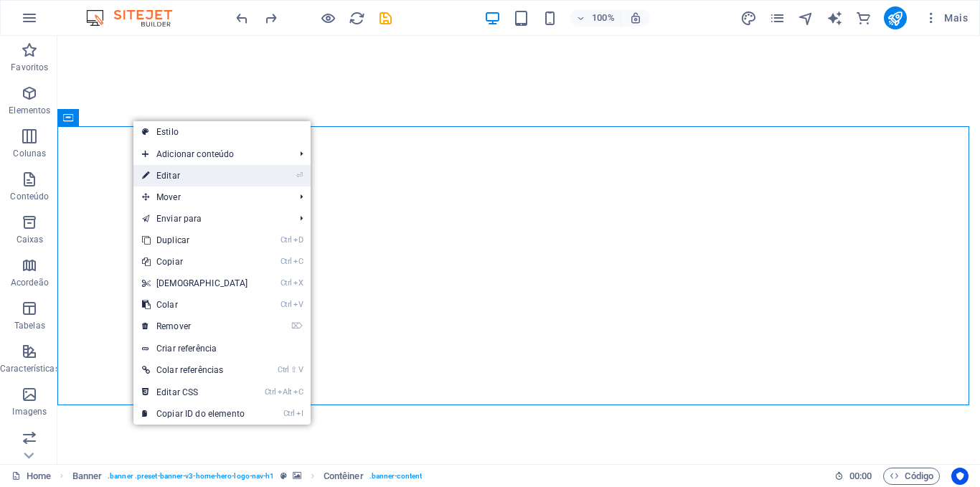
click at [175, 177] on link "⏎ Editar" at bounding box center [194, 176] width 123 height 22
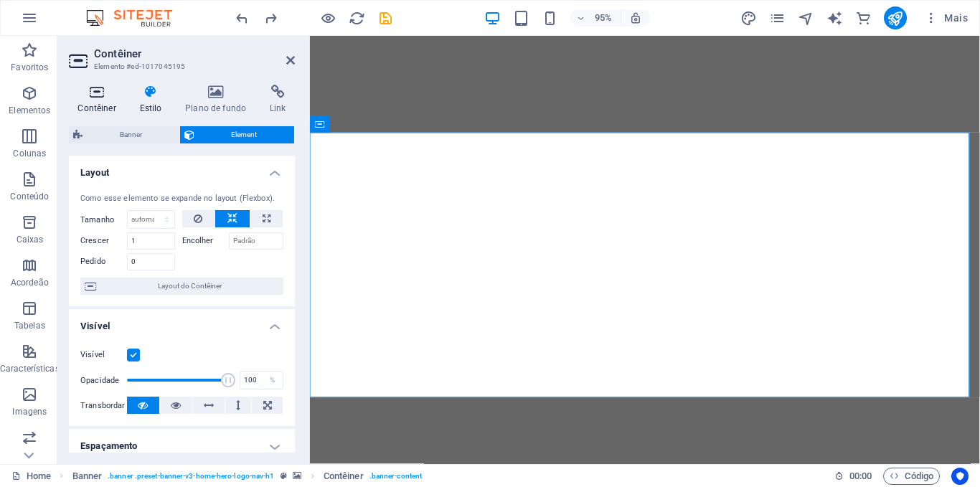
click at [99, 91] on icon at bounding box center [97, 92] width 56 height 14
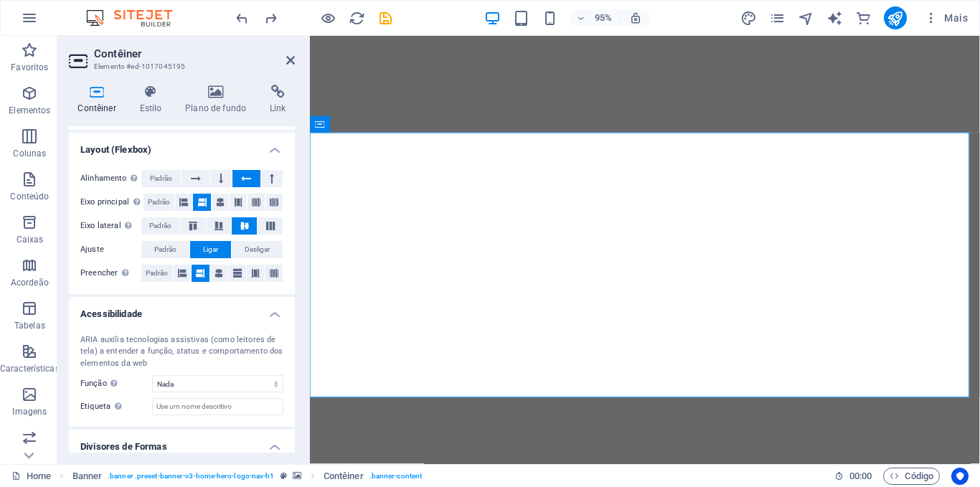
scroll to position [36, 0]
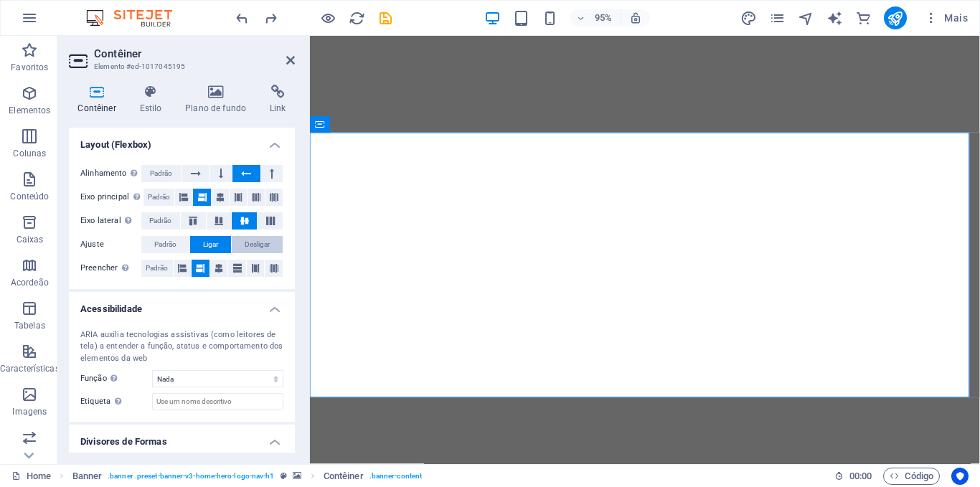
click at [256, 241] on span "Desligar" at bounding box center [257, 244] width 25 height 17
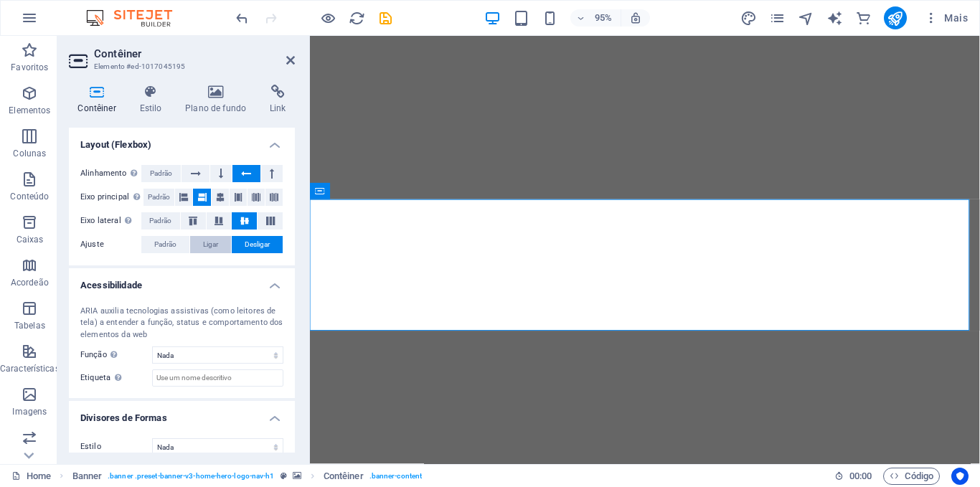
click at [206, 240] on span "Ligar" at bounding box center [210, 244] width 15 height 17
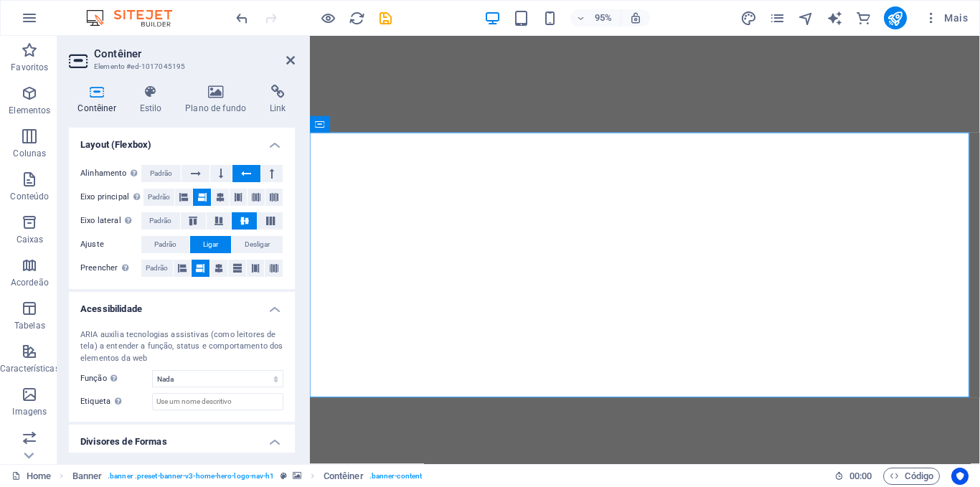
click at [206, 240] on span "Ligar" at bounding box center [210, 244] width 15 height 17
click at [164, 242] on span "Padrão" at bounding box center [165, 244] width 22 height 17
click at [290, 62] on icon at bounding box center [290, 60] width 9 height 11
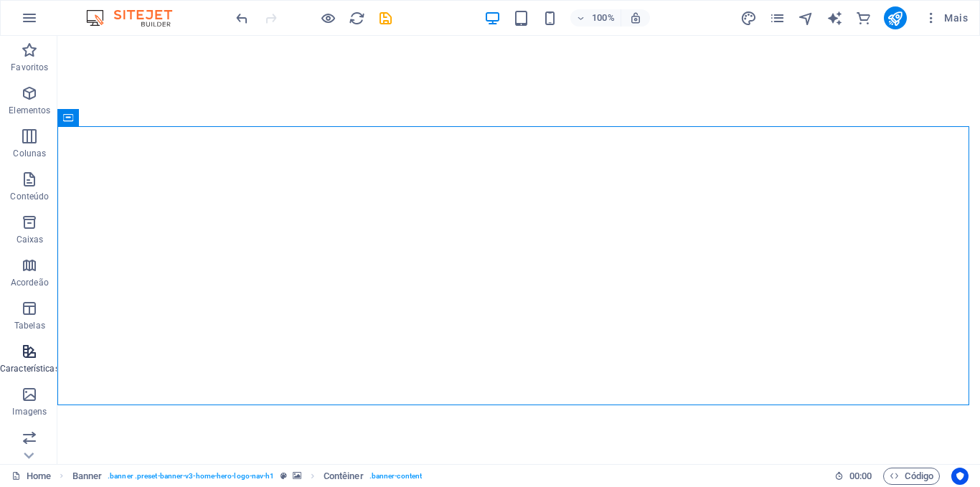
click at [28, 355] on icon "button" at bounding box center [29, 351] width 17 height 17
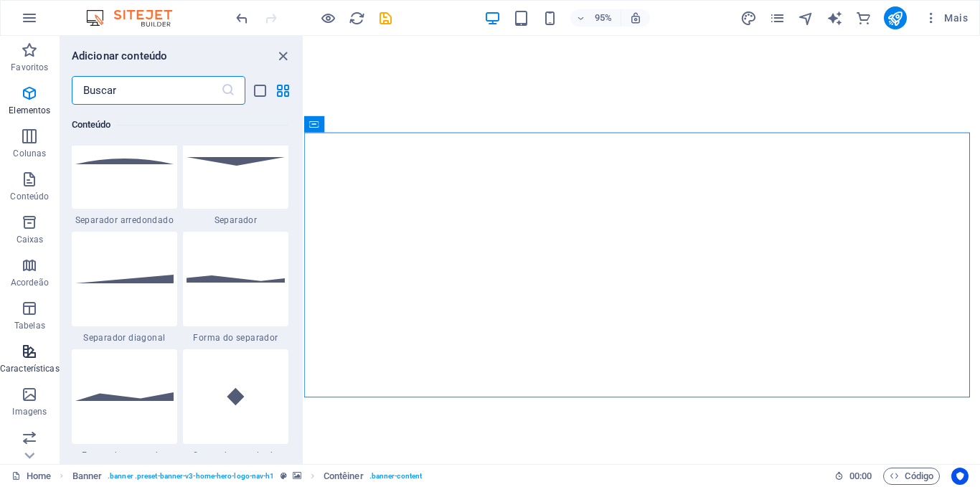
scroll to position [5594, 0]
